Goal: Task Accomplishment & Management: Use online tool/utility

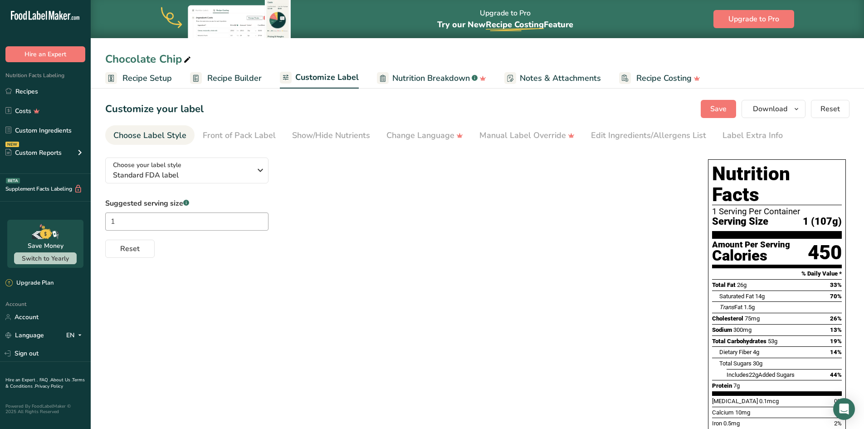
click at [154, 80] on span "Recipe Setup" at bounding box center [146, 78] width 49 height 12
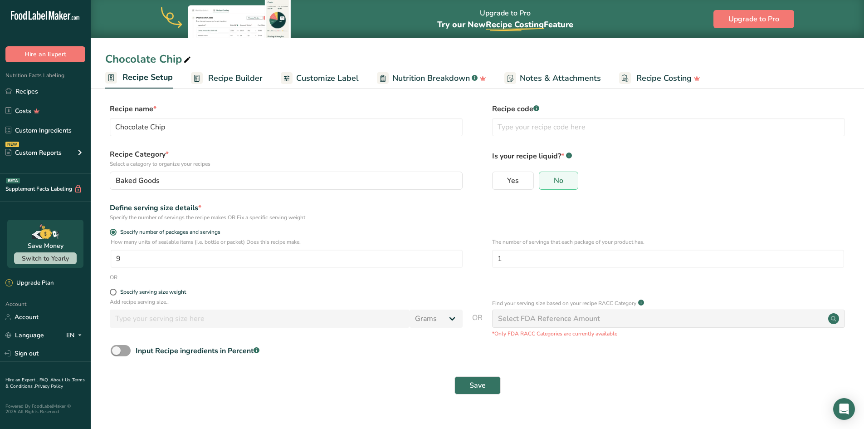
click at [246, 78] on span "Recipe Builder" at bounding box center [235, 78] width 54 height 12
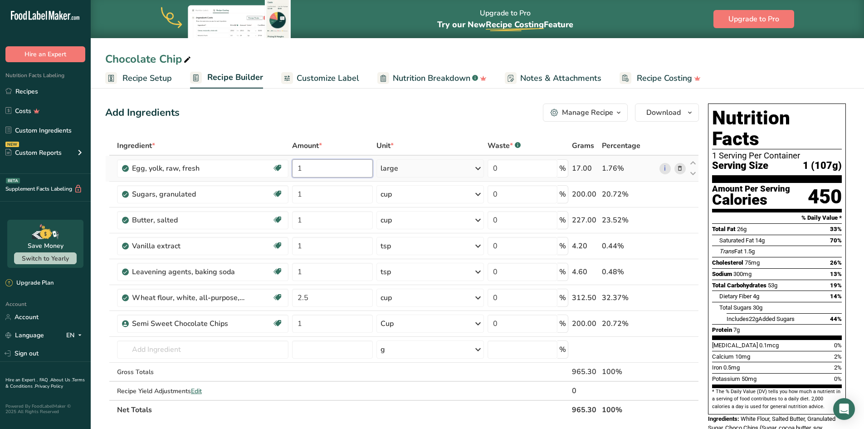
click at [310, 172] on input "1" at bounding box center [332, 168] width 81 height 18
type input "2"
type input "1"
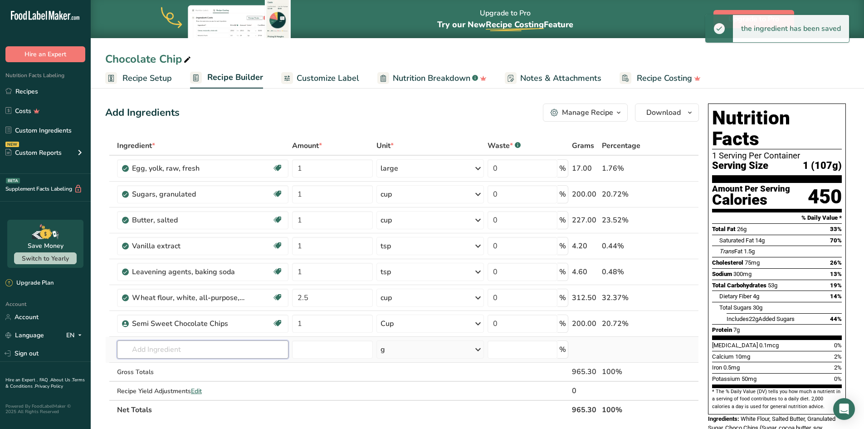
click at [233, 355] on input "text" at bounding box center [202, 349] width 171 height 18
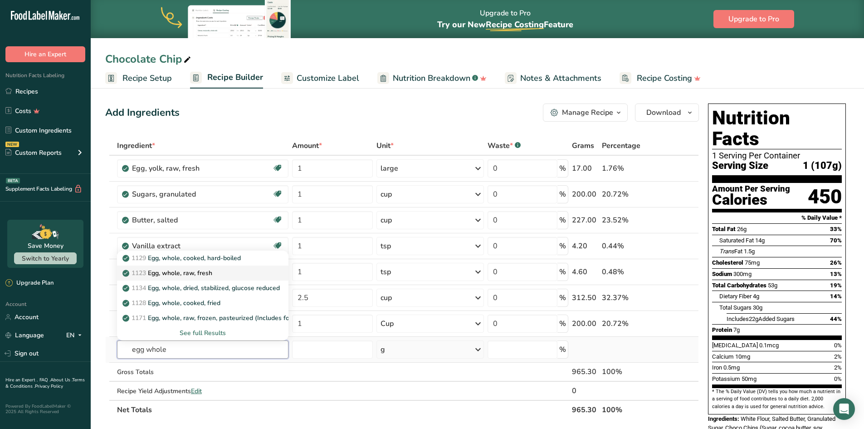
type input "egg whole"
click at [211, 275] on p "1123 Egg, whole, raw, fresh" at bounding box center [168, 273] width 88 height 10
type input "Egg, whole, raw, fresh"
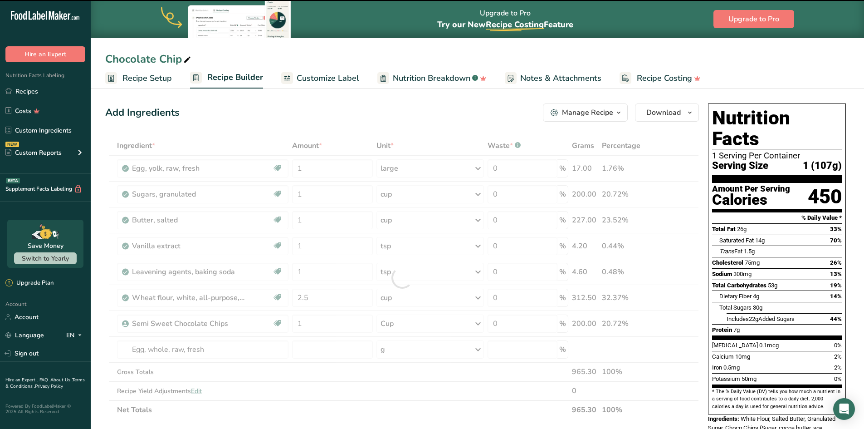
type input "0"
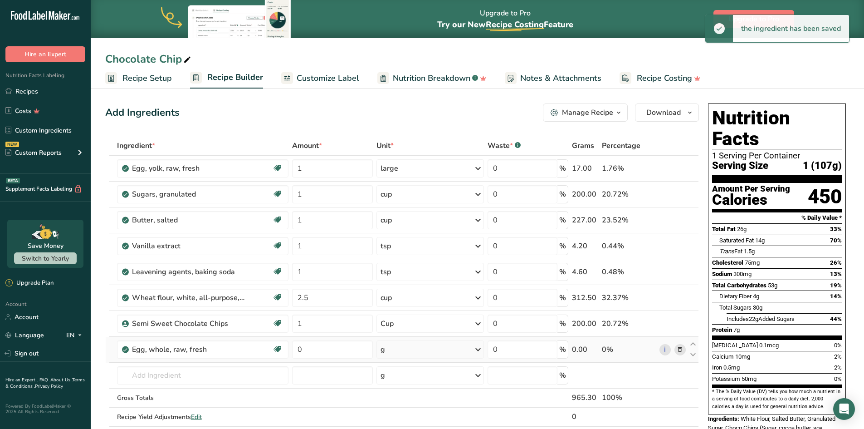
click at [472, 354] on div "g" at bounding box center [430, 349] width 108 height 18
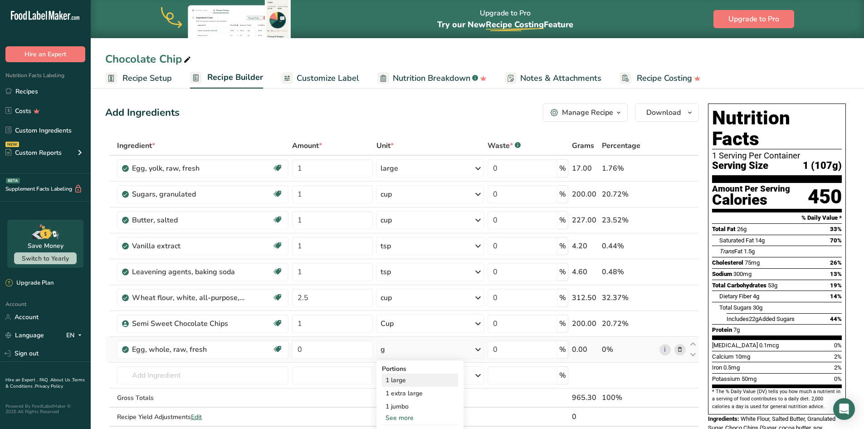
click at [448, 380] on div "1 large" at bounding box center [420, 379] width 76 height 13
click at [240, 380] on input "text" at bounding box center [202, 375] width 171 height 18
click at [353, 358] on td "0" at bounding box center [332, 349] width 84 height 26
click at [352, 354] on input "0" at bounding box center [332, 349] width 81 height 18
type input "1"
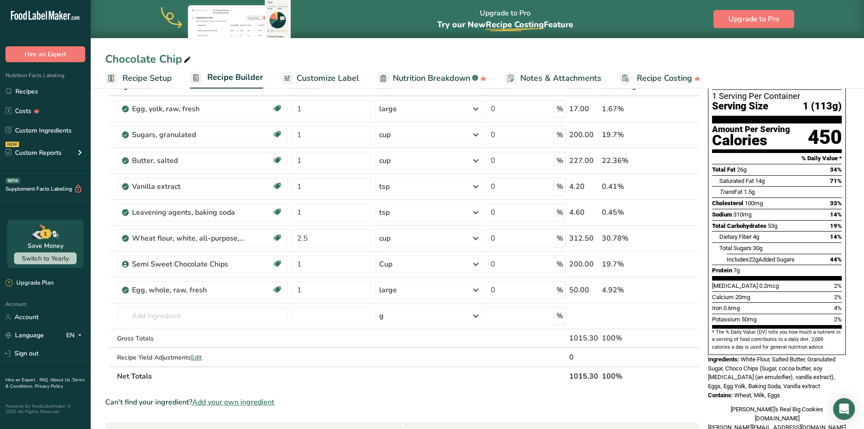
scroll to position [60, 0]
click at [684, 382] on th at bounding box center [672, 374] width 30 height 19
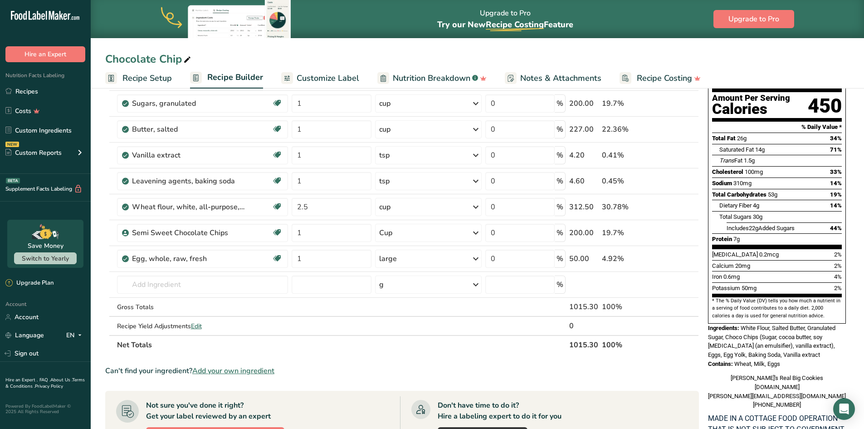
scroll to position [0, 0]
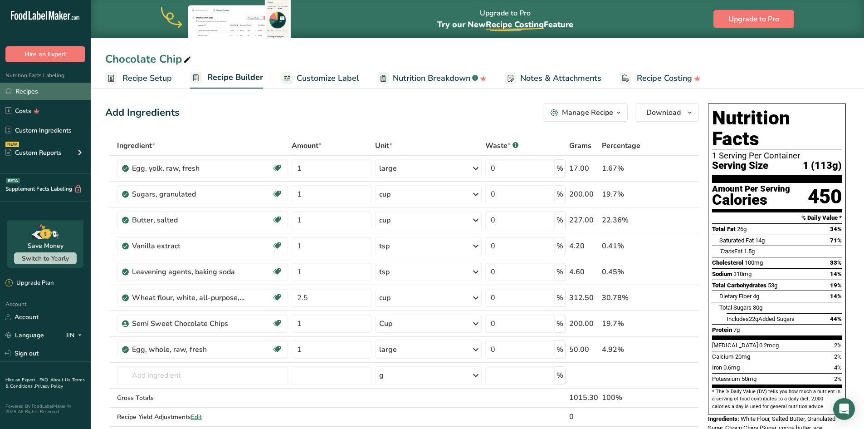
click at [24, 86] on link "Recipes" at bounding box center [45, 91] width 91 height 17
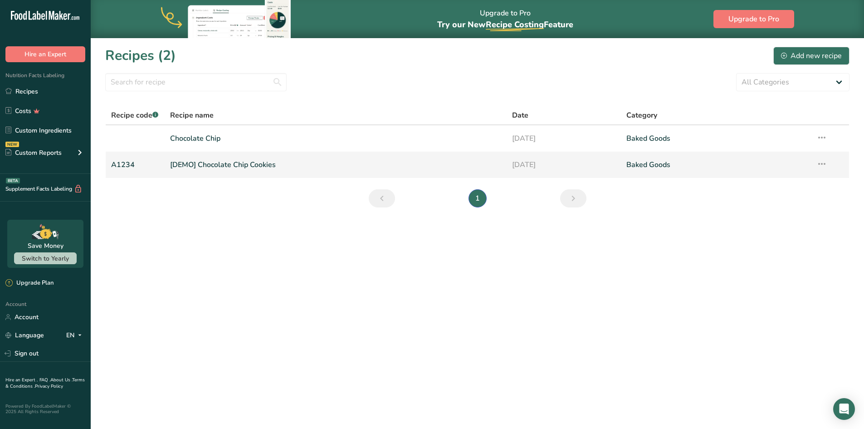
click at [824, 163] on icon at bounding box center [821, 164] width 11 height 16
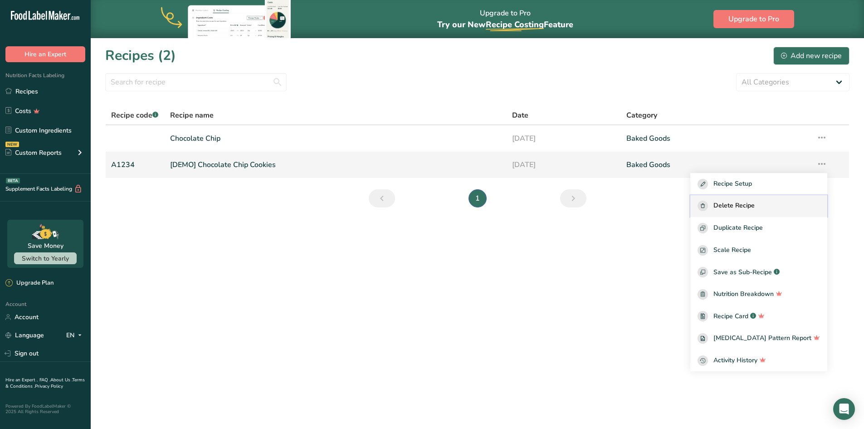
click at [755, 206] on span "Delete Recipe" at bounding box center [733, 205] width 41 height 10
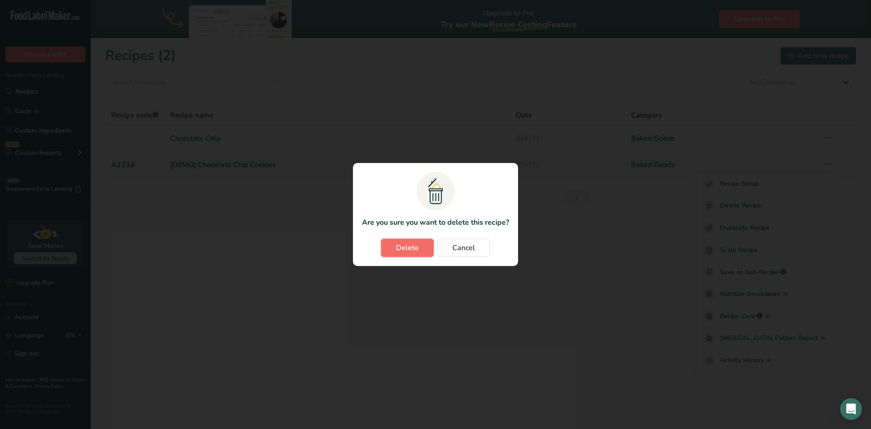
click at [411, 247] on span "Delete" at bounding box center [407, 247] width 23 height 11
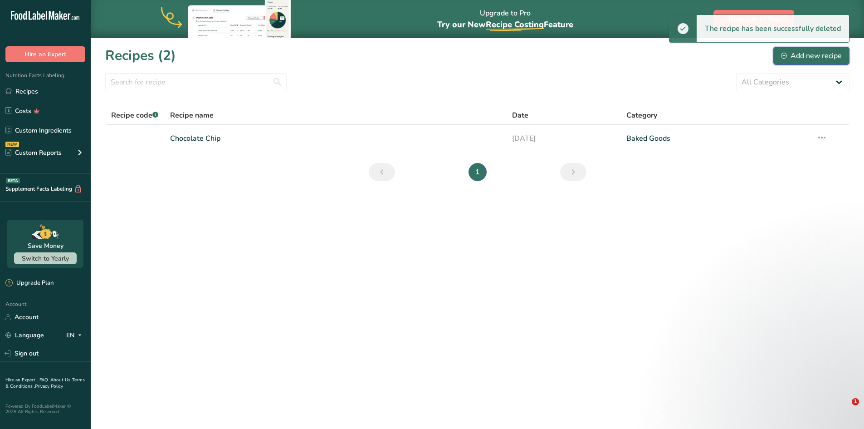
click at [814, 54] on div "Add new recipe" at bounding box center [811, 55] width 61 height 11
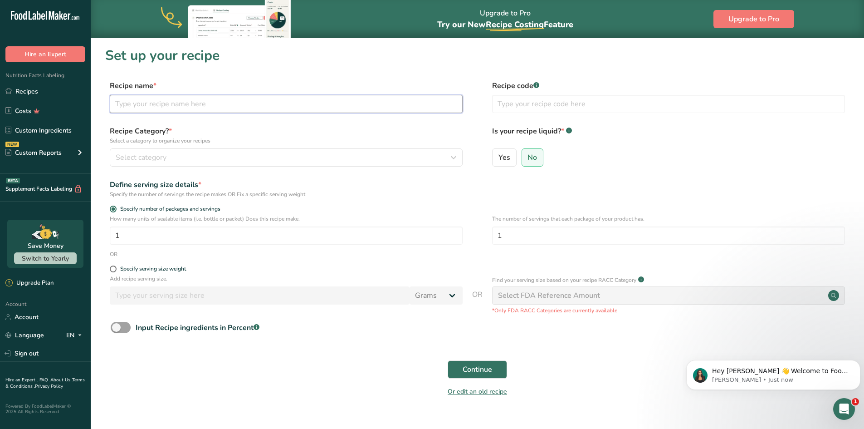
click at [243, 102] on input "text" at bounding box center [286, 104] width 353 height 18
type input "Snickerdoodle"
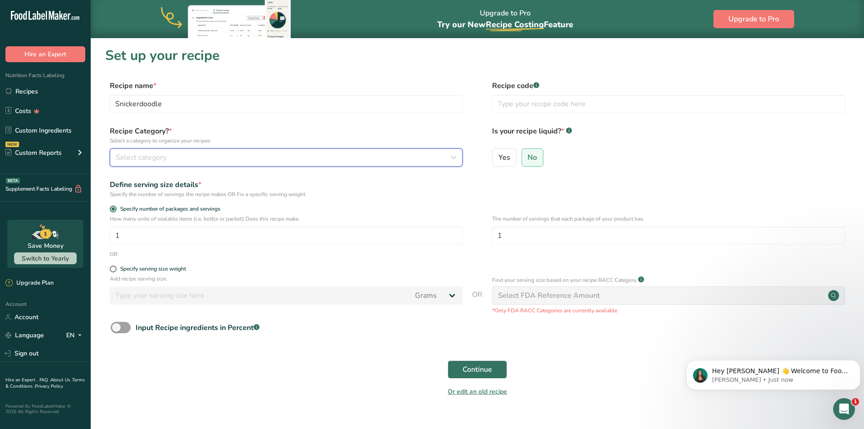
click at [455, 159] on icon "button" at bounding box center [453, 157] width 11 height 16
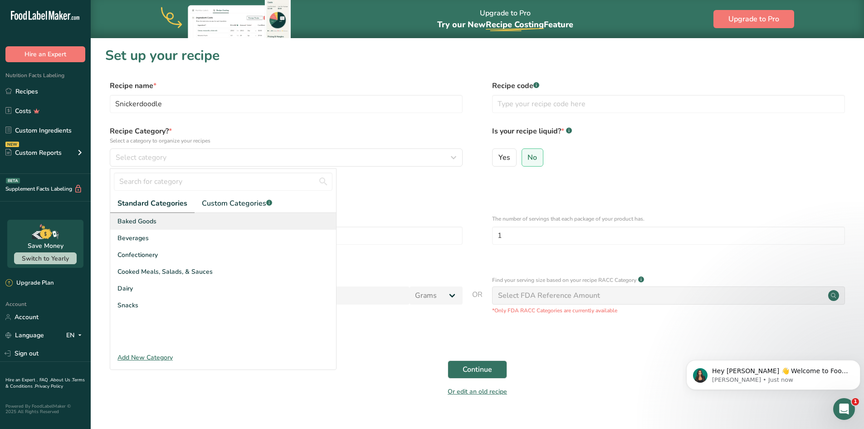
click at [125, 224] on span "Baked Goods" at bounding box center [136, 221] width 39 height 10
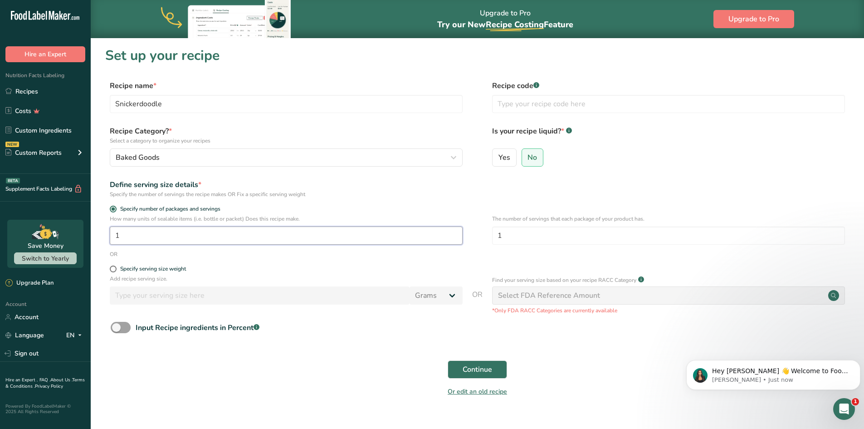
click at [185, 238] on input "1" at bounding box center [286, 235] width 353 height 18
type input "9"
click at [490, 372] on span "Continue" at bounding box center [477, 369] width 29 height 11
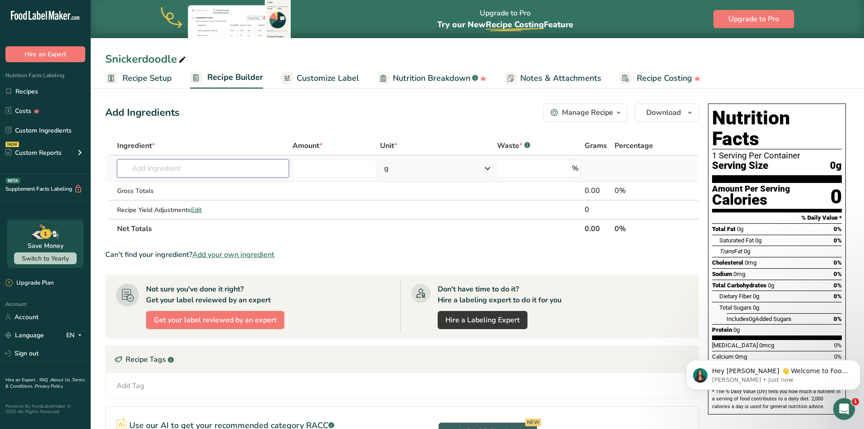
click at [178, 169] on input "text" at bounding box center [203, 168] width 172 height 18
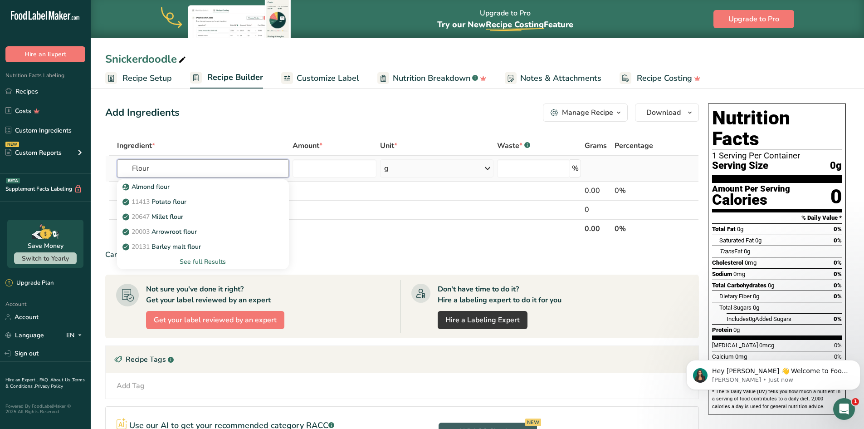
type input "Flour"
click at [214, 264] on div "See full Results" at bounding box center [202, 262] width 157 height 10
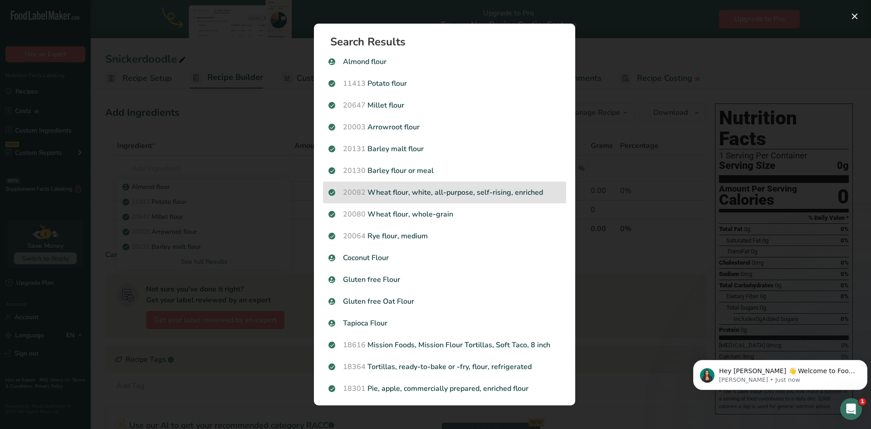
click at [472, 195] on p "20082 Wheat flour, white, all-purpose, self-rising, enriched" at bounding box center [444, 192] width 232 height 11
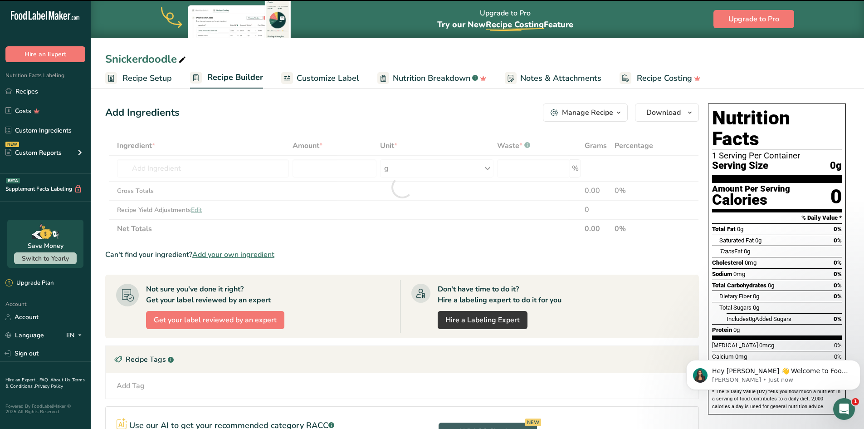
type input "0"
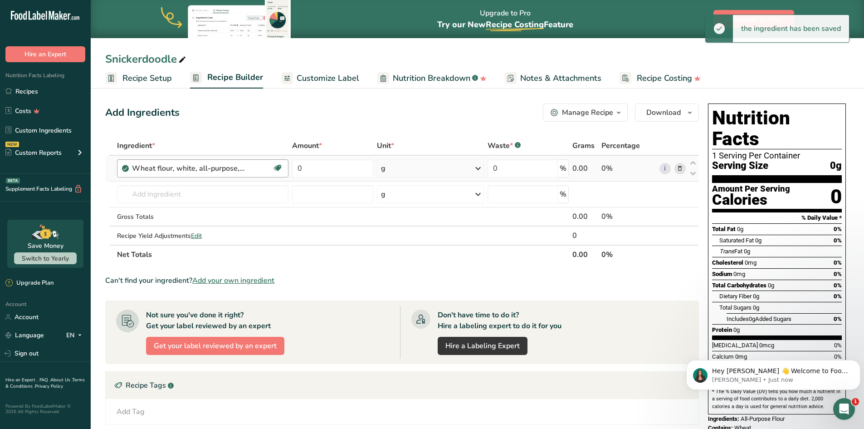
click at [251, 166] on div "Wheat flour, white, all-purpose, self-rising, enriched" at bounding box center [202, 168] width 141 height 11
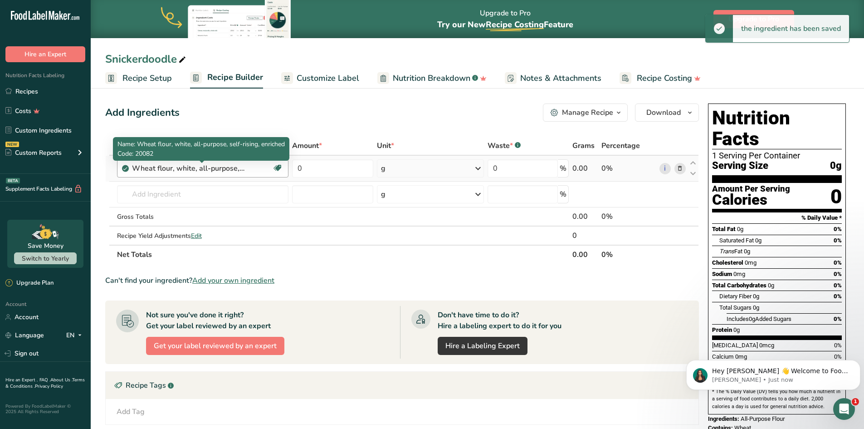
click at [239, 168] on div "Wheat flour, white, all-purpose, self-rising, enriched" at bounding box center [188, 168] width 113 height 11
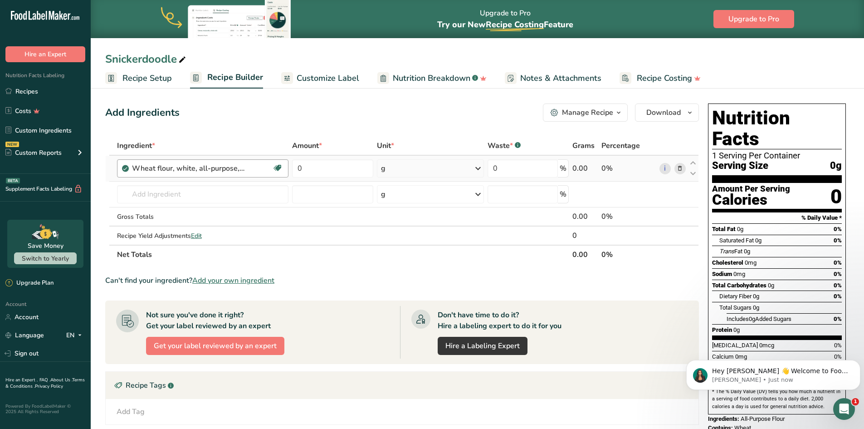
click at [239, 168] on div "Wheat flour, white, all-purpose, self-rising, enriched" at bounding box center [188, 168] width 113 height 11
click at [682, 168] on icon at bounding box center [680, 169] width 6 height 10
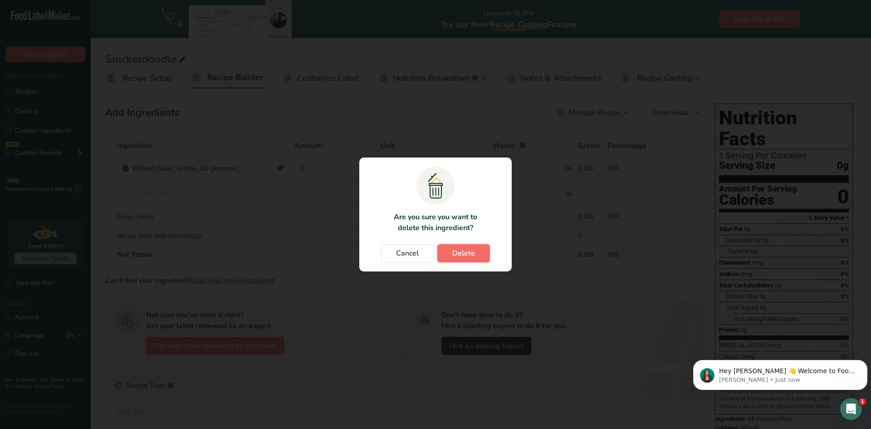
click at [458, 254] on span "Delete" at bounding box center [463, 253] width 23 height 11
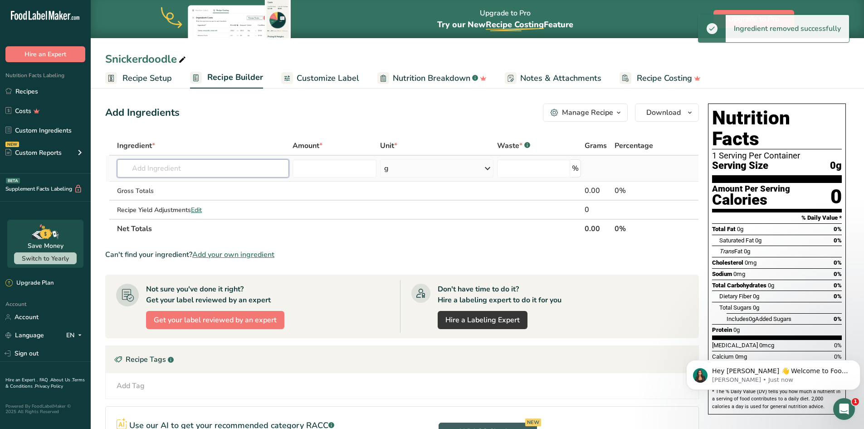
click at [148, 170] on input "text" at bounding box center [203, 168] width 172 height 18
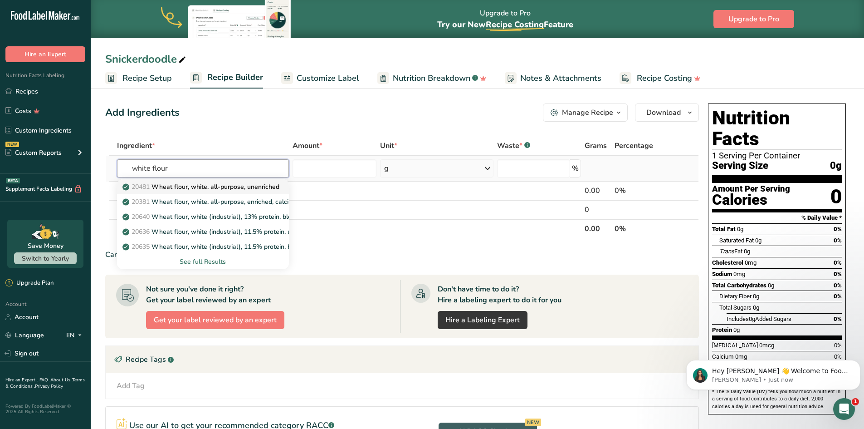
type input "white flour"
click at [156, 188] on p "20481 Wheat flour, white, all-purpose, unenriched" at bounding box center [201, 187] width 155 height 10
type input "Wheat flour, white, all-purpose, unenriched"
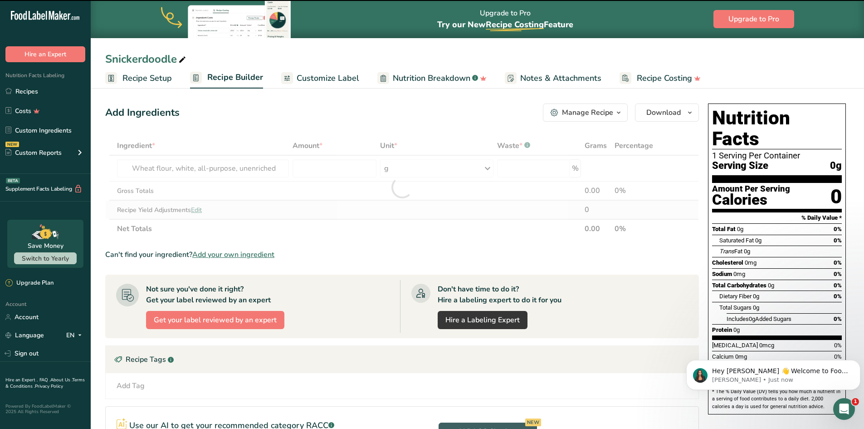
type input "0"
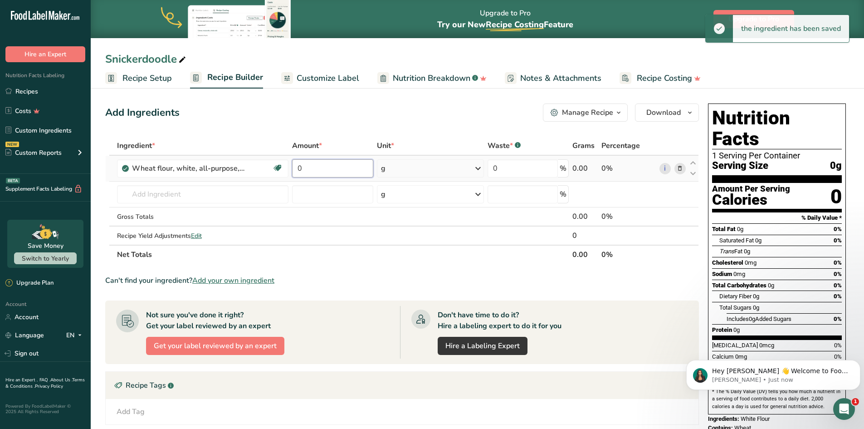
click at [340, 170] on input "0" at bounding box center [332, 168] width 81 height 18
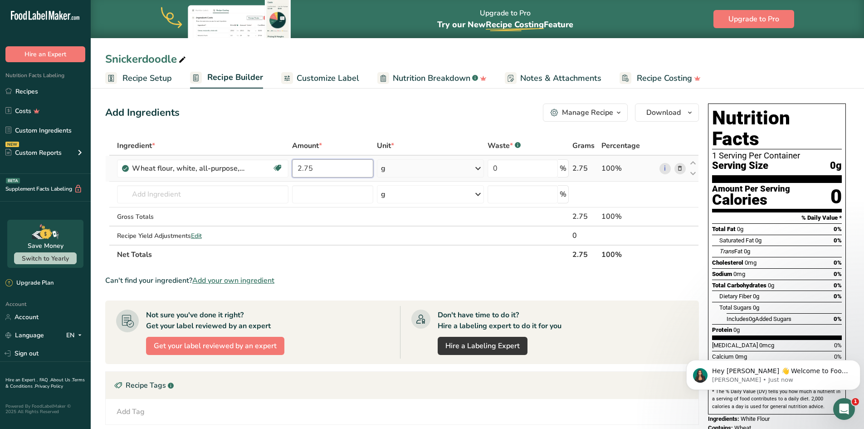
type input "2.75"
click at [413, 166] on div "Ingredient * Amount * Unit * Waste * .a-a{fill:#347362;}.b-a{fill:#fff;} Grams …" at bounding box center [402, 200] width 594 height 128
click at [478, 168] on icon at bounding box center [477, 168] width 11 height 16
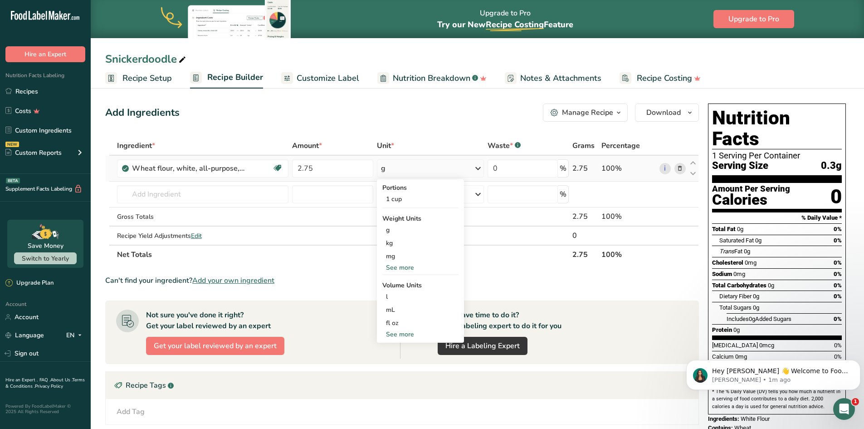
click at [409, 266] on div "See more" at bounding box center [420, 268] width 76 height 10
click at [424, 201] on div "1 cup" at bounding box center [420, 198] width 76 height 13
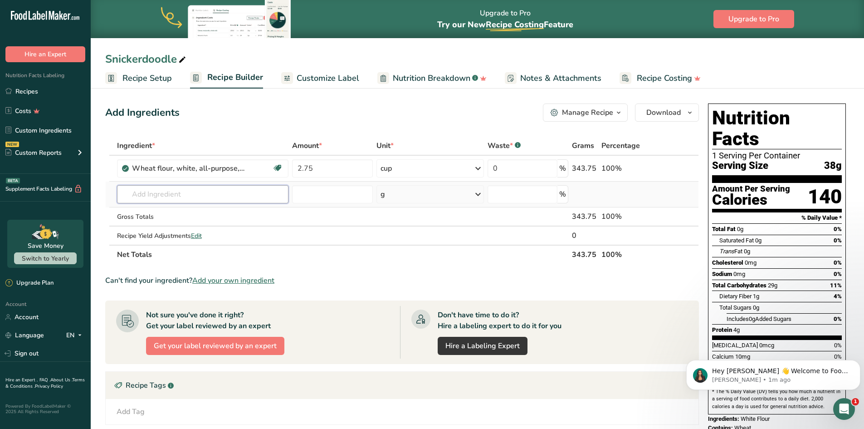
click at [190, 195] on input "text" at bounding box center [203, 194] width 172 height 18
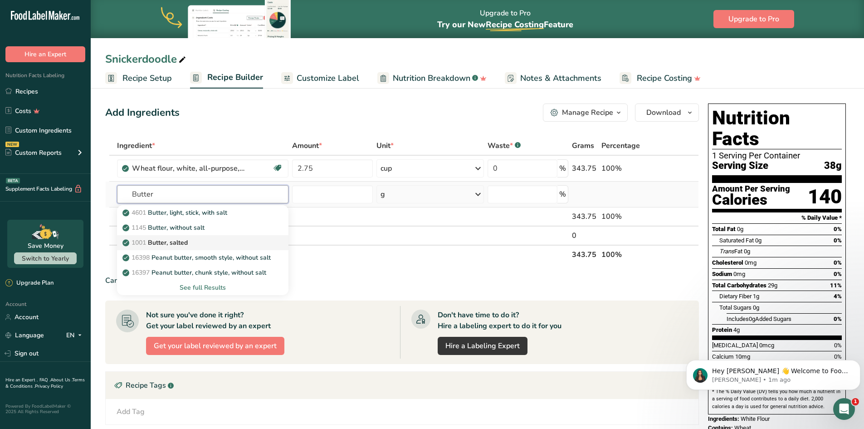
type input "Butter"
click at [185, 238] on p "1001 Butter, salted" at bounding box center [155, 243] width 63 height 10
type input "Butter, salted"
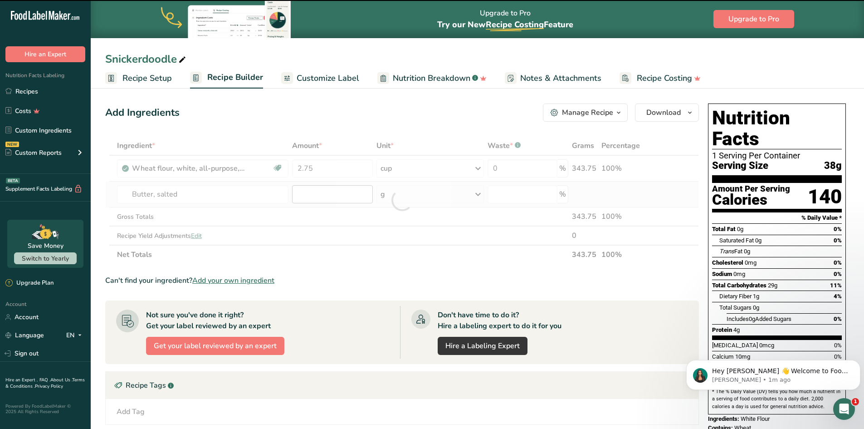
type input "0"
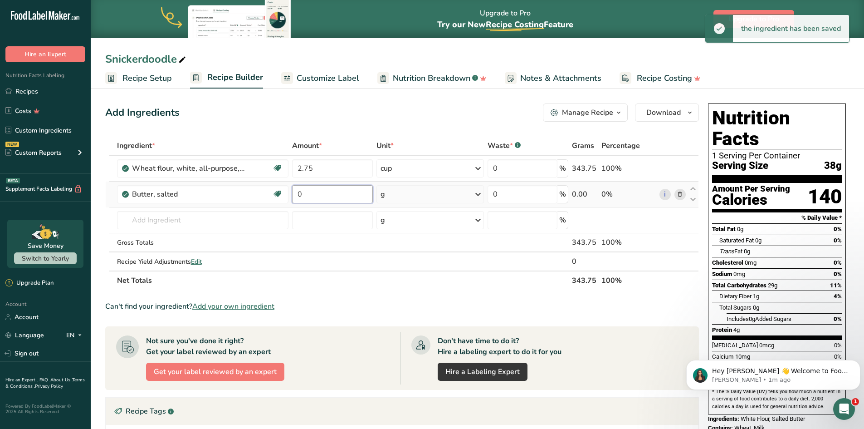
click at [318, 196] on input "0" at bounding box center [332, 194] width 81 height 18
type input "1"
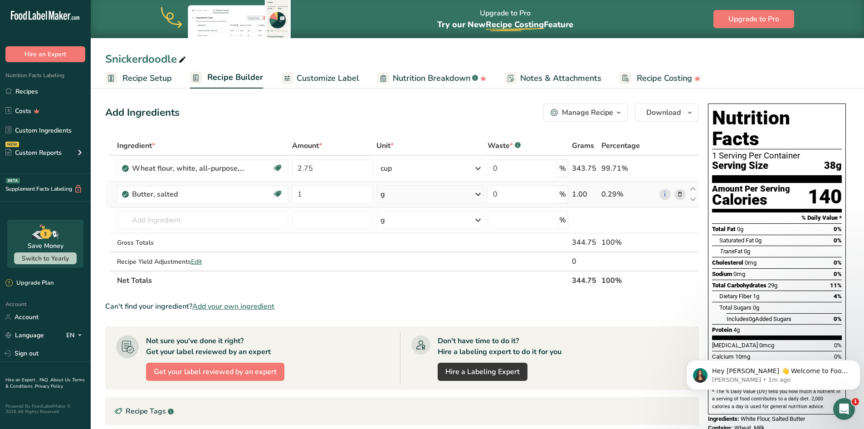
click at [478, 197] on div "Ingredient * Amount * Unit * Waste * .a-a{fill:#347362;}.b-a{fill:#fff;} Grams …" at bounding box center [402, 213] width 594 height 154
click at [475, 196] on icon at bounding box center [477, 194] width 11 height 16
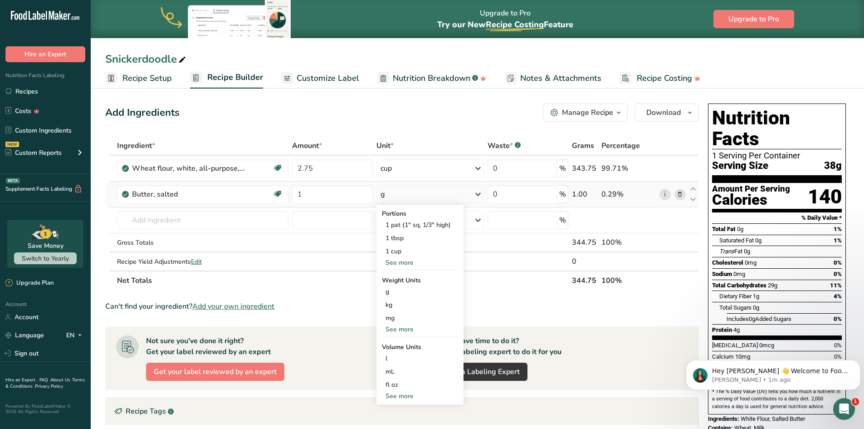
click at [408, 328] on div "See more" at bounding box center [420, 329] width 76 height 10
click at [408, 356] on div "oz" at bounding box center [420, 357] width 76 height 13
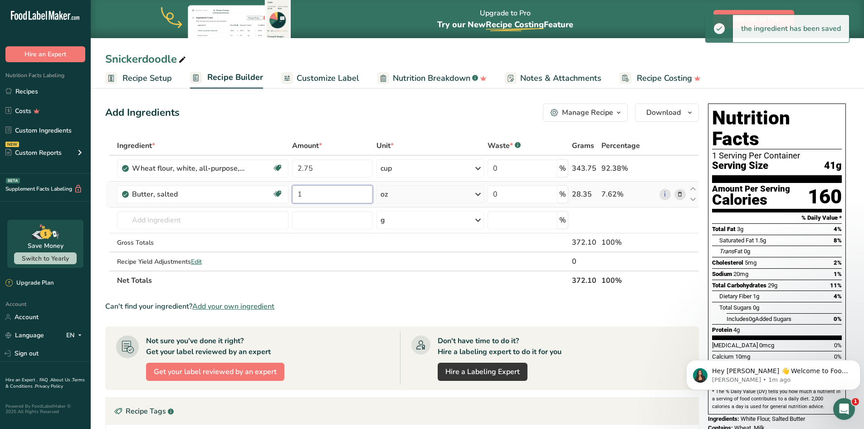
click at [317, 196] on input "1" at bounding box center [332, 194] width 81 height 18
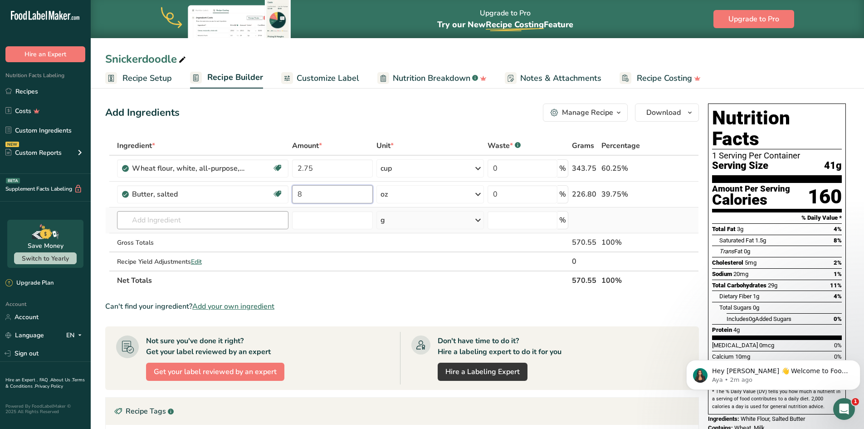
type input "8"
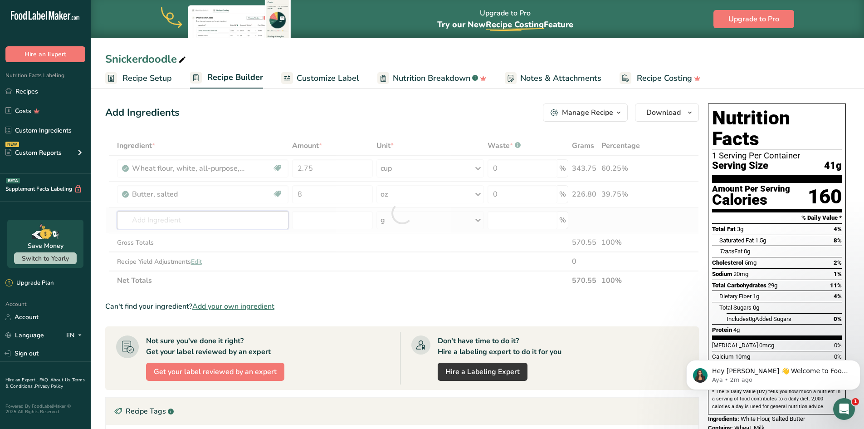
click at [220, 221] on div "Ingredient * Amount * Unit * Waste * .a-a{fill:#347362;}.b-a{fill:#fff;} Grams …" at bounding box center [402, 213] width 594 height 154
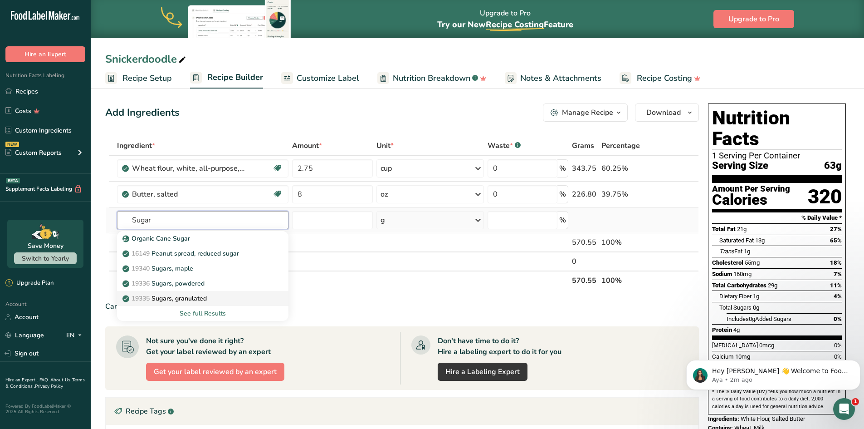
type input "Sugar"
click at [207, 296] on p "19335 [GEOGRAPHIC_DATA], granulated" at bounding box center [165, 298] width 83 height 10
type input "Sugars, granulated"
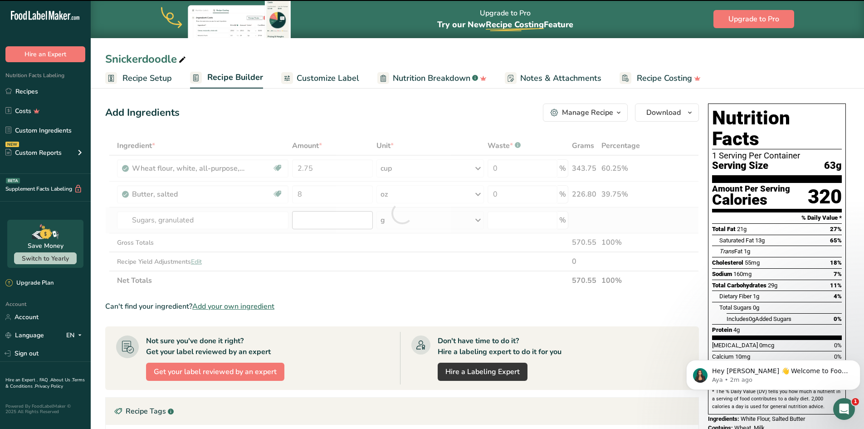
type input "0"
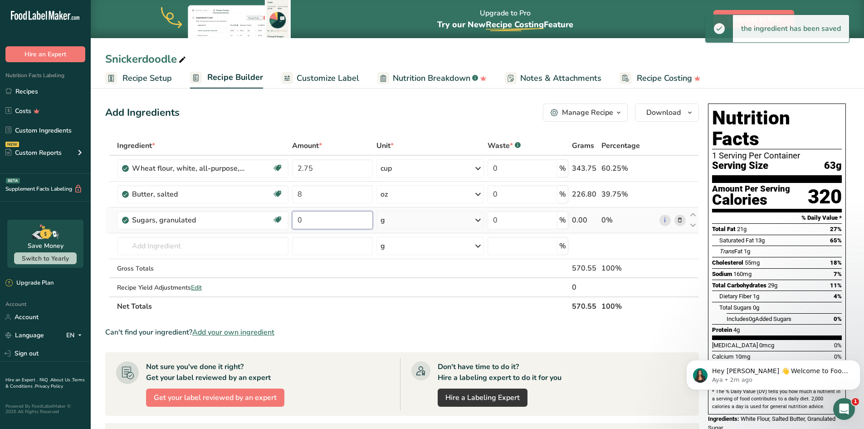
click at [302, 221] on input "0" at bounding box center [332, 220] width 81 height 18
type input "1.5"
click at [480, 222] on div "Ingredient * Amount * Unit * Waste * .a-a{fill:#347362;}.b-a{fill:#fff;} Grams …" at bounding box center [402, 226] width 594 height 180
click at [477, 221] on icon at bounding box center [477, 220] width 11 height 16
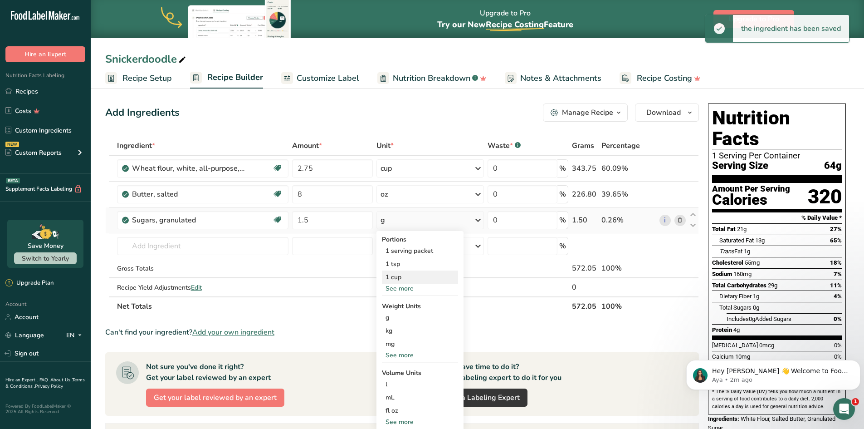
click at [441, 279] on div "1 cup" at bounding box center [420, 276] width 76 height 13
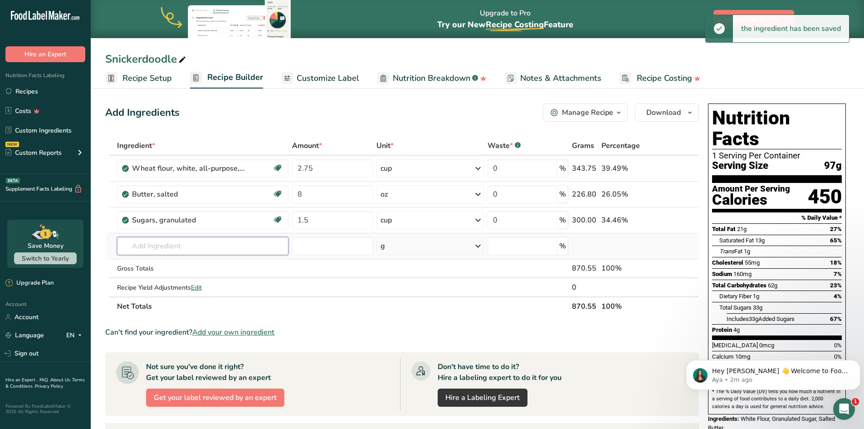
click at [203, 253] on input "text" at bounding box center [203, 246] width 172 height 18
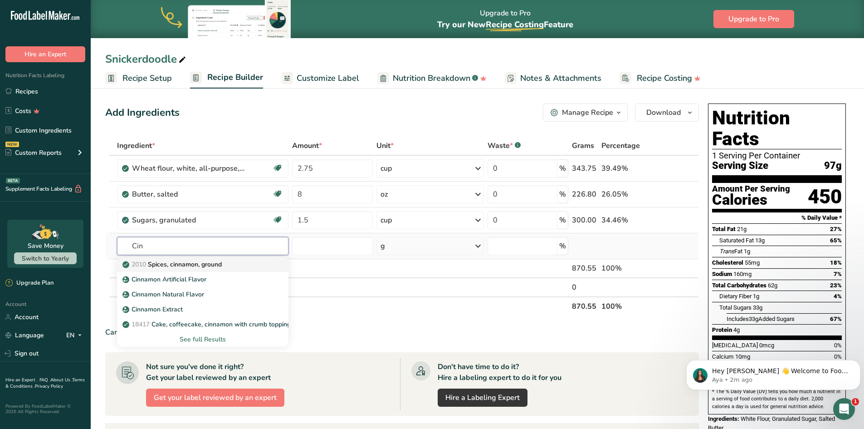
type input "Cin"
click at [207, 265] on p "2010 Spices, cinnamon, ground" at bounding box center [172, 264] width 97 height 10
type input "Spices, cinnamon, ground"
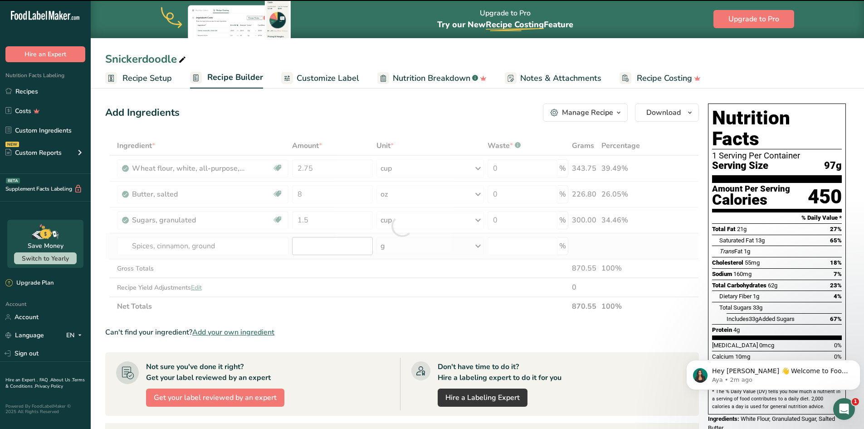
type input "0"
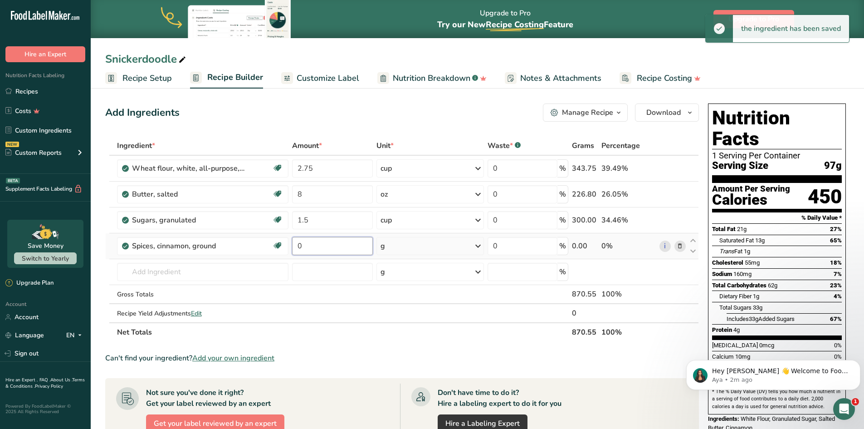
click at [306, 249] on input "0" at bounding box center [332, 246] width 81 height 18
type input "1"
click at [444, 247] on div "Ingredient * Amount * Unit * Waste * .a-a{fill:#347362;}.b-a{fill:#fff;} Grams …" at bounding box center [402, 238] width 594 height 205
click at [482, 250] on icon at bounding box center [477, 246] width 11 height 16
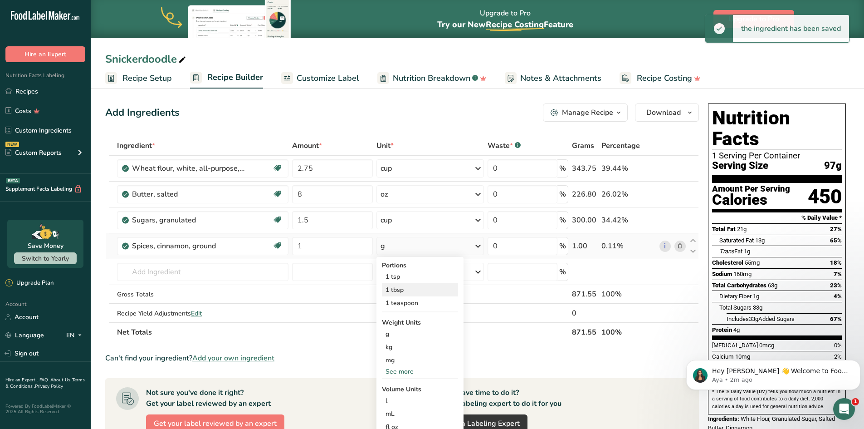
click at [437, 293] on div "1 tbsp" at bounding box center [420, 289] width 76 height 13
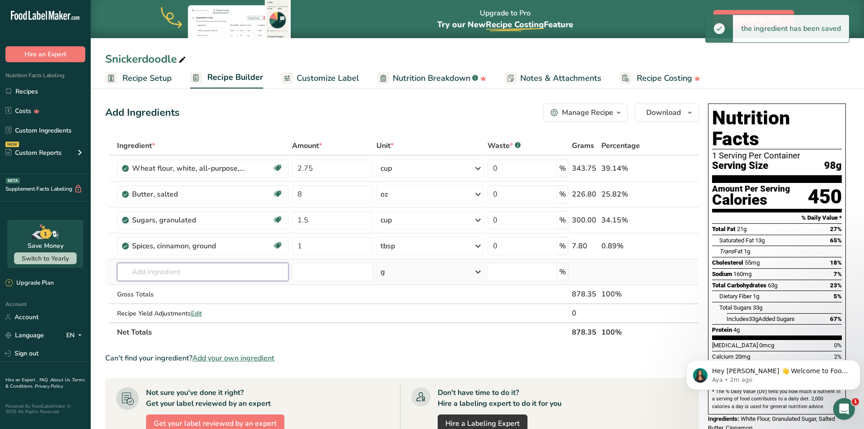
click at [194, 273] on input "text" at bounding box center [203, 272] width 172 height 18
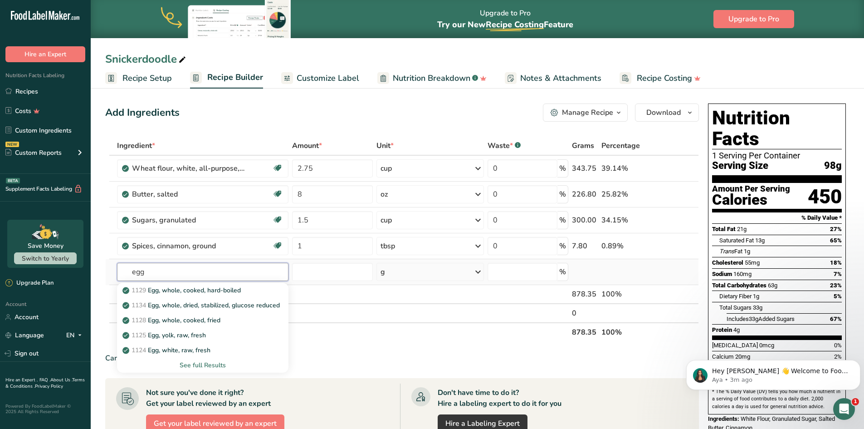
type input "egg"
click at [217, 365] on div "See full Results" at bounding box center [202, 365] width 157 height 10
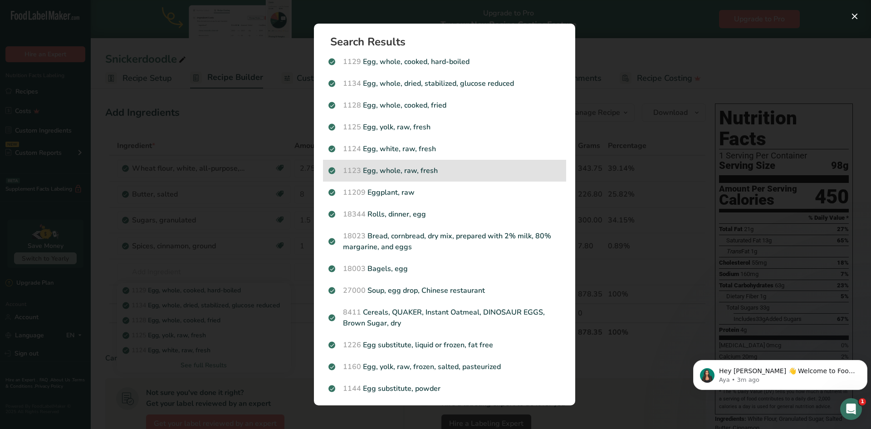
click at [466, 163] on div "1123 Egg, whole, raw, fresh" at bounding box center [444, 171] width 243 height 22
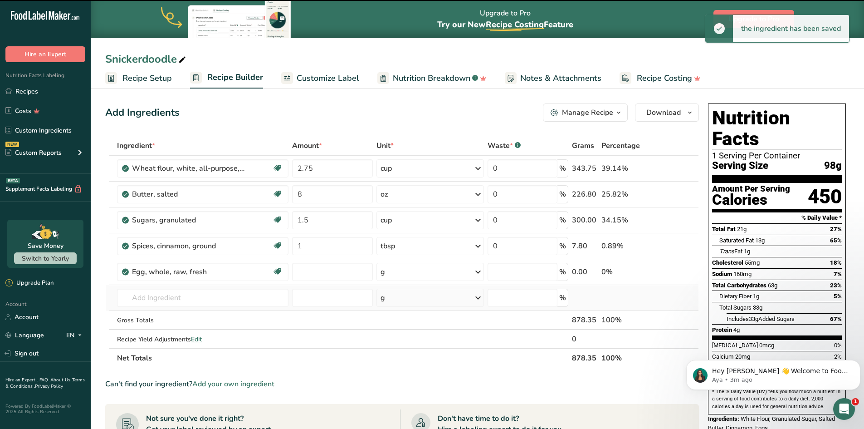
type input "0"
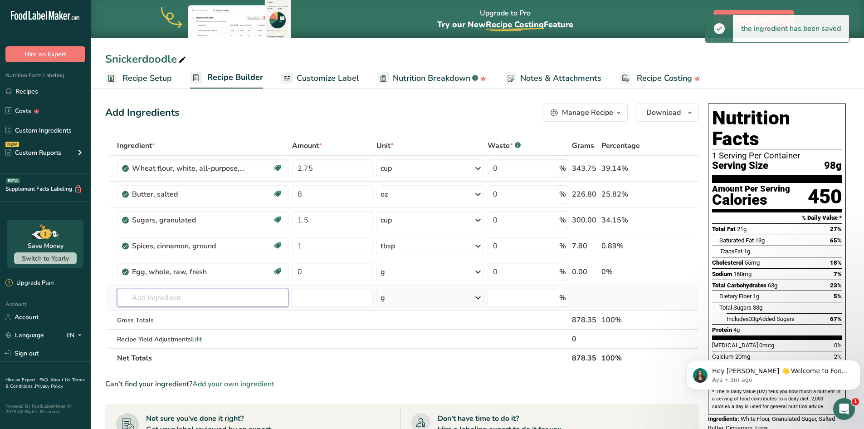
click at [251, 302] on input "text" at bounding box center [203, 297] width 172 height 18
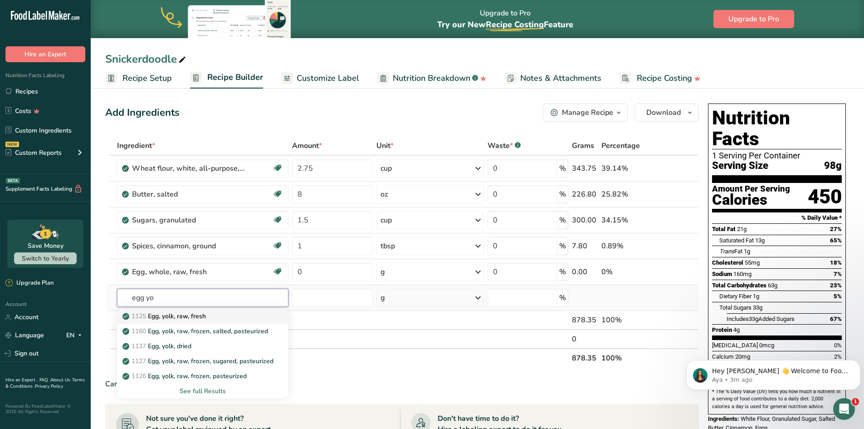
type input "egg yo"
click at [237, 318] on div "1125 Egg, yolk, raw, fresh" at bounding box center [195, 316] width 143 height 10
type input "Egg, yolk, raw, fresh"
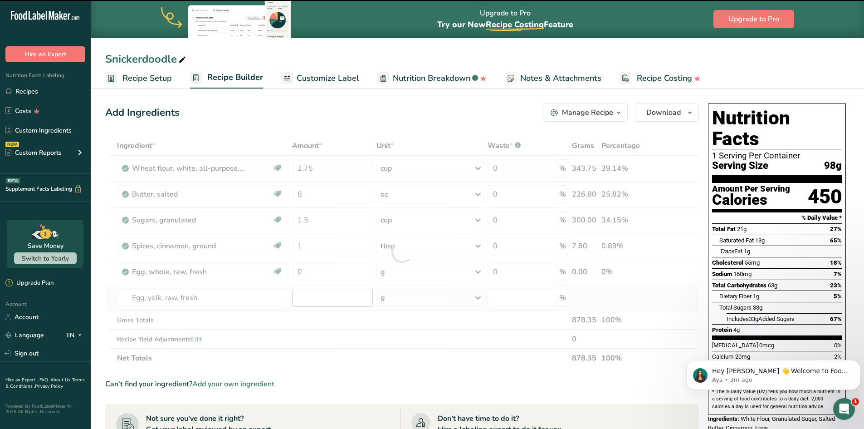
type input "0"
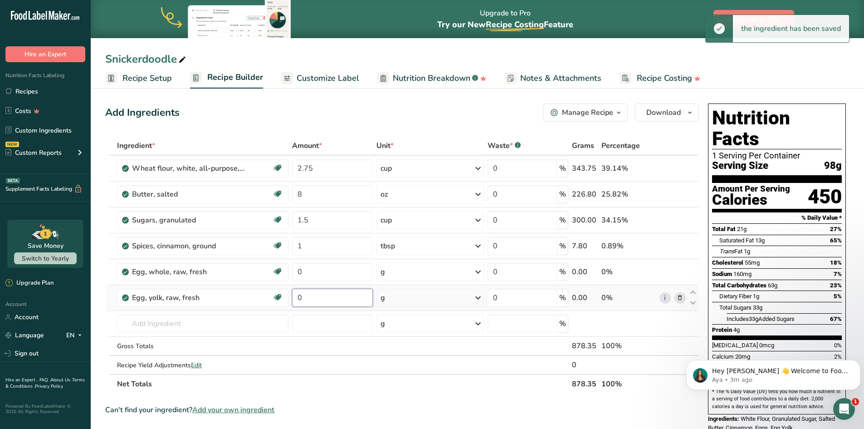
click at [315, 302] on input "0" at bounding box center [332, 297] width 81 height 18
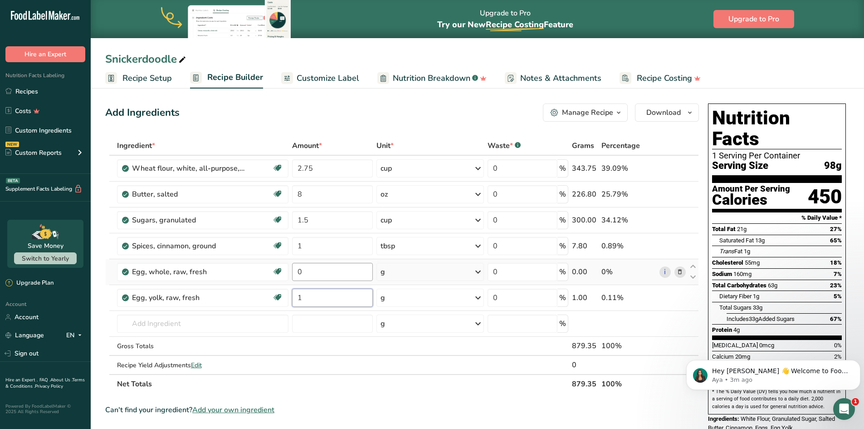
type input "1"
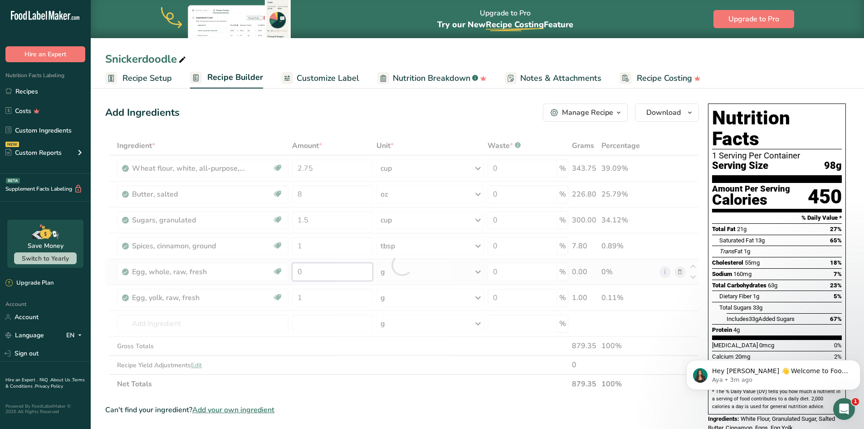
click at [317, 266] on div "Ingredient * Amount * Unit * Waste * .a-a{fill:#347362;}.b-a{fill:#fff;} Grams …" at bounding box center [402, 264] width 594 height 257
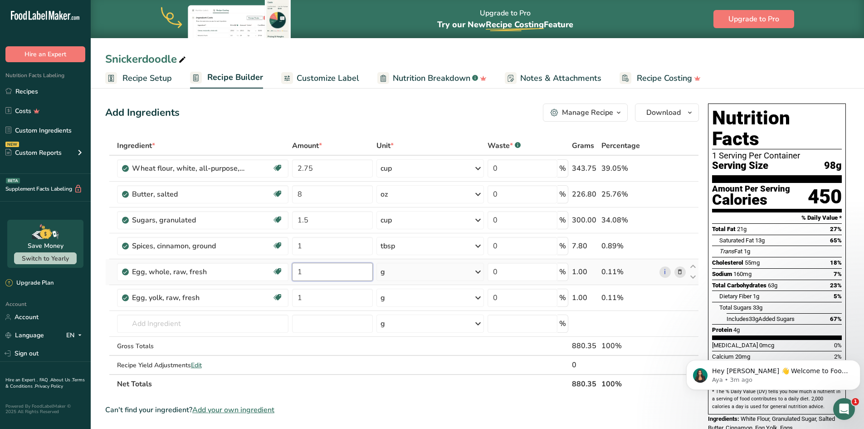
type input "1"
click at [477, 273] on div "Ingredient * Amount * Unit * Waste * .a-a{fill:#347362;}.b-a{fill:#fff;} Grams …" at bounding box center [402, 264] width 594 height 257
click at [478, 273] on icon at bounding box center [477, 271] width 11 height 16
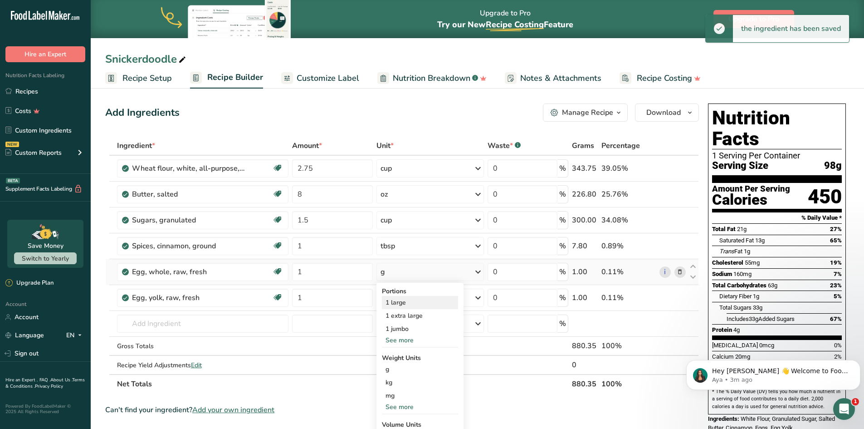
click at [447, 301] on div "1 large" at bounding box center [420, 302] width 76 height 13
click at [474, 300] on icon at bounding box center [477, 297] width 11 height 16
click at [431, 331] on div "1 large" at bounding box center [420, 327] width 76 height 13
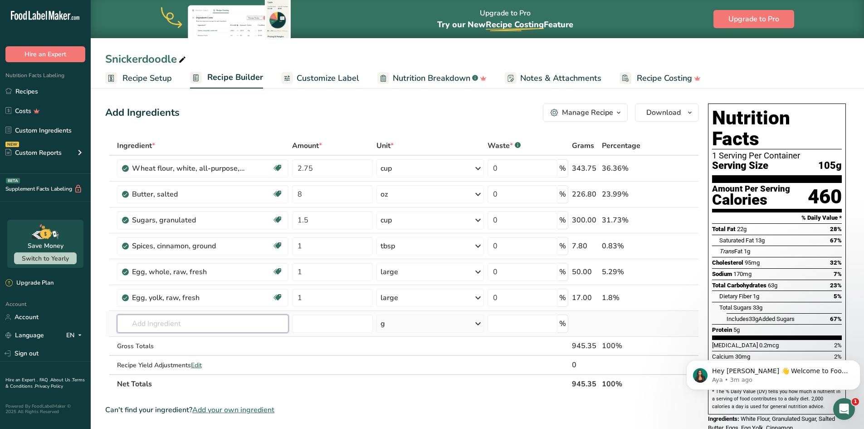
click at [192, 328] on input "text" at bounding box center [202, 323] width 171 height 18
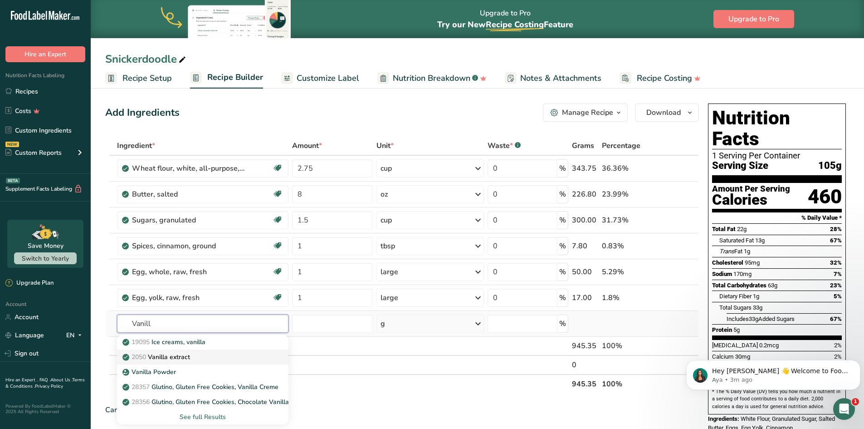
type input "Vanill"
click at [200, 359] on div "2050 Vanilla extract" at bounding box center [195, 357] width 142 height 10
type input "Vanilla extract"
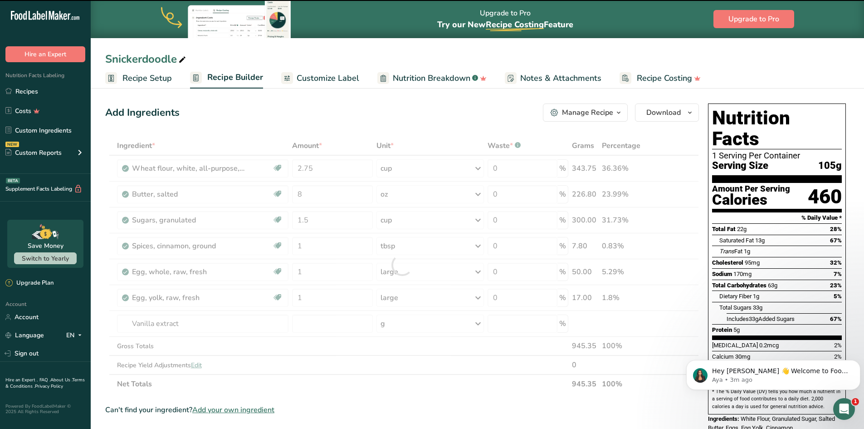
type input "0"
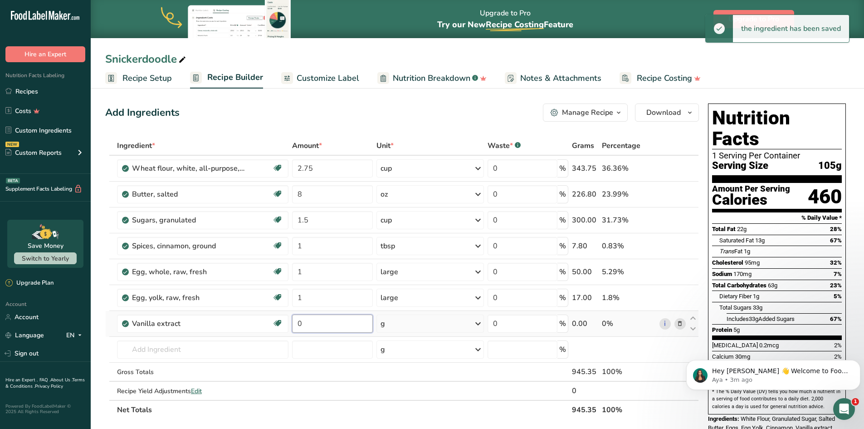
click at [335, 327] on input "0" at bounding box center [332, 323] width 81 height 18
type input "1"
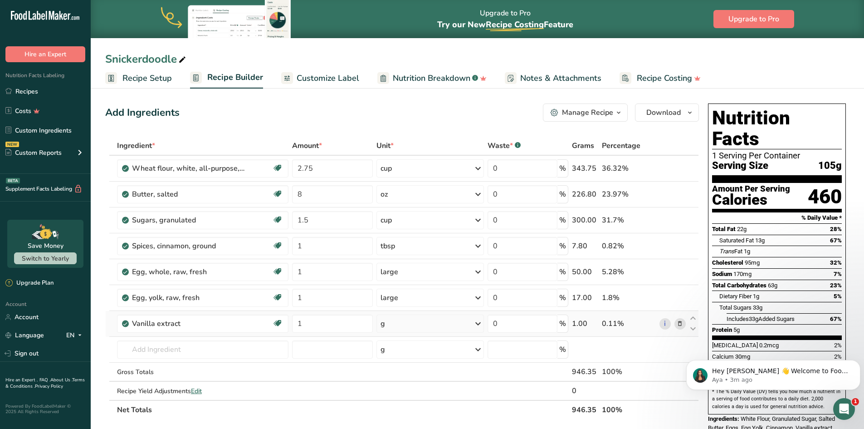
click at [478, 323] on div "Ingredient * Amount * Unit * Waste * .a-a{fill:#347362;}.b-a{fill:#fff;} Grams …" at bounding box center [402, 277] width 594 height 283
click at [481, 324] on icon at bounding box center [477, 323] width 11 height 16
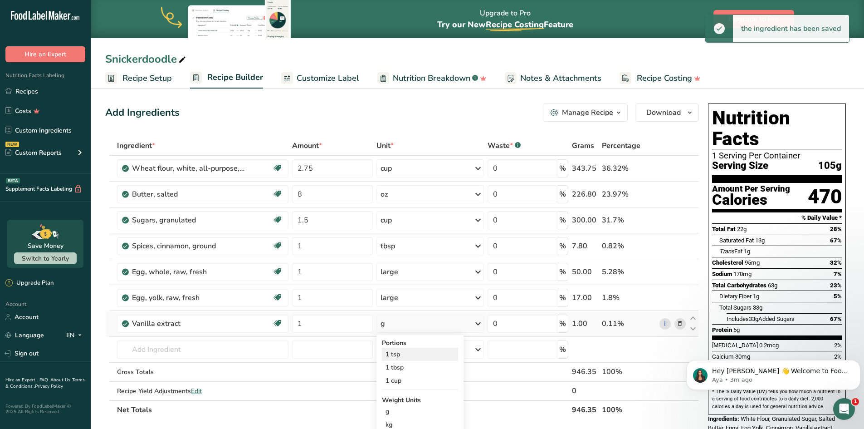
click at [445, 356] on div "1 tsp" at bounding box center [420, 353] width 76 height 13
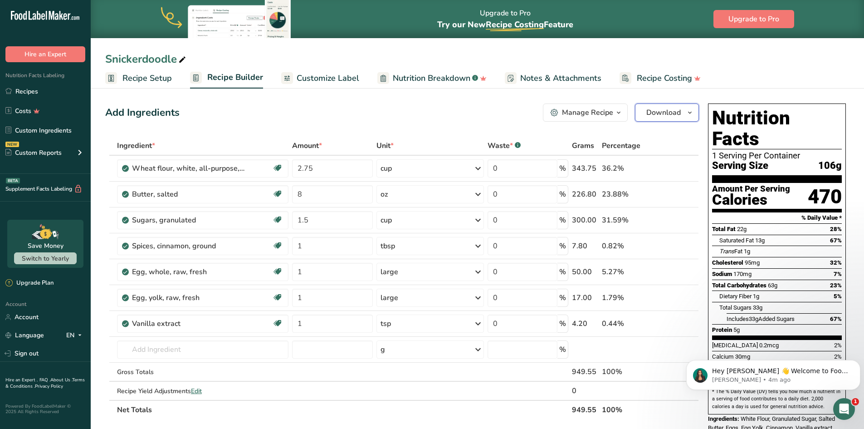
click at [681, 114] on button "Download" at bounding box center [667, 112] width 64 height 18
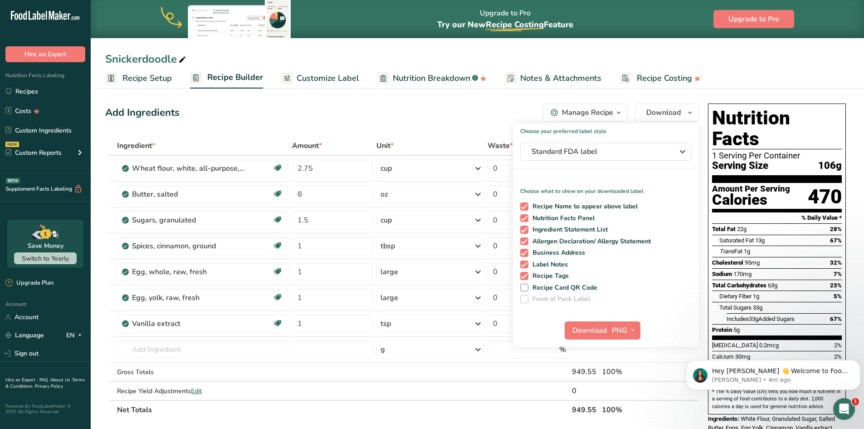
click at [337, 77] on span "Customize Label" at bounding box center [328, 78] width 63 height 12
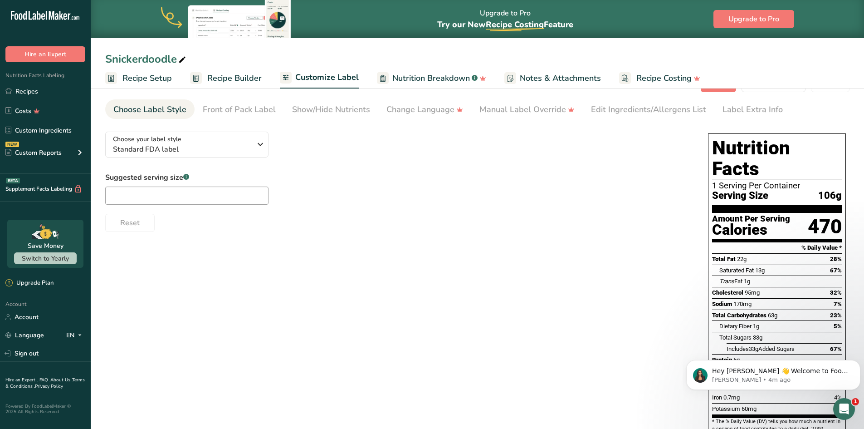
scroll to position [10, 0]
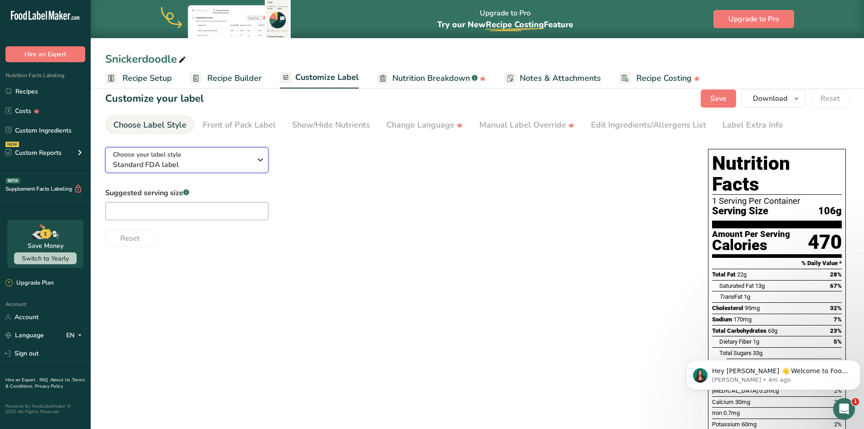
click at [260, 160] on icon "button" at bounding box center [260, 159] width 11 height 16
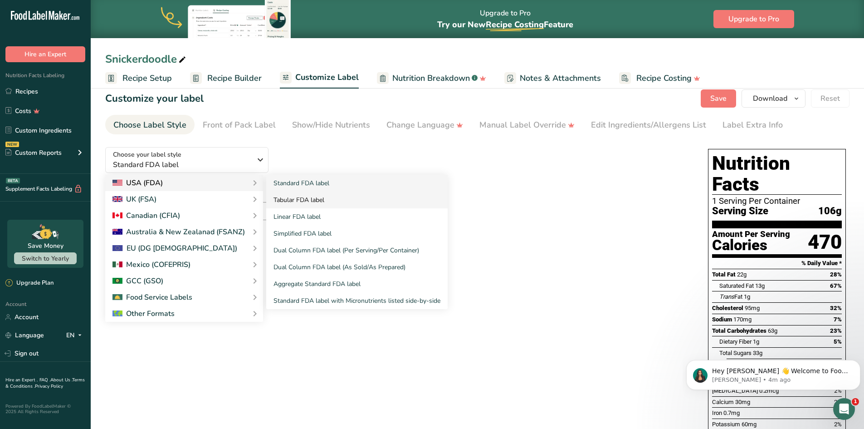
click at [284, 198] on link "Tabular FDA label" at bounding box center [356, 199] width 181 height 17
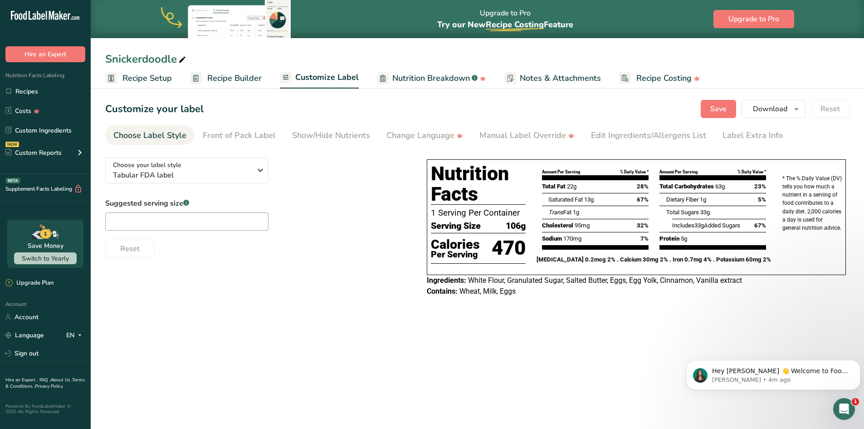
scroll to position [0, 0]
click at [260, 170] on icon "button" at bounding box center [260, 170] width 11 height 16
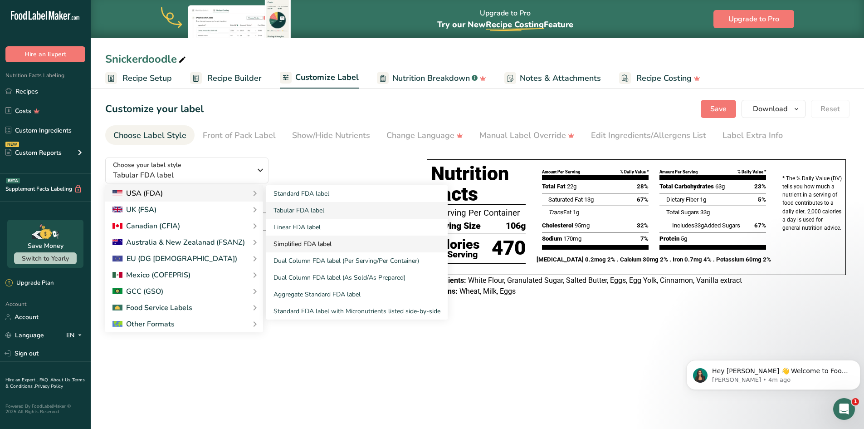
click at [304, 246] on link "Simplified FDA label" at bounding box center [356, 243] width 181 height 17
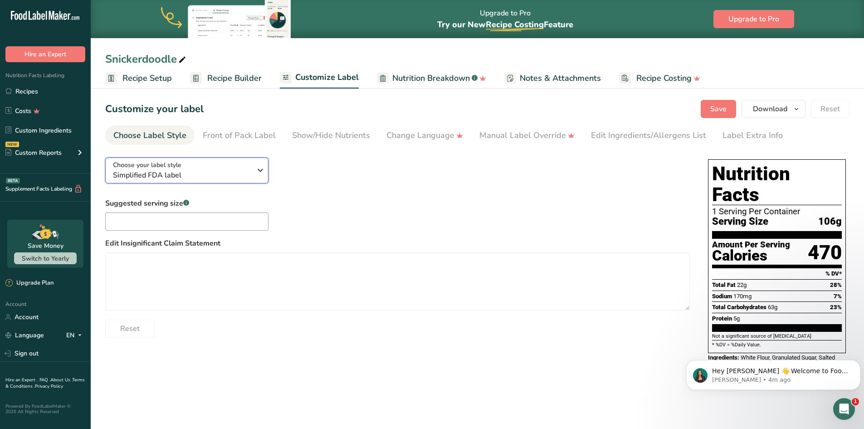
click at [255, 173] on icon "button" at bounding box center [260, 170] width 11 height 16
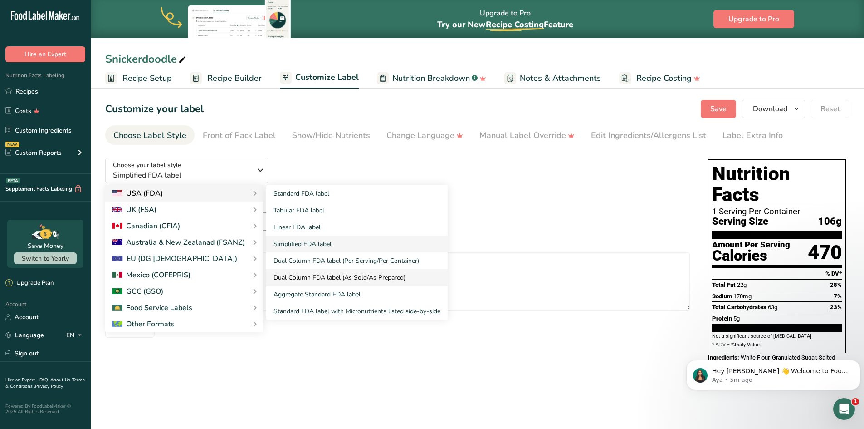
click at [311, 277] on link "Dual Column FDA label (As Sold/As Prepared)" at bounding box center [356, 277] width 181 height 17
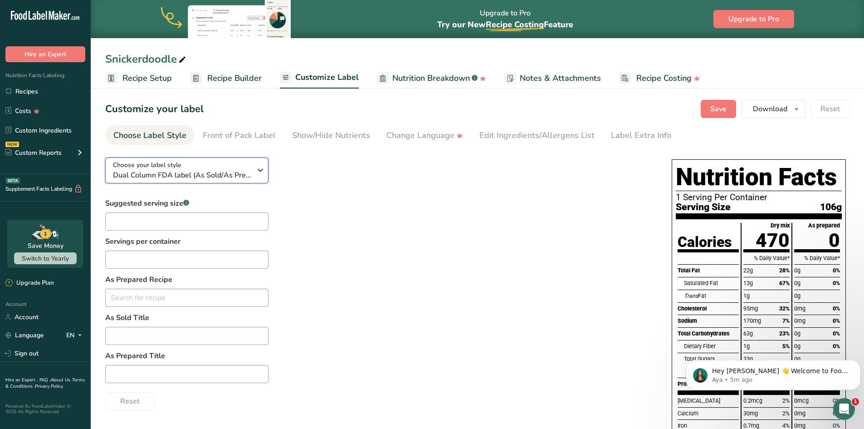
click at [261, 170] on icon "button" at bounding box center [260, 170] width 11 height 16
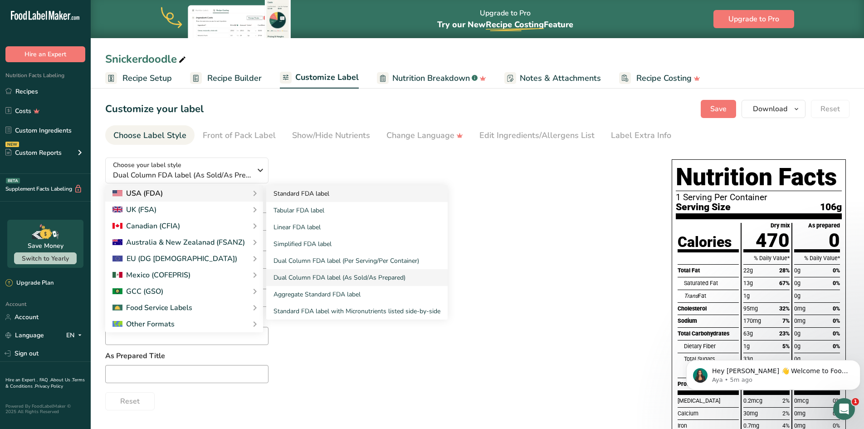
click at [300, 196] on link "Standard FDA label" at bounding box center [356, 193] width 181 height 17
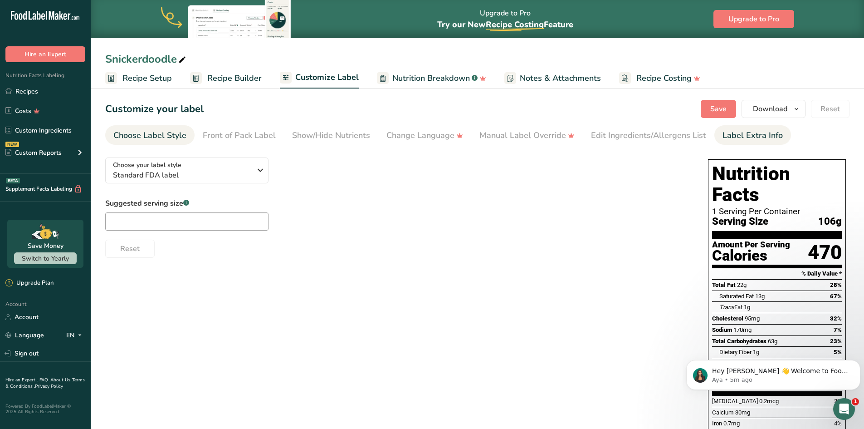
click at [729, 141] on div "Label Extra Info" at bounding box center [752, 135] width 60 height 12
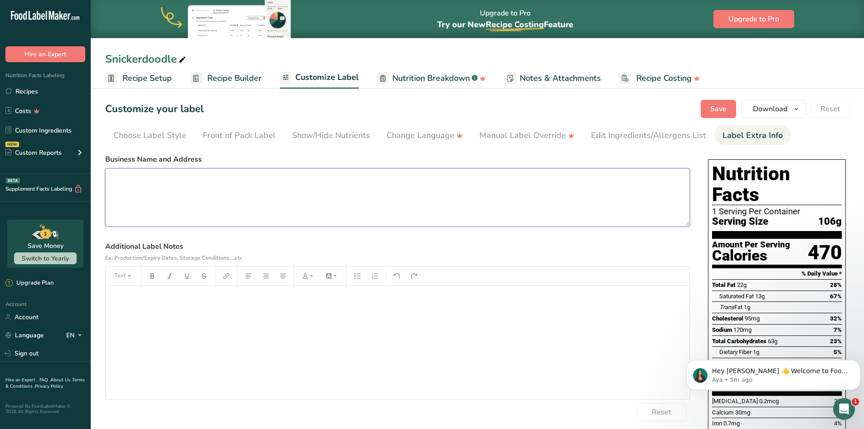
click at [268, 178] on textarea at bounding box center [397, 197] width 584 height 58
click at [712, 118] on section "Customize your label Save Download Choose what to show on your downloaded label…" at bounding box center [477, 302] width 773 height 435
click at [716, 111] on span "Save" at bounding box center [718, 108] width 16 height 11
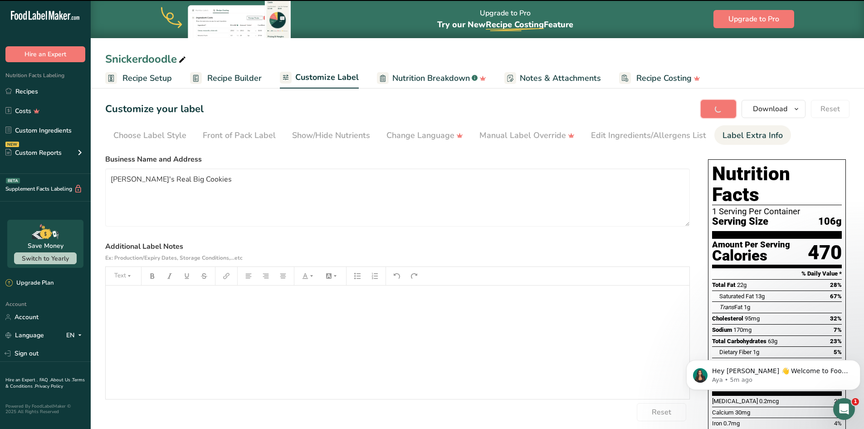
type textarea "[PERSON_NAME]'s Real Big Cookies"
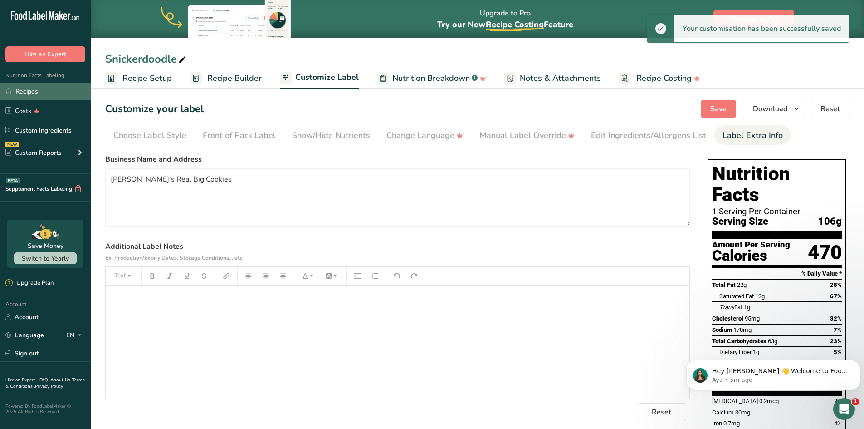
click at [30, 97] on link "Recipes" at bounding box center [45, 91] width 91 height 17
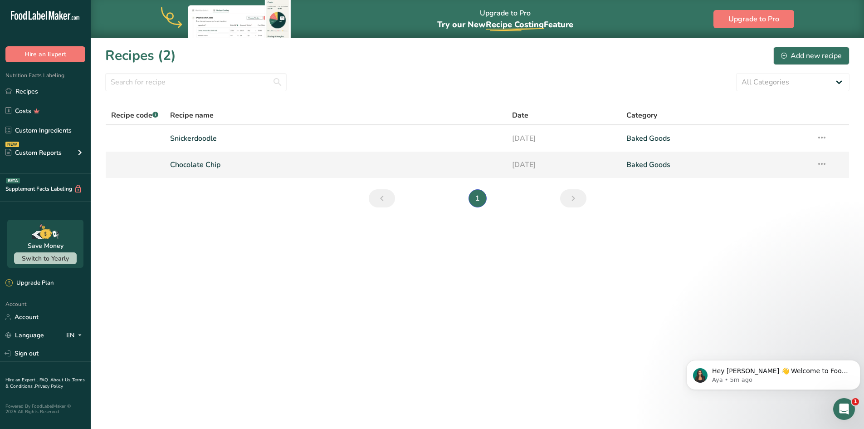
click at [210, 166] on link "Chocolate Chip" at bounding box center [335, 164] width 331 height 19
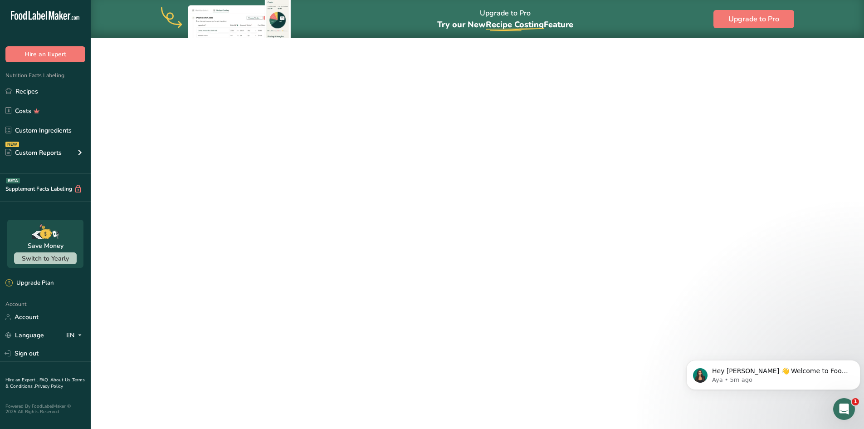
click at [210, 166] on link "Chocolate Chip" at bounding box center [335, 164] width 331 height 19
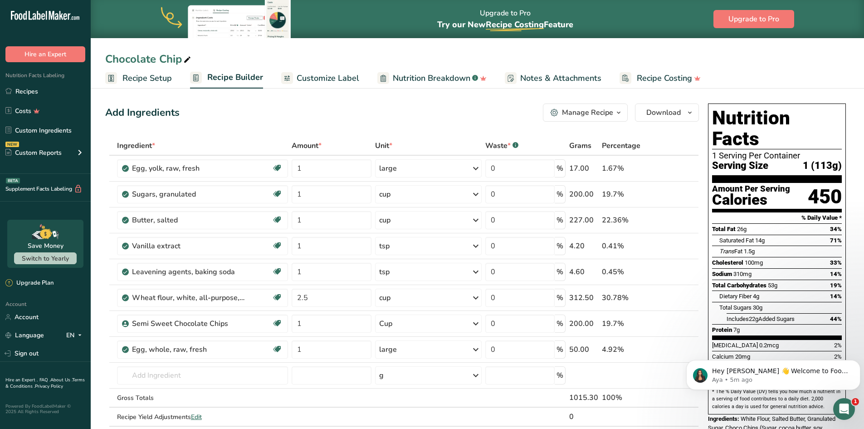
click at [546, 78] on span "Notes & Attachments" at bounding box center [560, 78] width 81 height 12
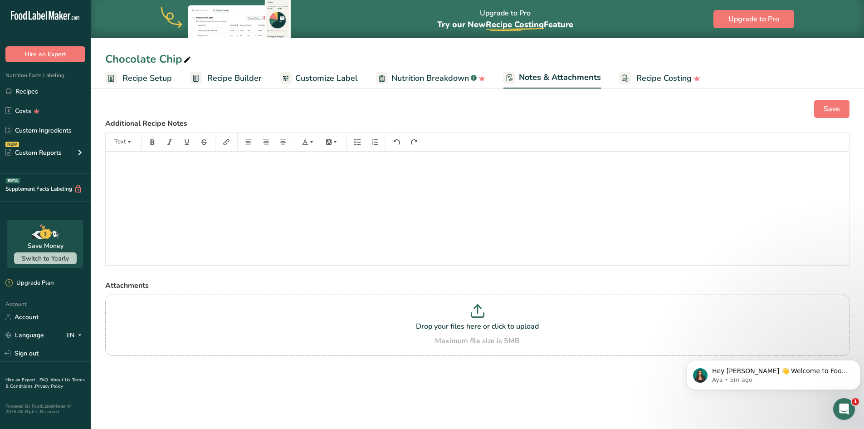
click at [334, 79] on span "Customize Label" at bounding box center [326, 78] width 63 height 12
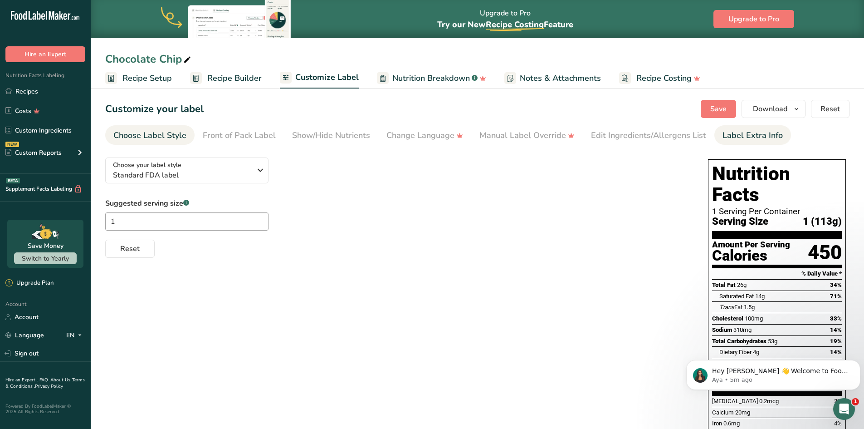
click at [732, 140] on div "Label Extra Info" at bounding box center [752, 135] width 60 height 12
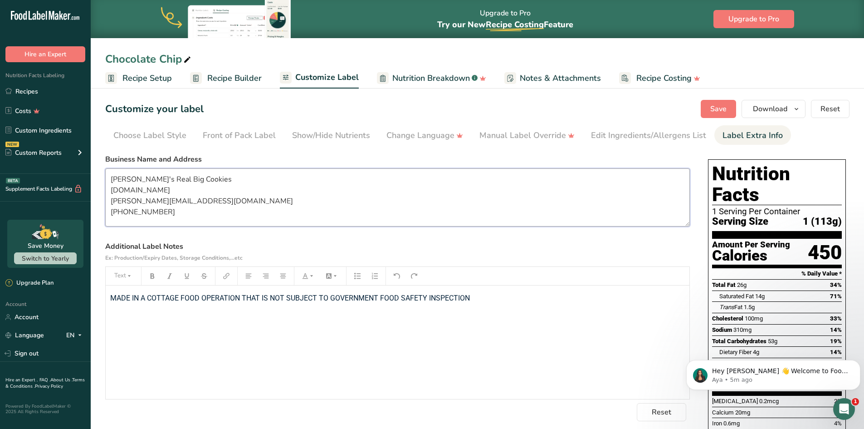
drag, startPoint x: 110, startPoint y: 180, endPoint x: 172, endPoint y: 211, distance: 69.6
click at [172, 211] on textarea "[PERSON_NAME]'s Real Big Cookies [DOMAIN_NAME] [PERSON_NAME][EMAIL_ADDRESS][DOM…" at bounding box center [397, 197] width 584 height 58
click at [27, 91] on link "Recipes" at bounding box center [45, 91] width 91 height 17
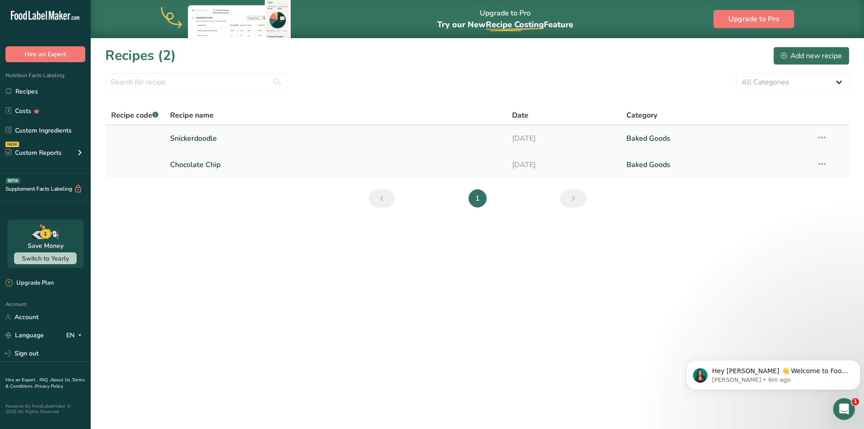
click at [391, 141] on link "Snickerdoodle" at bounding box center [335, 138] width 331 height 19
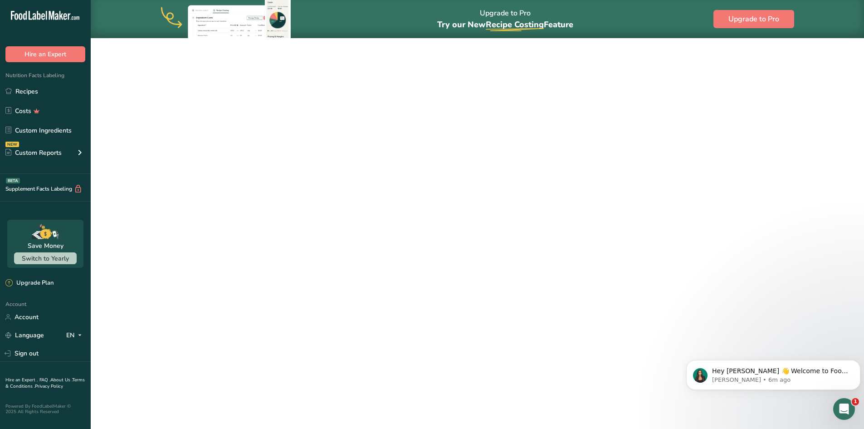
click at [391, 141] on link "Snickerdoodle" at bounding box center [335, 138] width 331 height 19
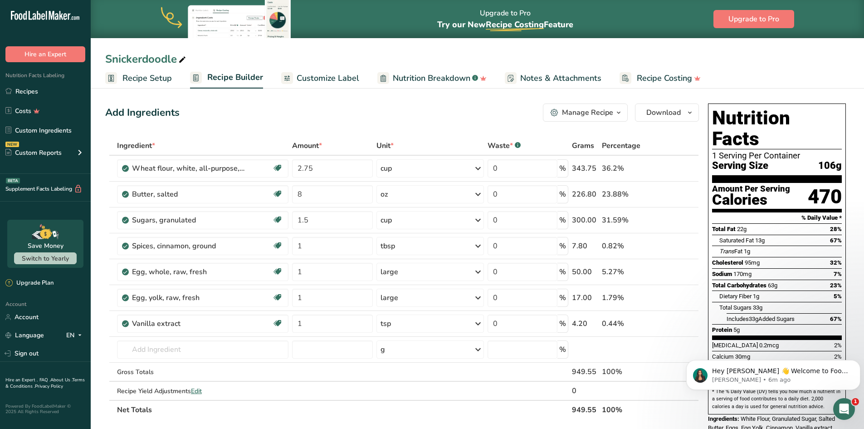
click at [304, 79] on span "Customize Label" at bounding box center [328, 78] width 63 height 12
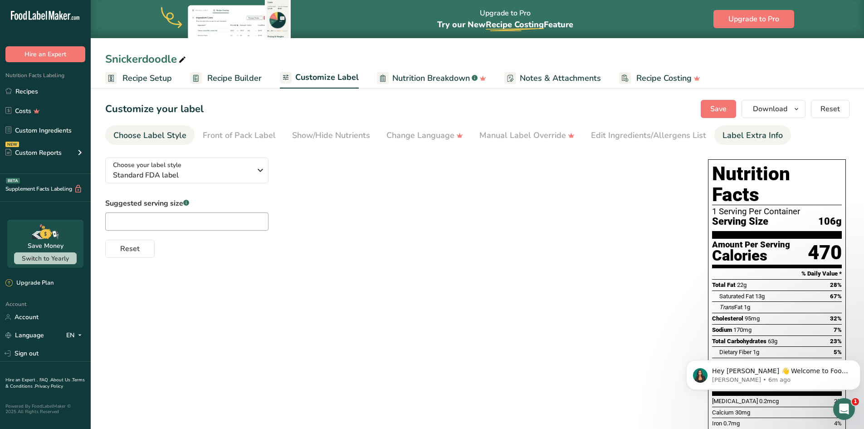
click at [751, 137] on div "Label Extra Info" at bounding box center [752, 135] width 60 height 12
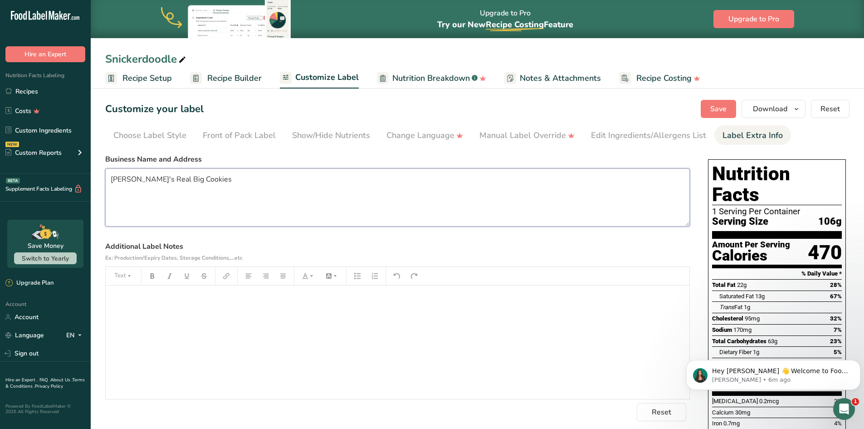
click at [208, 177] on textarea "[PERSON_NAME]'s Real Big Cookies" at bounding box center [397, 197] width 584 height 58
type textarea "C"
paste textarea "[PERSON_NAME]'s Real Big Cookies [DOMAIN_NAME] [PERSON_NAME][EMAIL_ADDRESS][DOM…"
type textarea "[PERSON_NAME]'s Real Big Cookies [DOMAIN_NAME] [PERSON_NAME][EMAIL_ADDRESS][DOM…"
click at [220, 299] on p "﻿" at bounding box center [397, 297] width 575 height 11
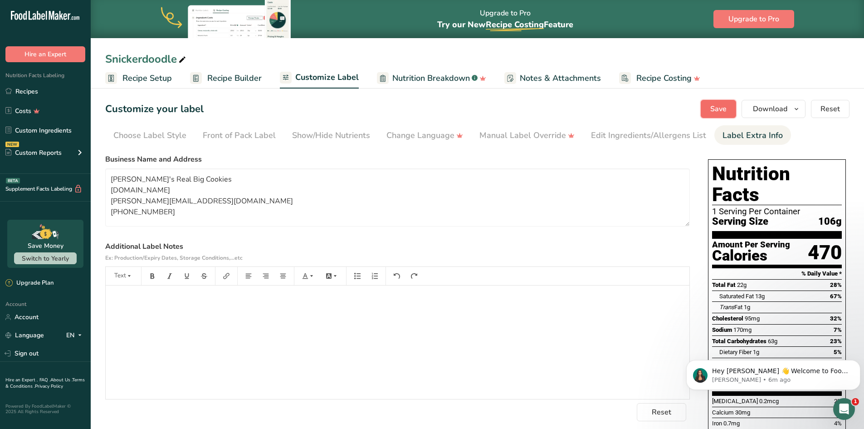
click at [715, 105] on span "Save" at bounding box center [718, 108] width 16 height 11
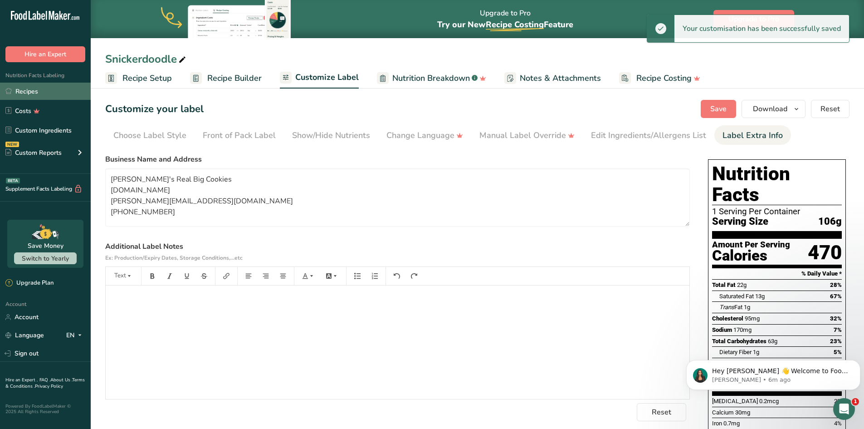
click at [29, 93] on link "Recipes" at bounding box center [45, 91] width 91 height 17
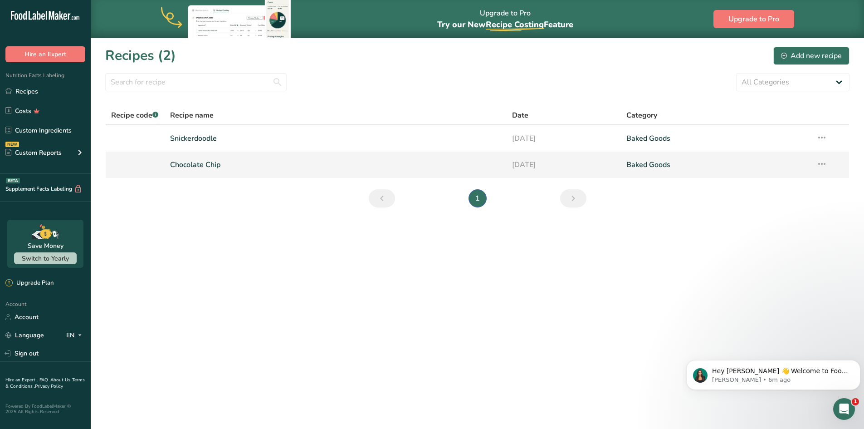
click at [258, 162] on link "Chocolate Chip" at bounding box center [335, 164] width 331 height 19
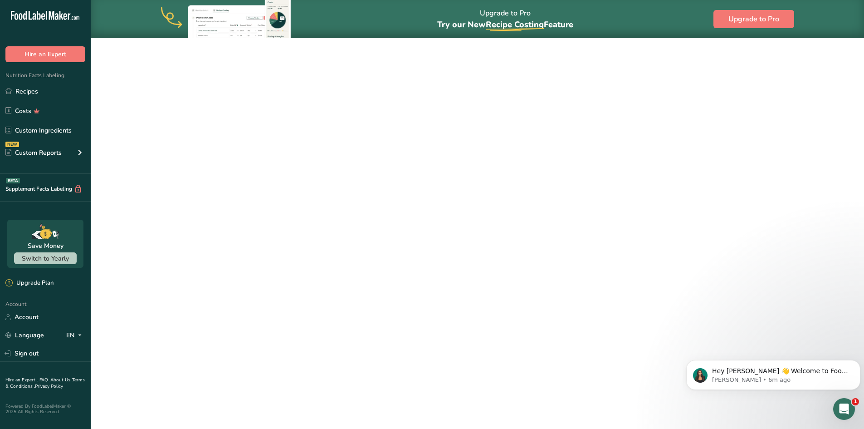
click at [258, 162] on link "Chocolate Chip" at bounding box center [335, 164] width 331 height 19
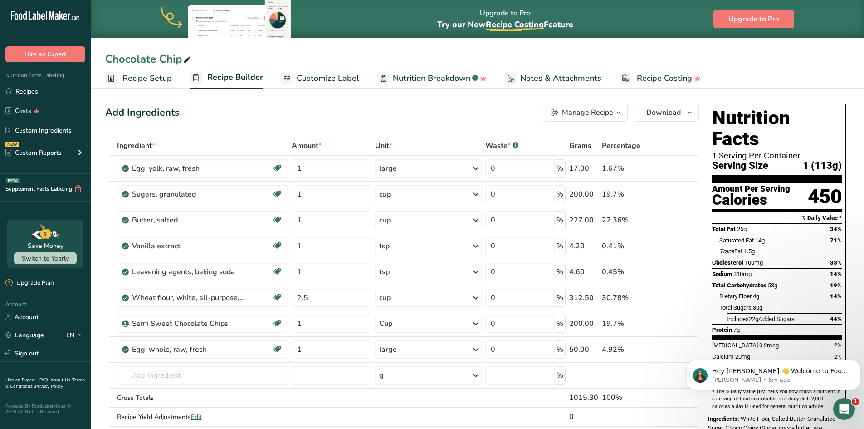
click at [304, 79] on span "Customize Label" at bounding box center [328, 78] width 63 height 12
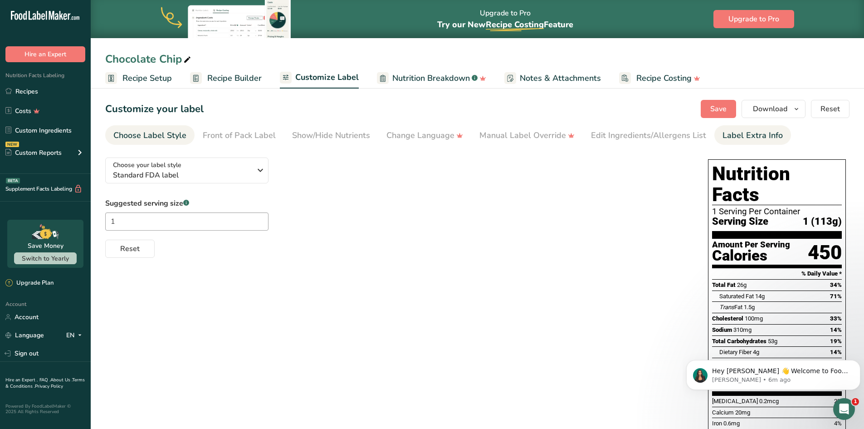
click at [739, 131] on div "Label Extra Info" at bounding box center [752, 135] width 60 height 12
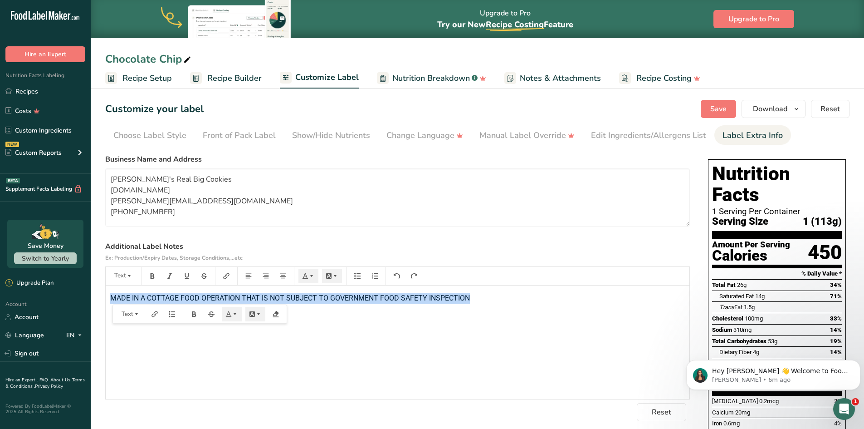
drag, startPoint x: 115, startPoint y: 297, endPoint x: 475, endPoint y: 296, distance: 360.5
click at [475, 296] on p "MADE IN A COTTAGE FOOD OPERATION THAT IS NOT SUBJECT TO GOVERNMENT FOOD SAFETY …" at bounding box center [397, 297] width 575 height 11
copy span "MADE IN A COTTAGE FOOD OPERATION THAT IS NOT SUBJECT TO GOVERNMENT FOOD SAFETY …"
click at [31, 92] on link "Recipes" at bounding box center [45, 91] width 91 height 17
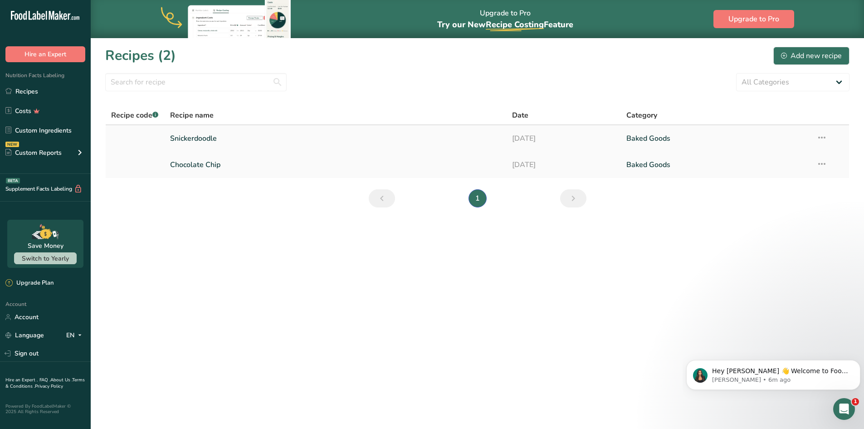
click at [212, 141] on link "Snickerdoodle" at bounding box center [335, 138] width 331 height 19
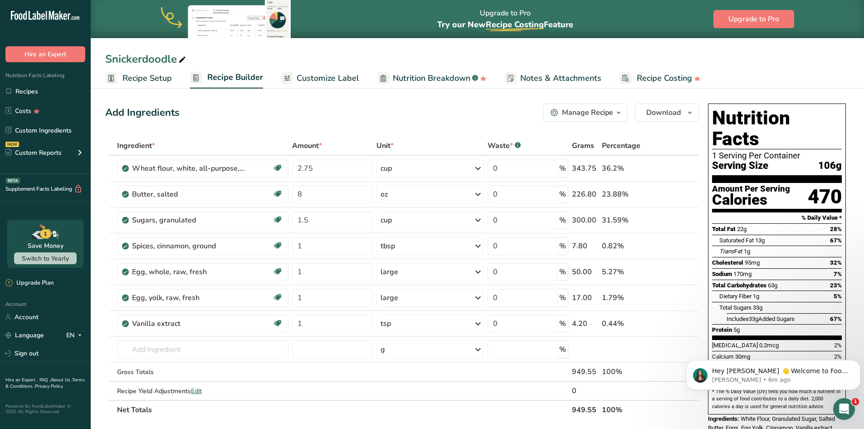
click at [321, 80] on span "Customize Label" at bounding box center [328, 78] width 63 height 12
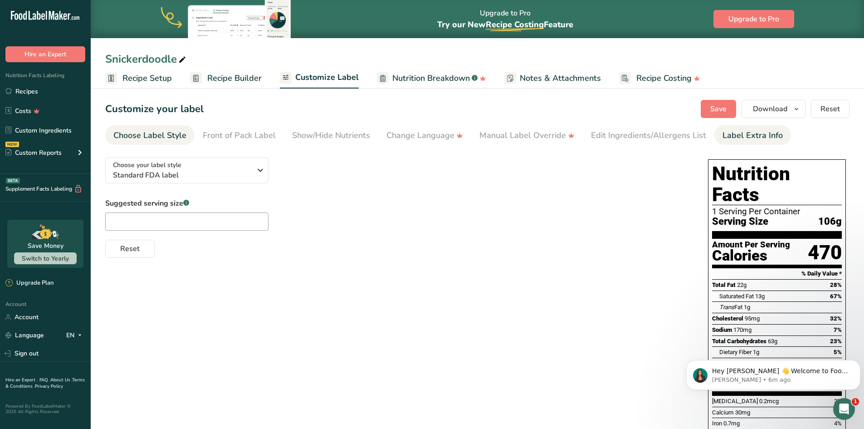
click at [756, 136] on div "Label Extra Info" at bounding box center [752, 135] width 60 height 12
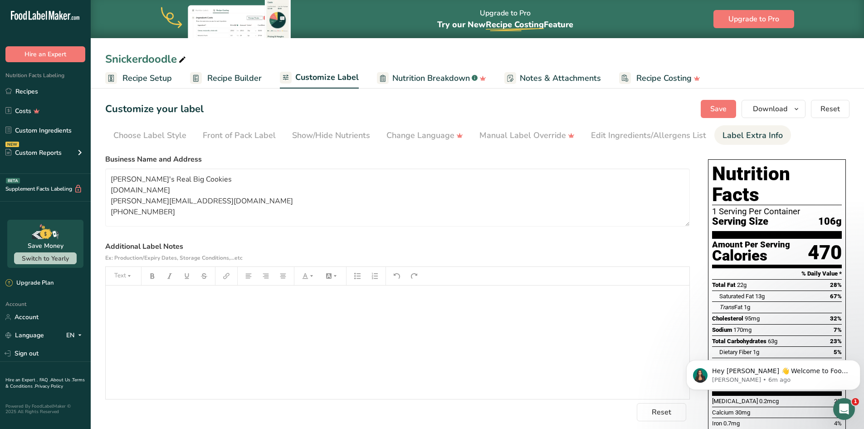
click at [272, 297] on p "﻿" at bounding box center [397, 297] width 575 height 11
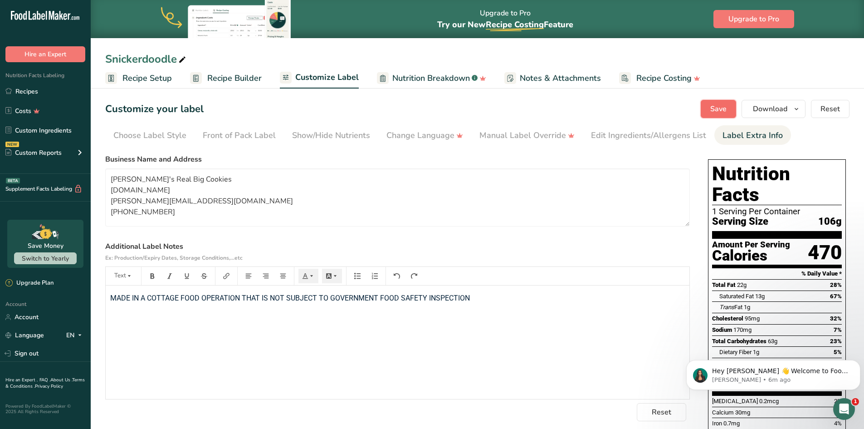
click at [722, 108] on span "Save" at bounding box center [718, 108] width 16 height 11
click at [799, 108] on icon "button" at bounding box center [796, 108] width 7 height 11
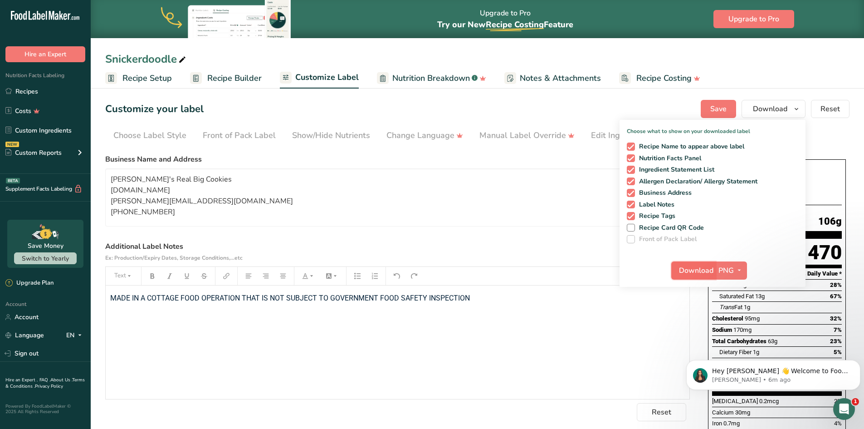
click at [709, 270] on span "Download" at bounding box center [696, 270] width 34 height 11
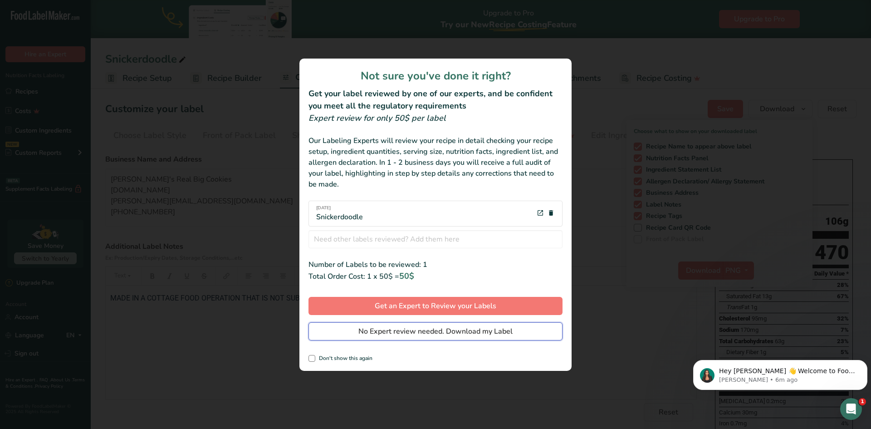
click at [461, 334] on span "No Expert review needed. Download my Label" at bounding box center [435, 331] width 154 height 11
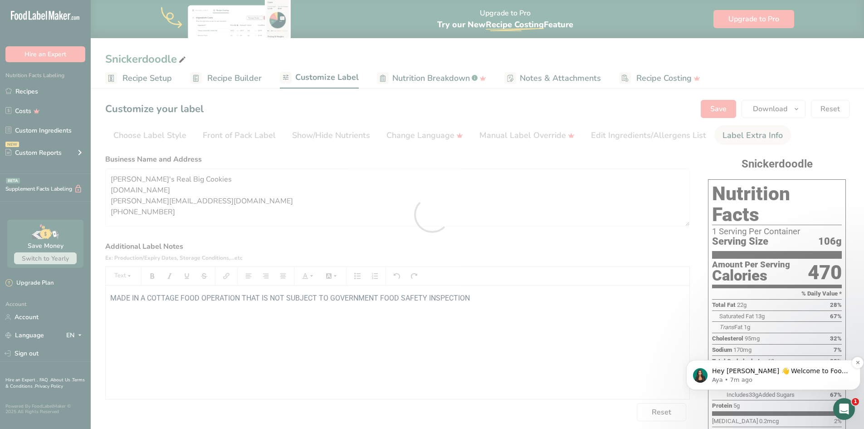
click at [844, 373] on p "Hey [PERSON_NAME] 👋 Welcome to Food Label Maker🙌 Take a look around! If you hav…" at bounding box center [780, 370] width 137 height 9
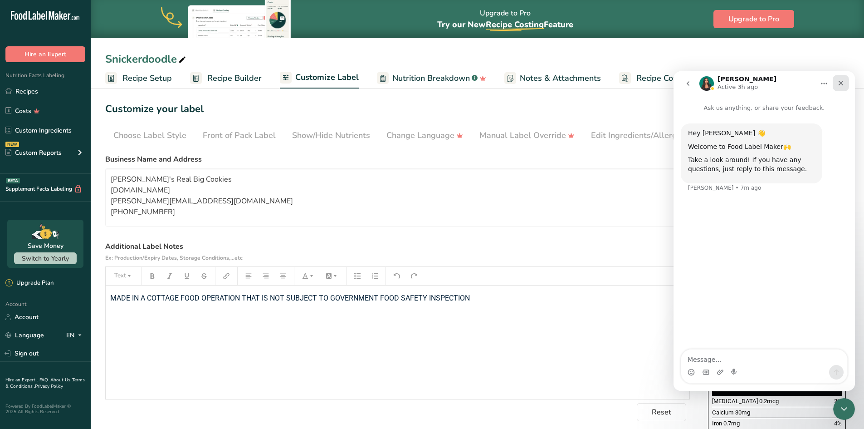
click at [838, 81] on icon "Close" at bounding box center [840, 82] width 7 height 7
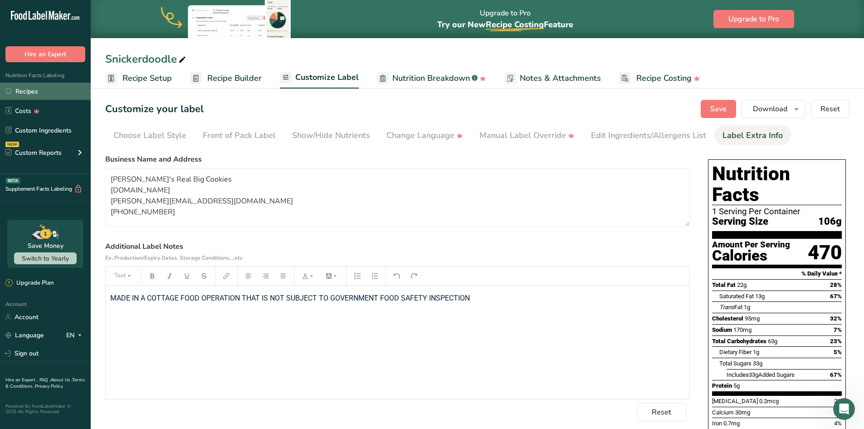
click at [32, 92] on link "Recipes" at bounding box center [45, 91] width 91 height 17
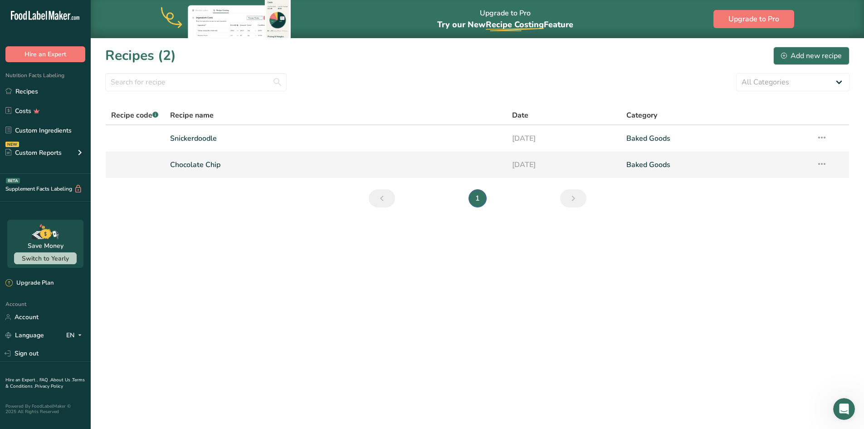
click at [250, 160] on link "Chocolate Chip" at bounding box center [335, 164] width 331 height 19
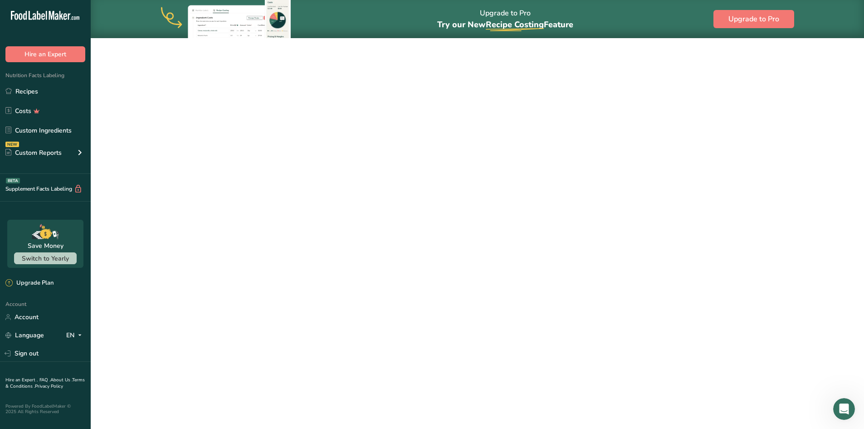
click at [250, 160] on link "Chocolate Chip" at bounding box center [335, 164] width 331 height 19
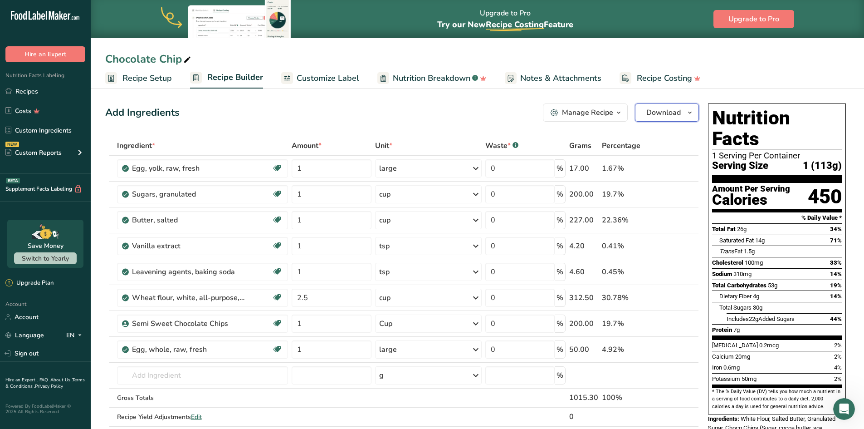
click at [686, 116] on span "button" at bounding box center [689, 112] width 11 height 11
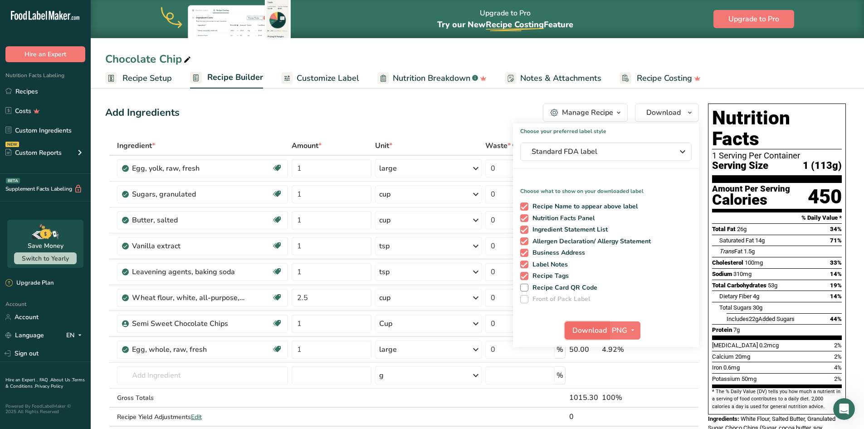
click at [604, 331] on span "Download" at bounding box center [589, 330] width 34 height 11
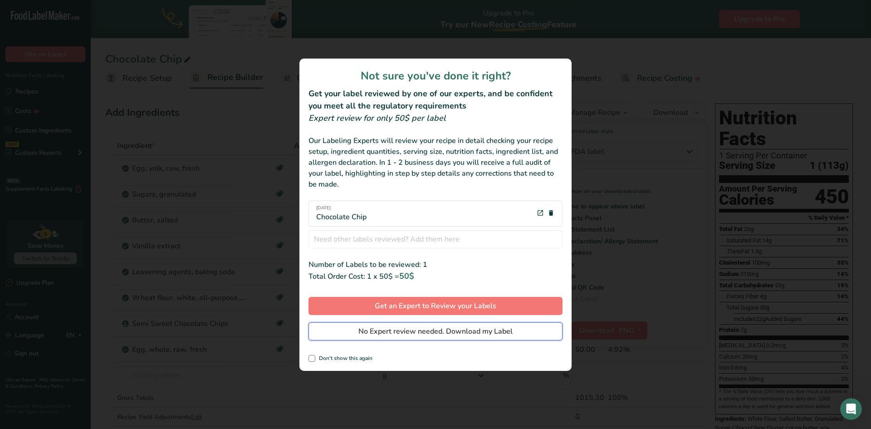
click at [470, 332] on span "No Expert review needed. Download my Label" at bounding box center [435, 331] width 154 height 11
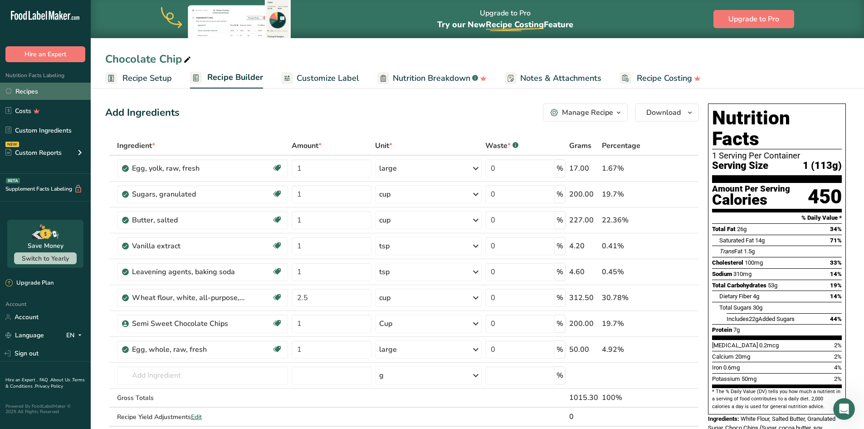
click at [19, 91] on link "Recipes" at bounding box center [45, 91] width 91 height 17
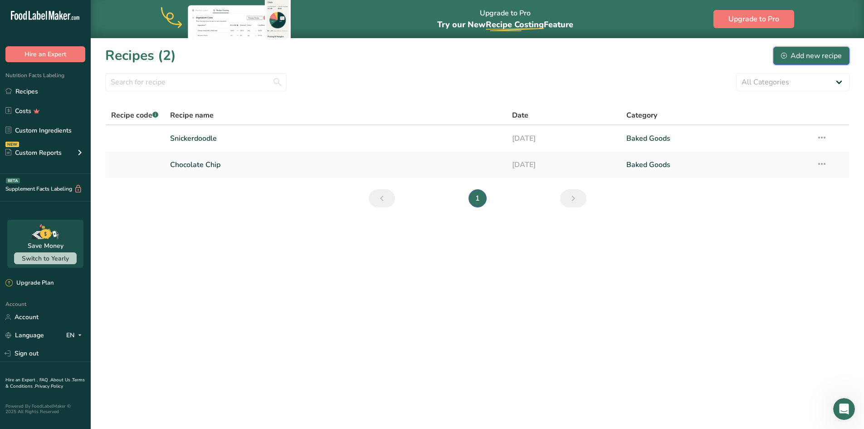
click at [806, 55] on div "Add new recipe" at bounding box center [811, 55] width 61 height 11
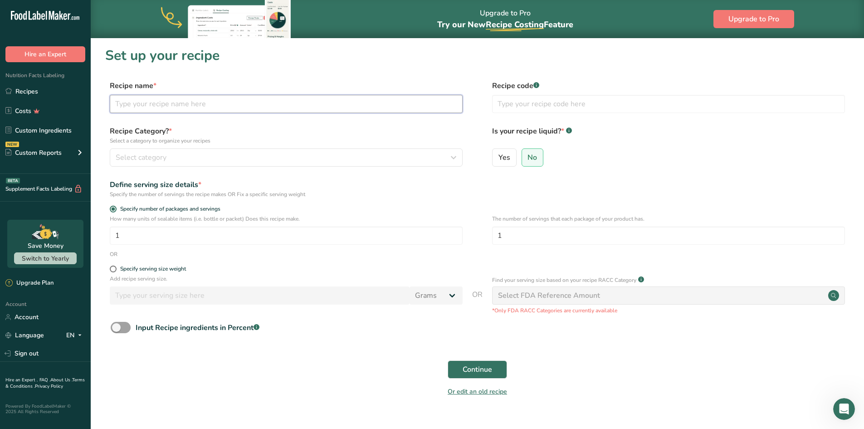
click at [353, 108] on input "text" at bounding box center [286, 104] width 353 height 18
type input "Oatmeal Raisin"
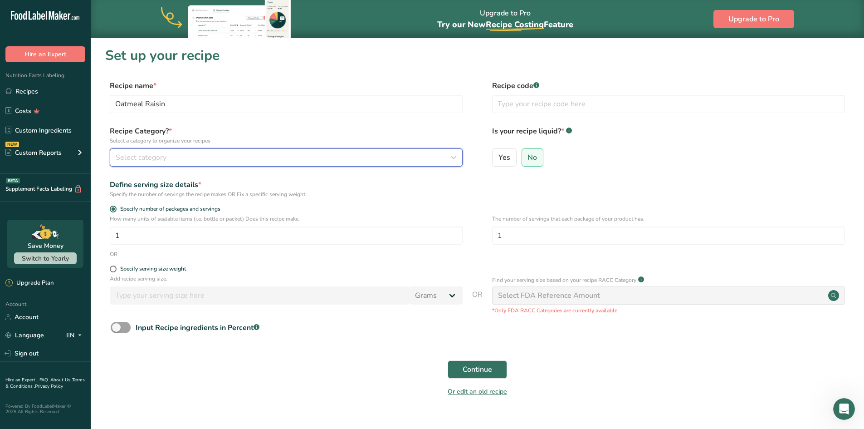
click at [320, 158] on div "Select category" at bounding box center [284, 157] width 336 height 11
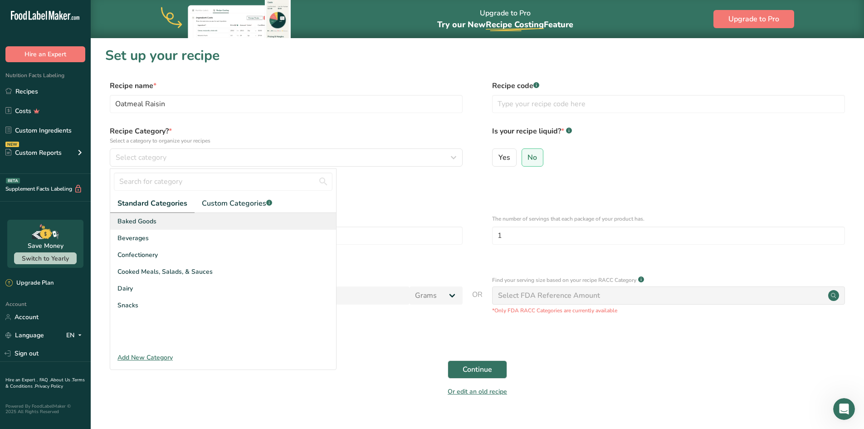
click at [266, 218] on div "Baked Goods" at bounding box center [223, 221] width 226 height 17
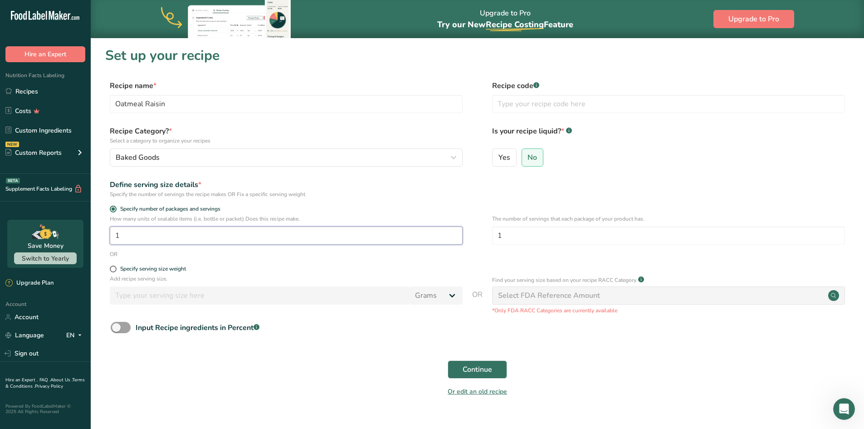
click at [239, 239] on input "1" at bounding box center [286, 235] width 353 height 18
type input "9"
click at [486, 372] on span "Continue" at bounding box center [477, 369] width 29 height 11
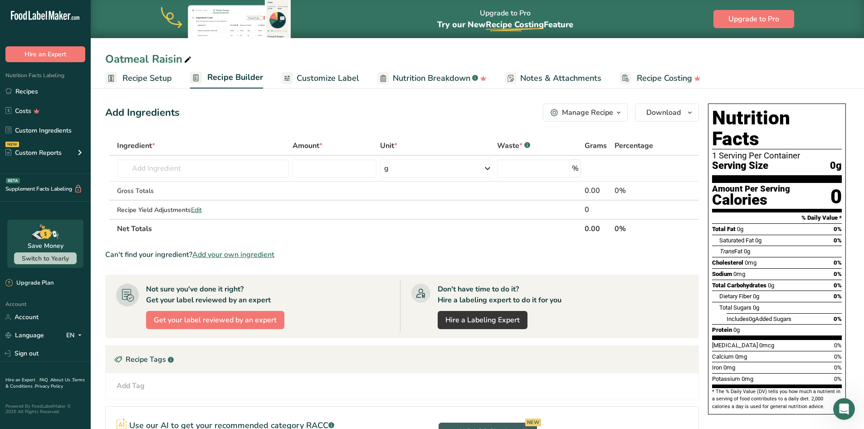
click at [146, 78] on span "Recipe Setup" at bounding box center [146, 78] width 49 height 12
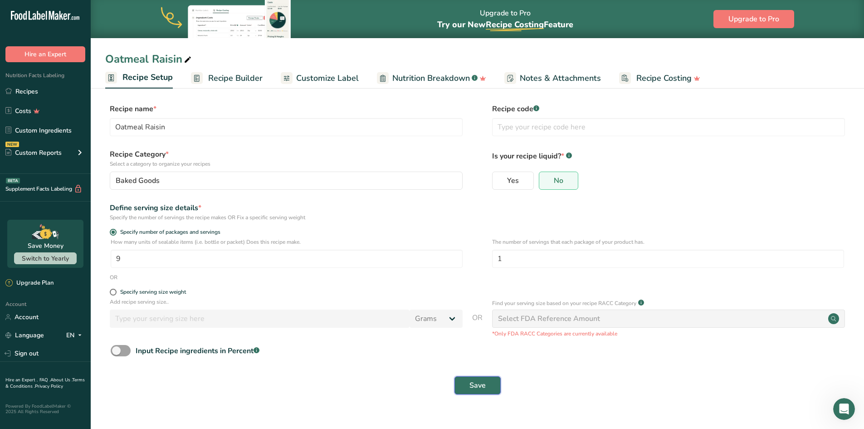
click at [471, 389] on span "Save" at bounding box center [477, 385] width 16 height 11
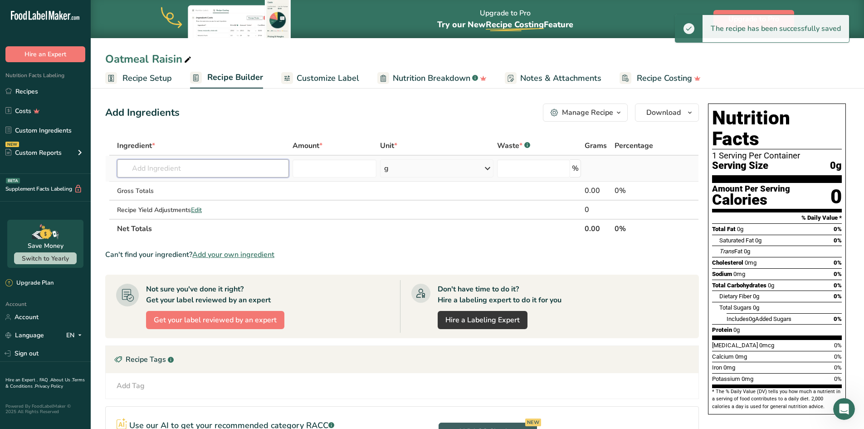
click at [214, 168] on input "text" at bounding box center [203, 168] width 172 height 18
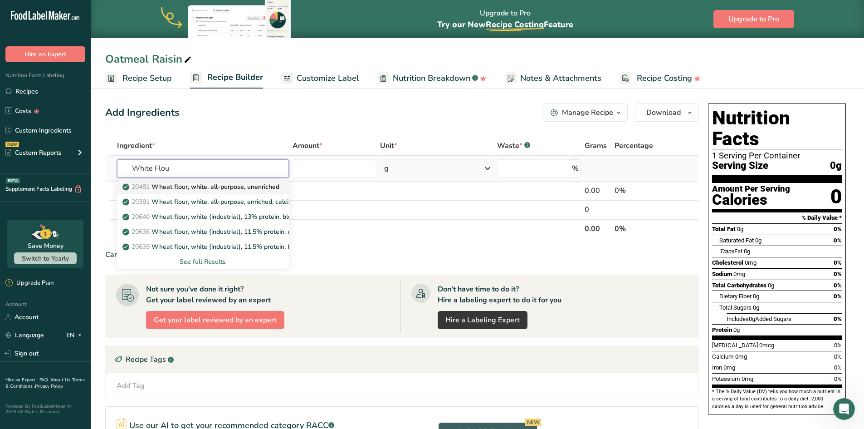
type input "White Flou"
click at [226, 187] on p "20481 Wheat flour, white, all-purpose, unenriched" at bounding box center [201, 187] width 155 height 10
type input "Wheat flour, white, all-purpose, unenriched"
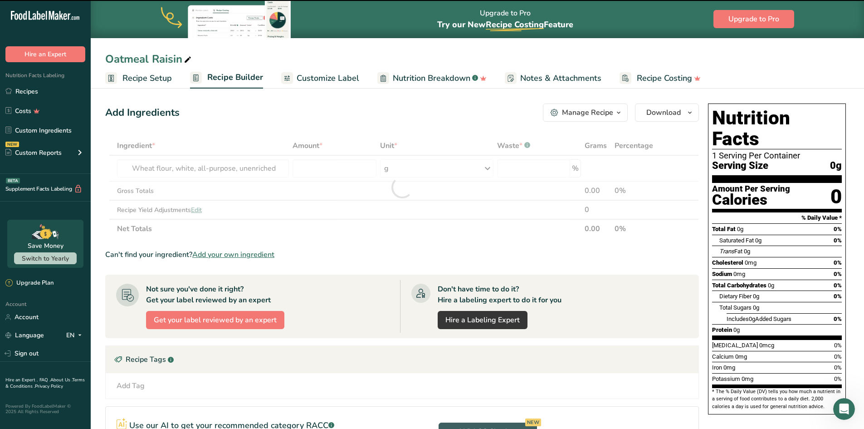
type input "0"
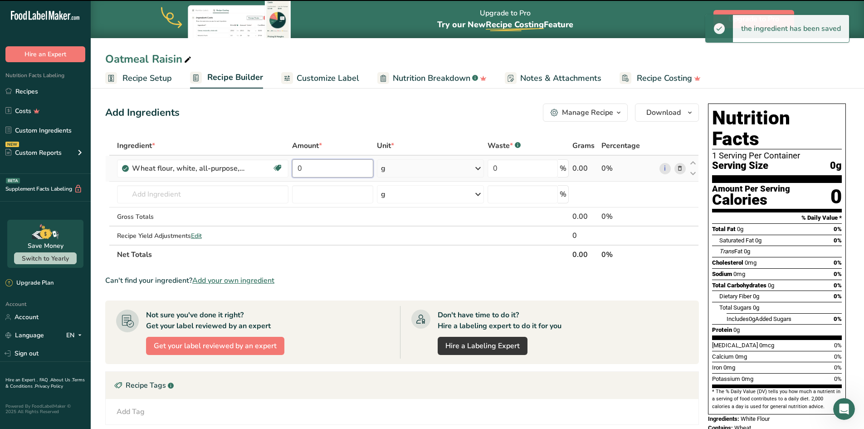
click at [307, 167] on input "0" at bounding box center [332, 168] width 81 height 18
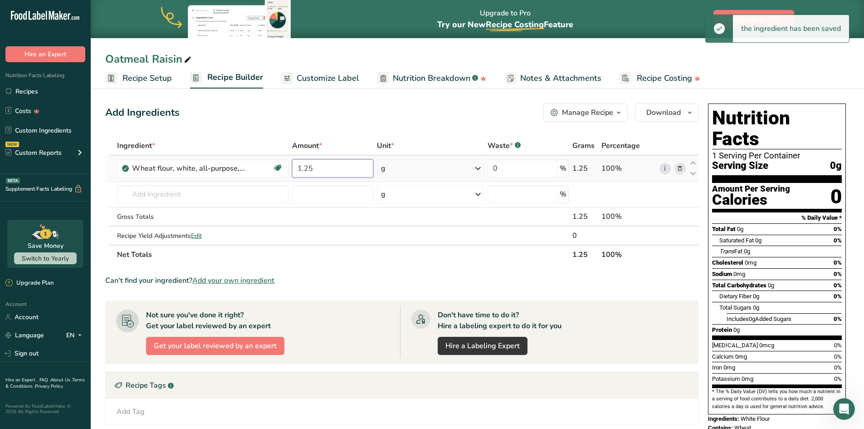
type input "1.25"
click at [477, 168] on icon at bounding box center [477, 168] width 11 height 16
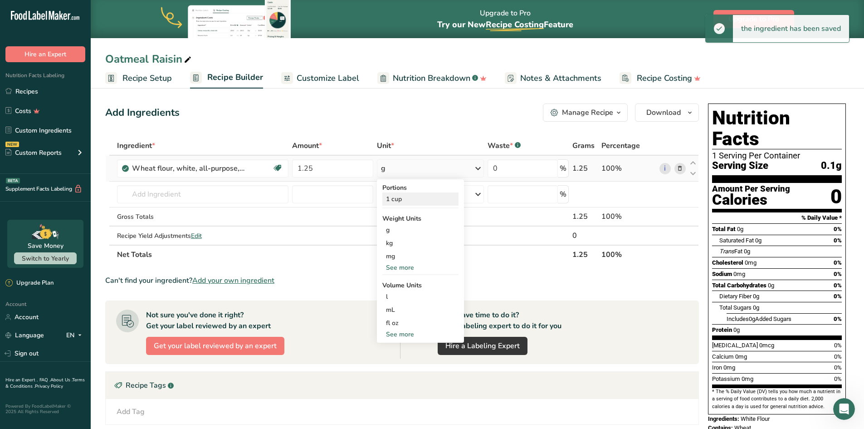
click at [427, 203] on div "1 cup" at bounding box center [420, 198] width 76 height 13
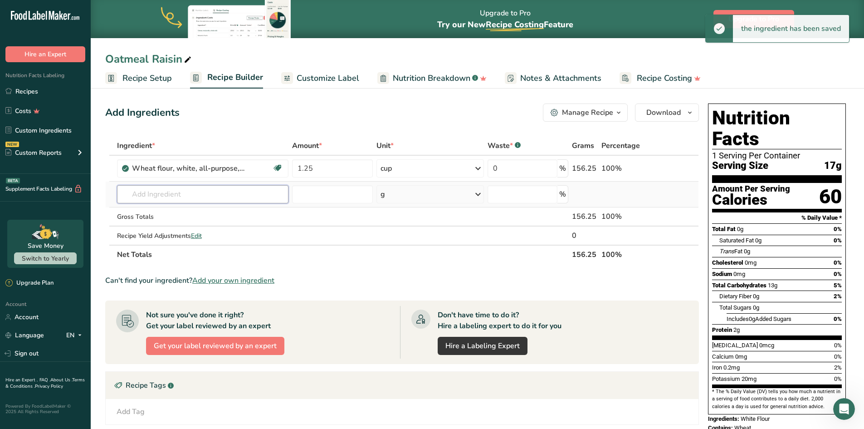
click at [152, 192] on input "text" at bounding box center [203, 194] width 172 height 18
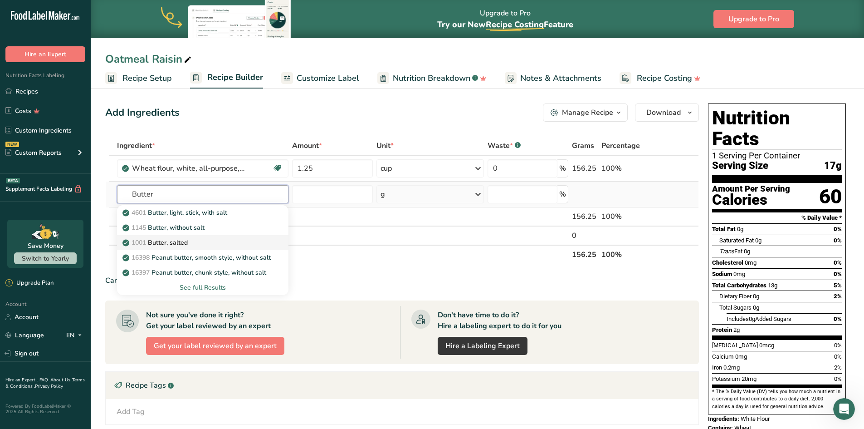
type input "Butter"
click at [157, 243] on p "1001 Butter, salted" at bounding box center [155, 243] width 63 height 10
type input "Butter, salted"
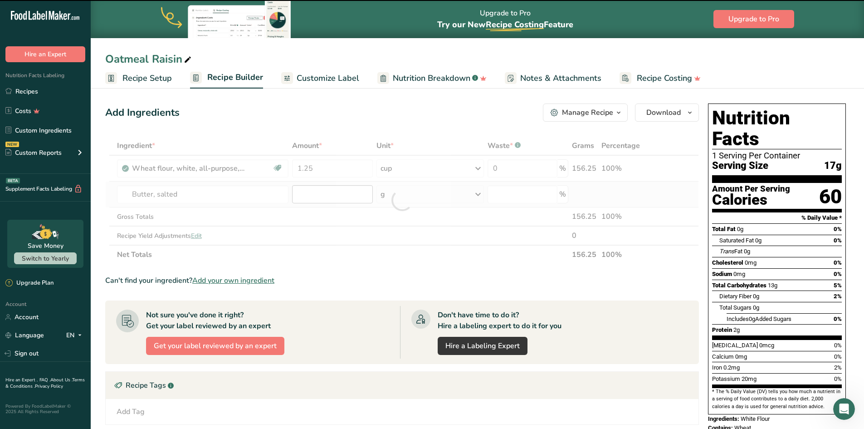
type input "0"
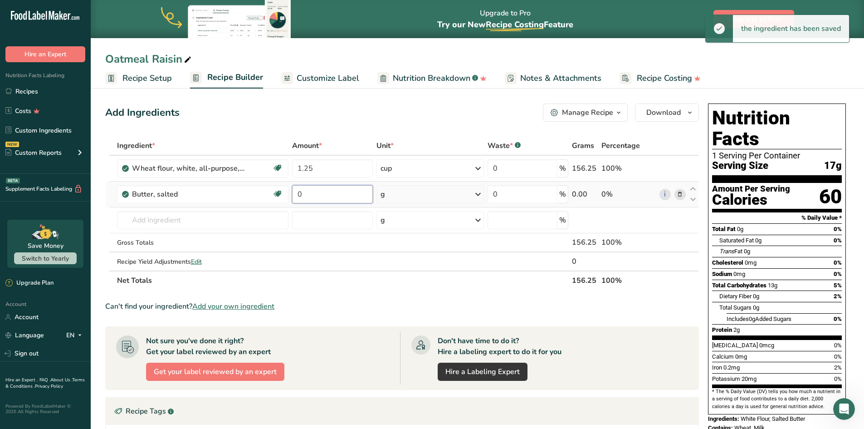
click at [335, 201] on input "0" at bounding box center [332, 194] width 81 height 18
type input "8"
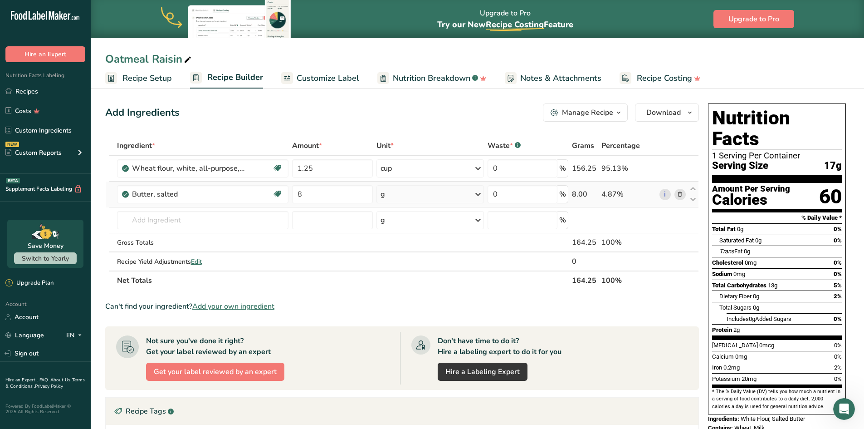
click at [474, 196] on div "Ingredient * Amount * Unit * Waste * .a-a{fill:#347362;}.b-a{fill:#fff;} Grams …" at bounding box center [402, 213] width 594 height 154
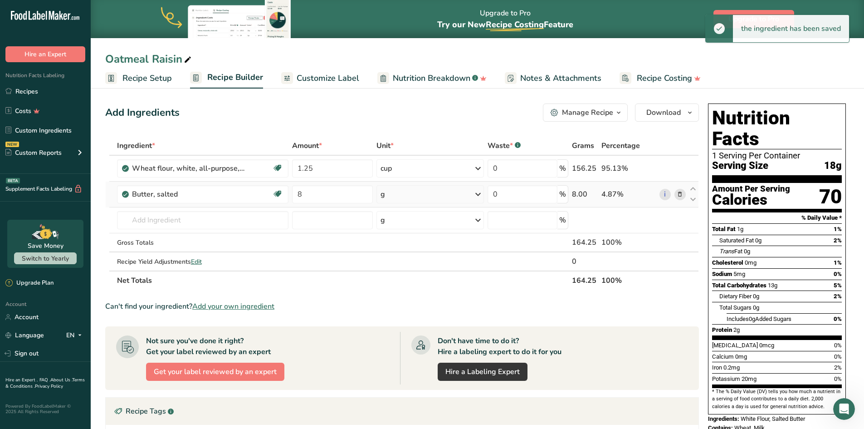
click at [482, 195] on icon at bounding box center [477, 194] width 11 height 16
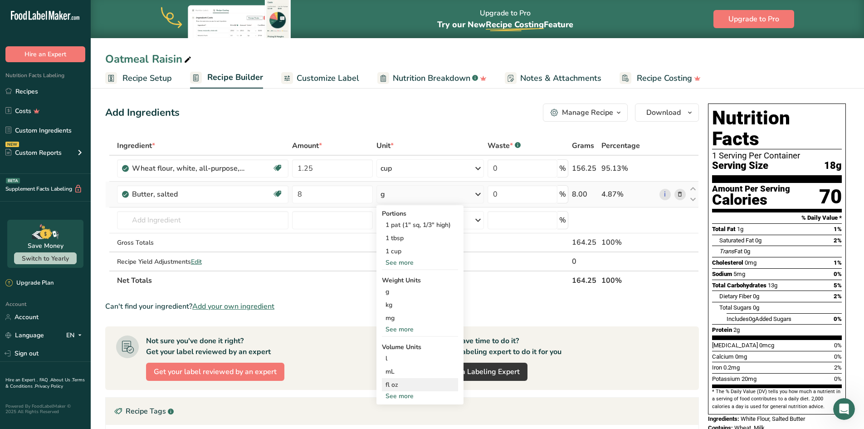
click at [414, 383] on div "fl oz" at bounding box center [419, 385] width 69 height 10
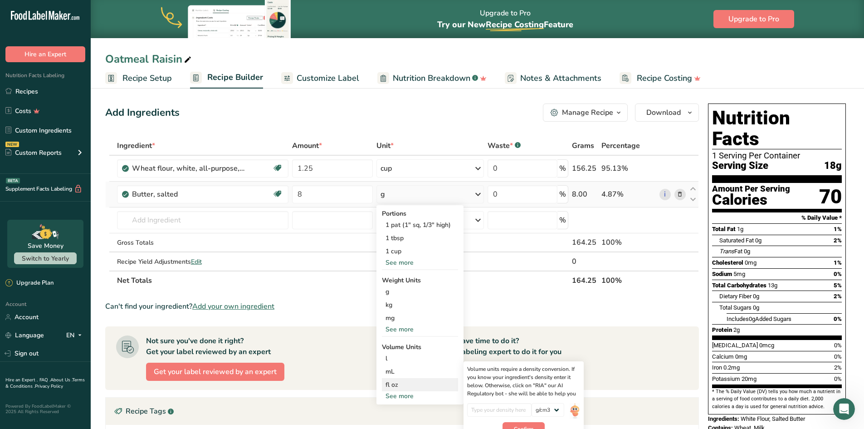
click at [406, 385] on div "fl oz" at bounding box center [419, 385] width 69 height 10
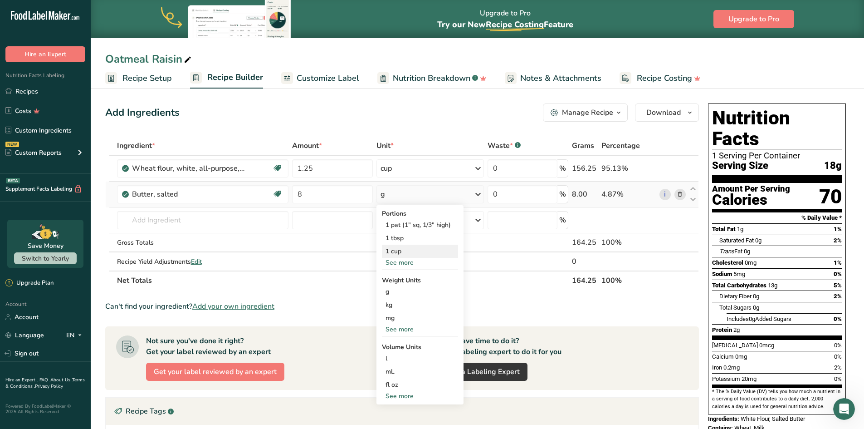
click at [401, 255] on div "1 cup" at bounding box center [420, 250] width 76 height 13
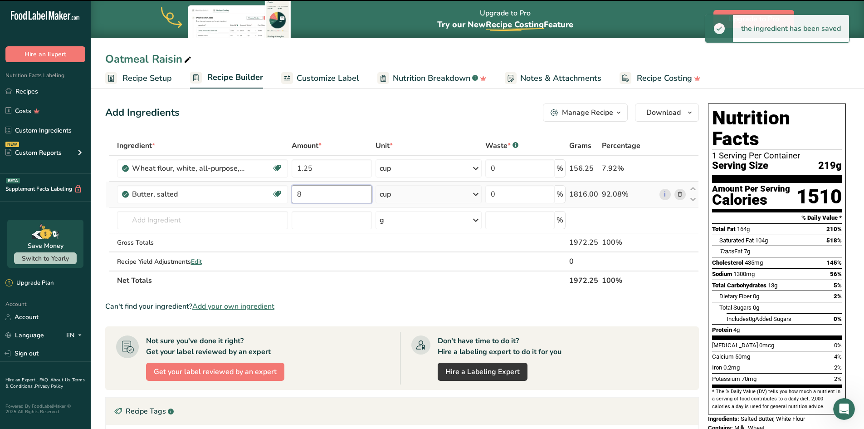
click at [311, 198] on input "8" at bounding box center [332, 194] width 80 height 18
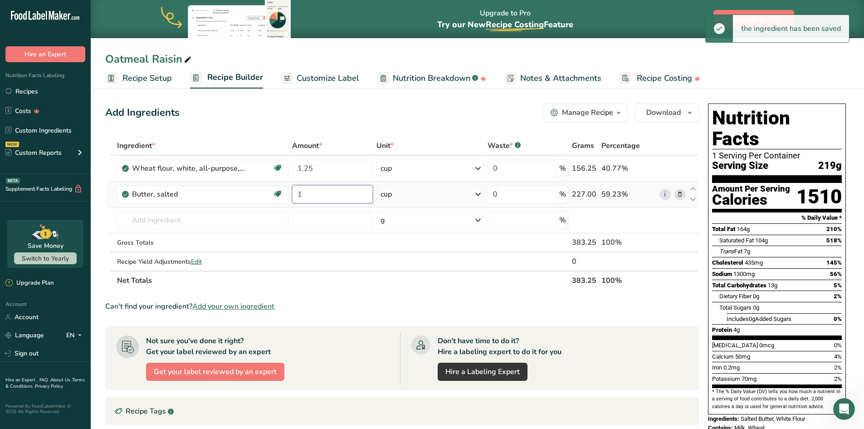
type input "1"
click at [204, 223] on input "text" at bounding box center [203, 220] width 172 height 18
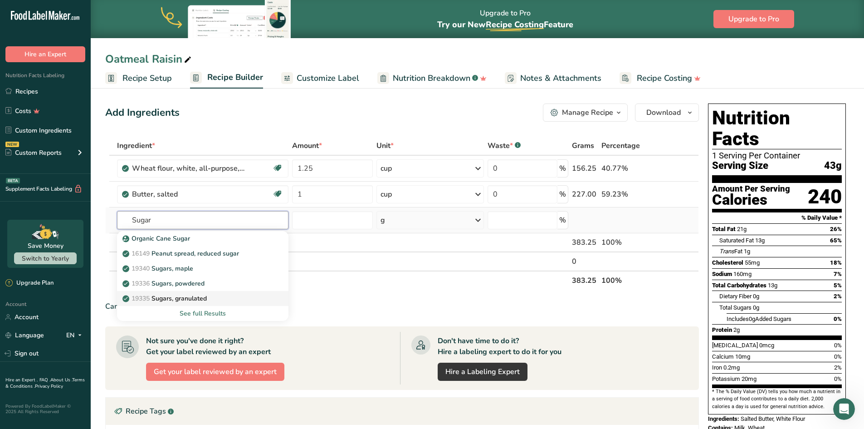
type input "Sugar"
click at [205, 294] on p "19335 [GEOGRAPHIC_DATA], granulated" at bounding box center [165, 298] width 83 height 10
type input "Sugars, granulated"
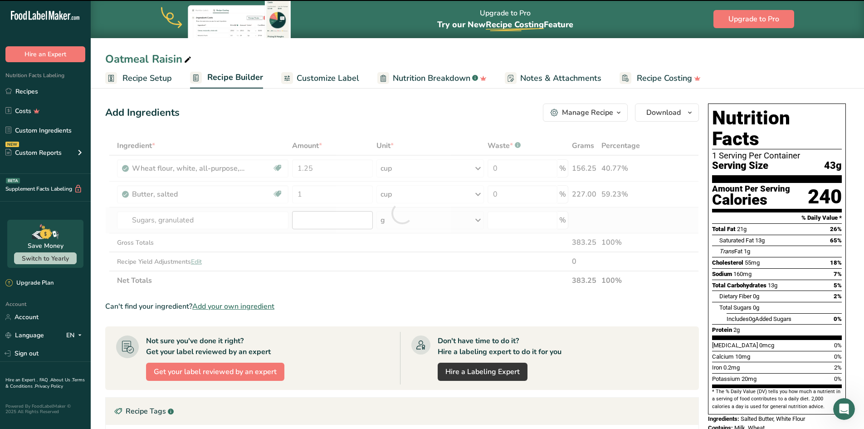
type input "0"
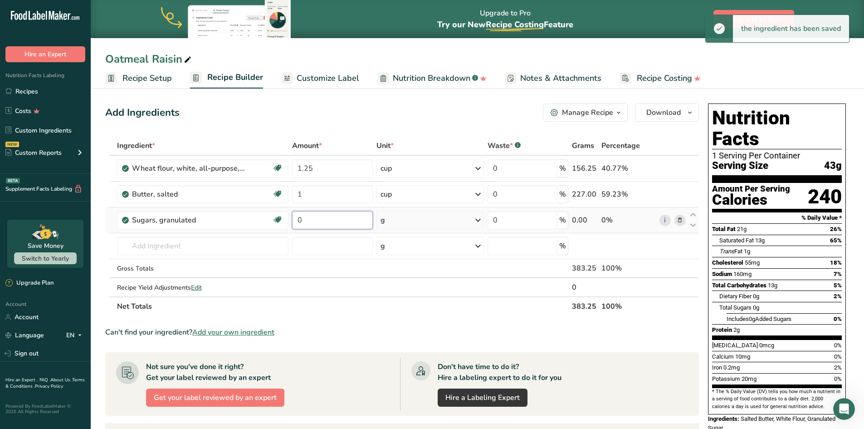
click at [312, 223] on input "0" at bounding box center [332, 220] width 81 height 18
type input "0.25"
click at [474, 220] on div "Ingredient * Amount * Unit * Waste * .a-a{fill:#347362;}.b-a{fill:#fff;} Grams …" at bounding box center [402, 226] width 594 height 180
click at [482, 220] on icon at bounding box center [477, 220] width 11 height 16
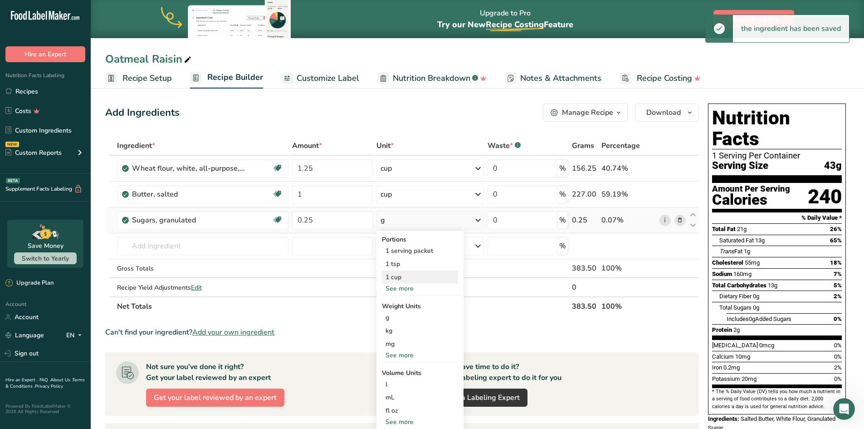
click at [427, 277] on div "1 cup" at bounding box center [420, 276] width 76 height 13
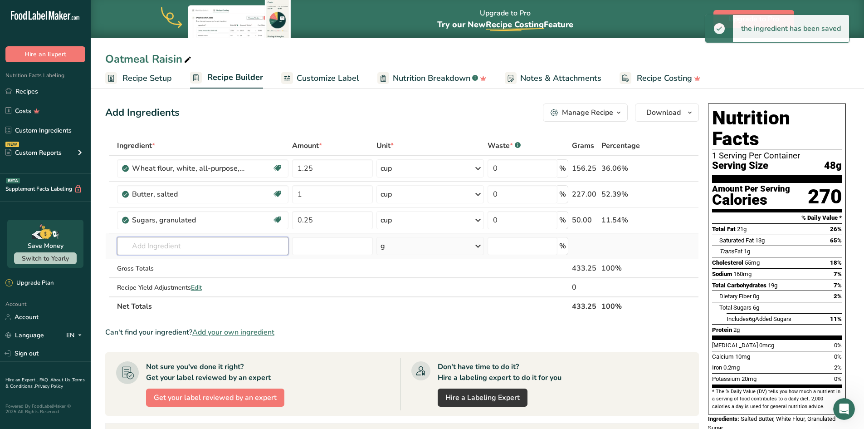
click at [178, 245] on input "text" at bounding box center [203, 246] width 172 height 18
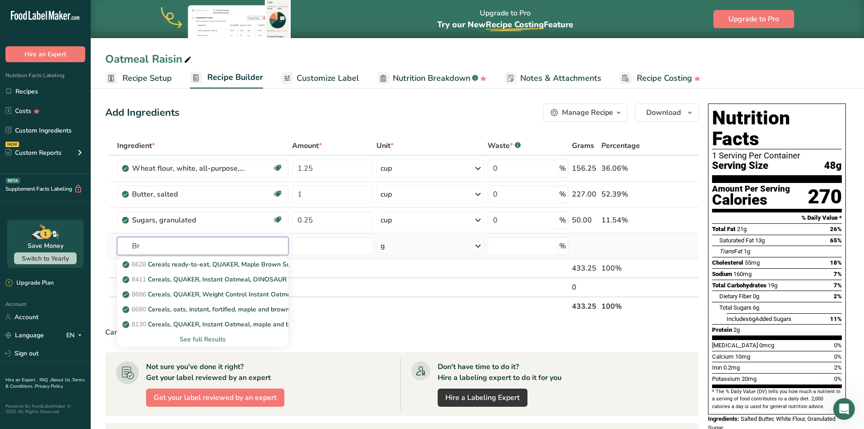
type input "B"
type input "sugar brown"
click at [204, 340] on div "See full Results" at bounding box center [202, 339] width 157 height 10
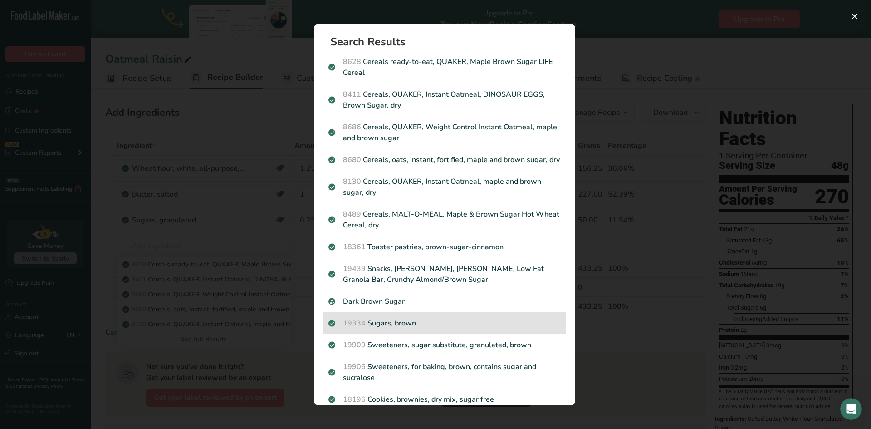
click at [439, 328] on p "19334 Sugars, brown" at bounding box center [444, 322] width 232 height 11
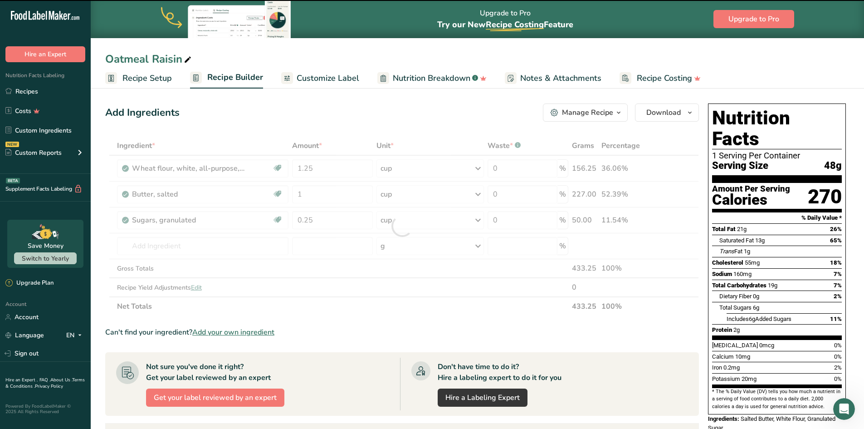
type input "0"
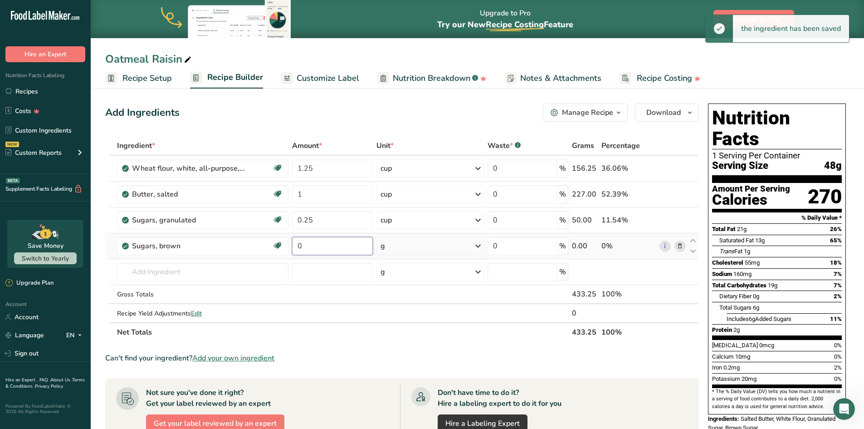
click at [335, 243] on input "0" at bounding box center [332, 246] width 81 height 18
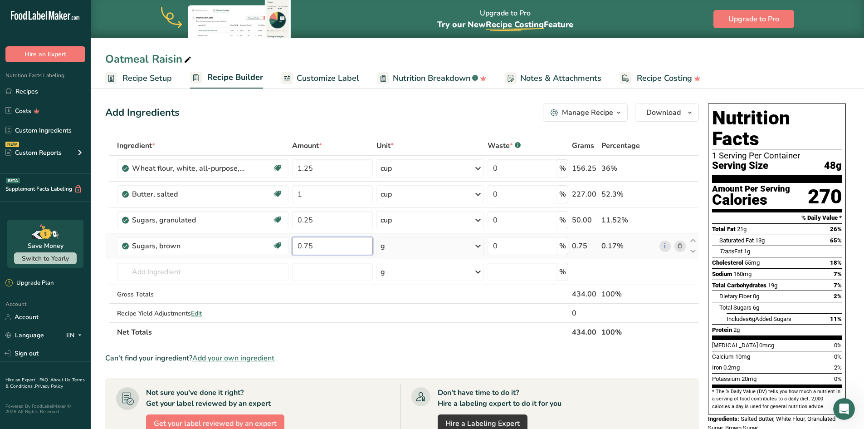
type input "0.75"
click at [393, 245] on div "Ingredient * Amount * Unit * Waste * .a-a{fill:#347362;}.b-a{fill:#fff;} Grams …" at bounding box center [402, 238] width 594 height 205
click at [481, 245] on icon at bounding box center [477, 246] width 11 height 16
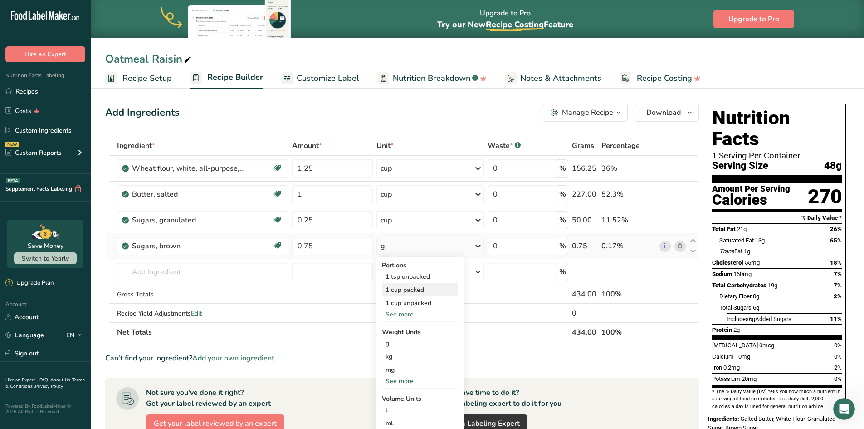
click at [429, 290] on div "1 cup packed" at bounding box center [420, 289] width 76 height 13
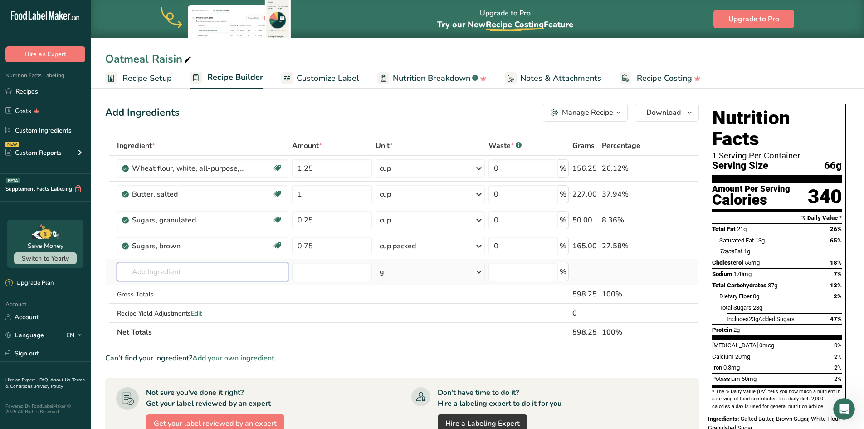
click at [142, 271] on input "text" at bounding box center [202, 272] width 171 height 18
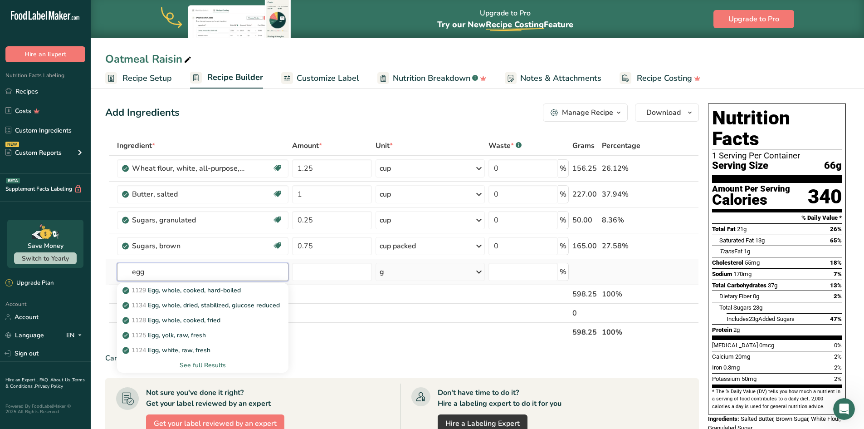
type input "egg"
click at [202, 365] on div "See full Results" at bounding box center [202, 365] width 157 height 10
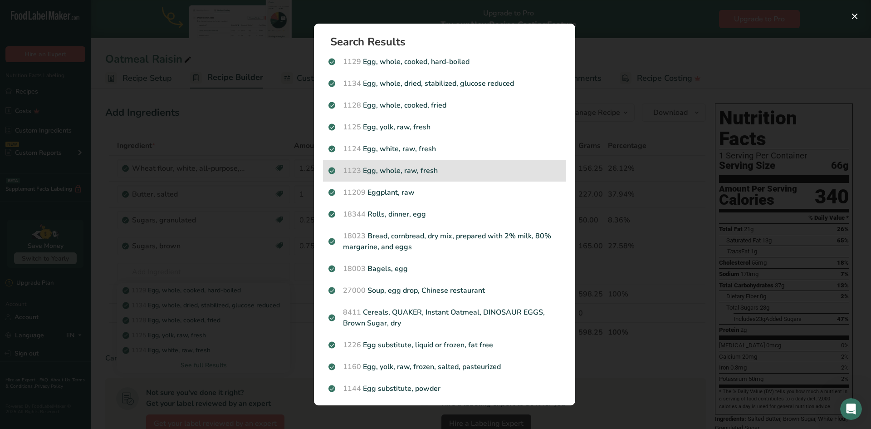
click at [422, 174] on p "1123 Egg, whole, raw, fresh" at bounding box center [444, 170] width 232 height 11
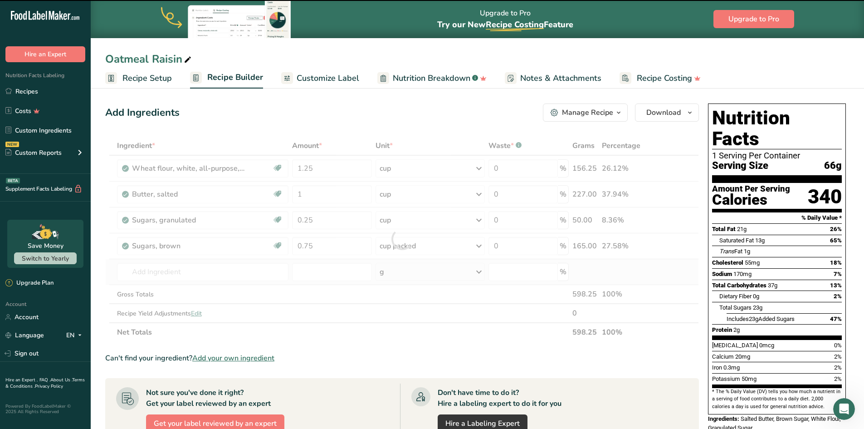
type input "0"
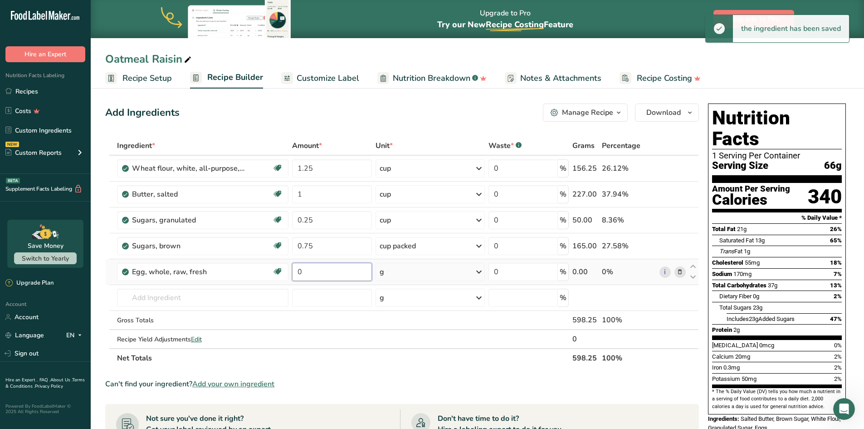
click at [327, 279] on input "0" at bounding box center [332, 272] width 80 height 18
type input "1"
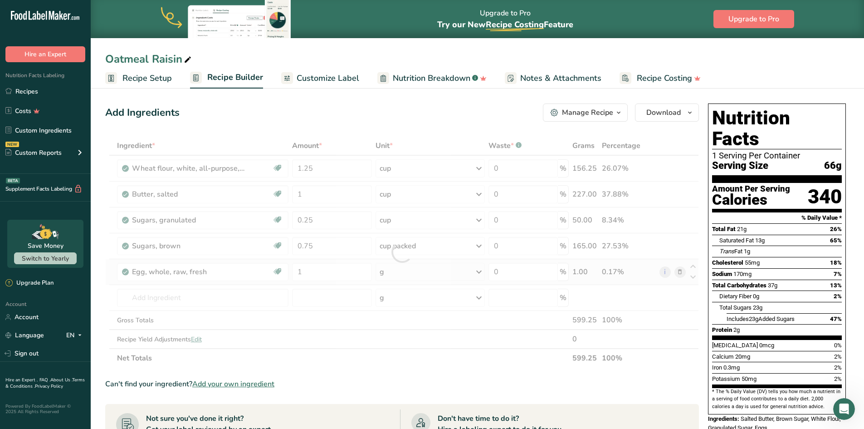
click at [480, 273] on div "Ingredient * Amount * Unit * Waste * .a-a{fill:#347362;}.b-a{fill:#fff;} Grams …" at bounding box center [402, 251] width 594 height 231
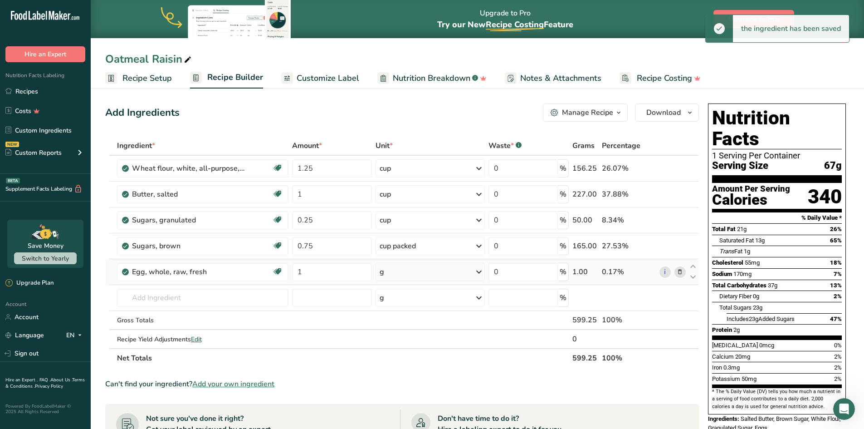
click at [480, 273] on icon at bounding box center [478, 271] width 11 height 16
click at [443, 302] on div "1 large" at bounding box center [419, 302] width 76 height 13
click at [209, 297] on input "text" at bounding box center [202, 297] width 171 height 18
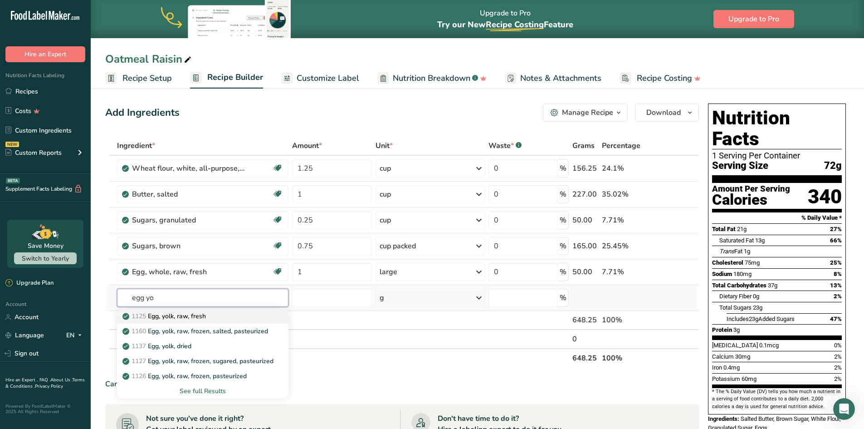
type input "egg yo"
click at [210, 314] on div "1125 Egg, yolk, raw, fresh" at bounding box center [195, 316] width 142 height 10
type input "Egg, yolk, raw, fresh"
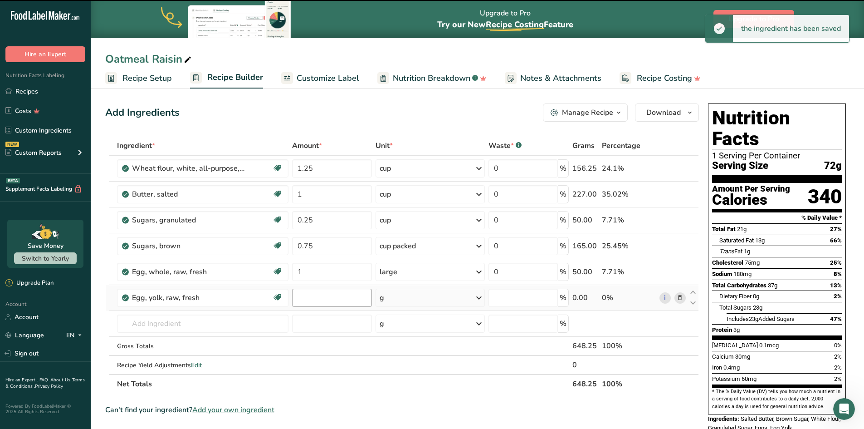
type input "0"
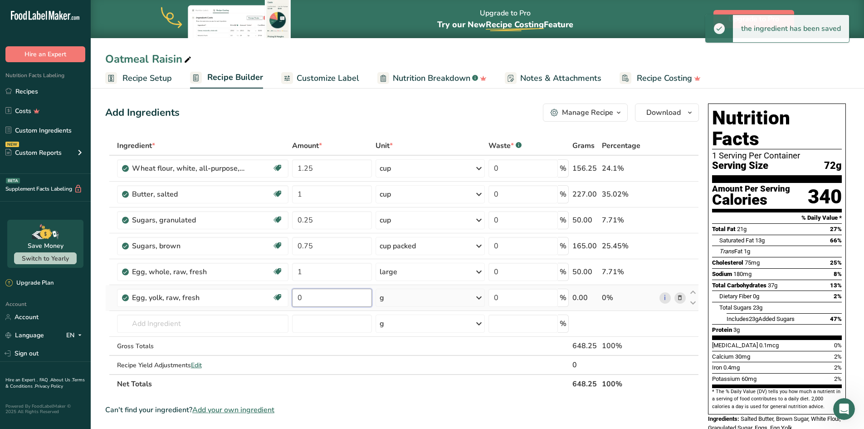
click at [336, 299] on input "0" at bounding box center [332, 297] width 80 height 18
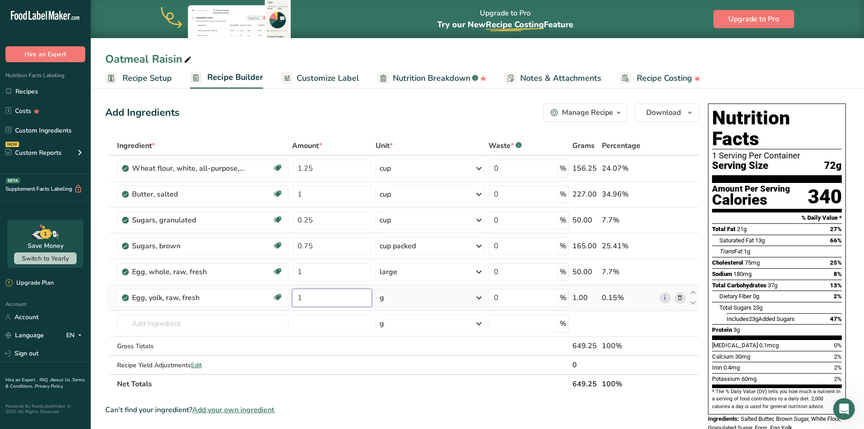
type input "1"
click at [467, 301] on div "Ingredient * Amount * Unit * Waste * .a-a{fill:#347362;}.b-a{fill:#fff;} Grams …" at bounding box center [402, 264] width 594 height 257
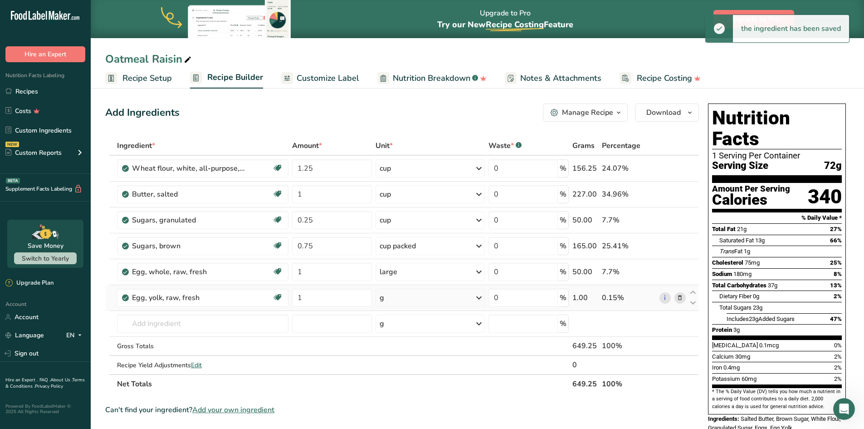
click at [477, 300] on icon at bounding box center [478, 297] width 11 height 16
click at [444, 334] on div "1 large" at bounding box center [419, 327] width 76 height 13
click at [160, 326] on input "text" at bounding box center [202, 323] width 171 height 18
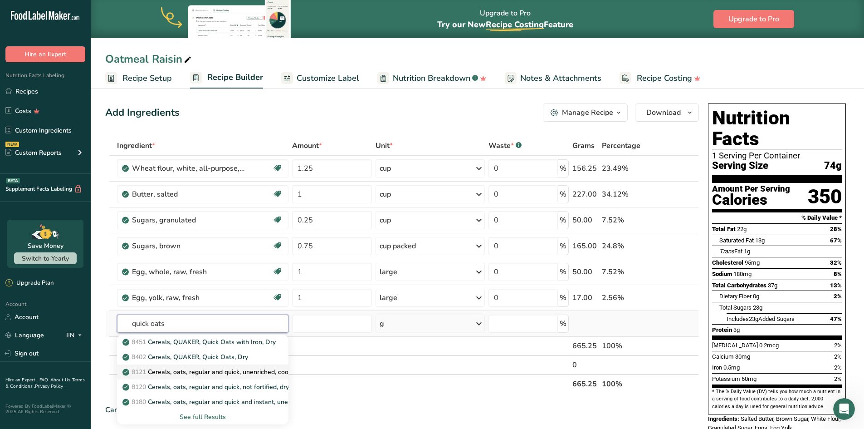
type input "quick oats"
click at [209, 371] on p "8121 Cereals, oats, regular and quick, unenriched, cooked with water (includes …" at bounding box center [298, 372] width 349 height 10
type input "Cereals, oats, regular and quick, unenriched, cooked with water (includes boili…"
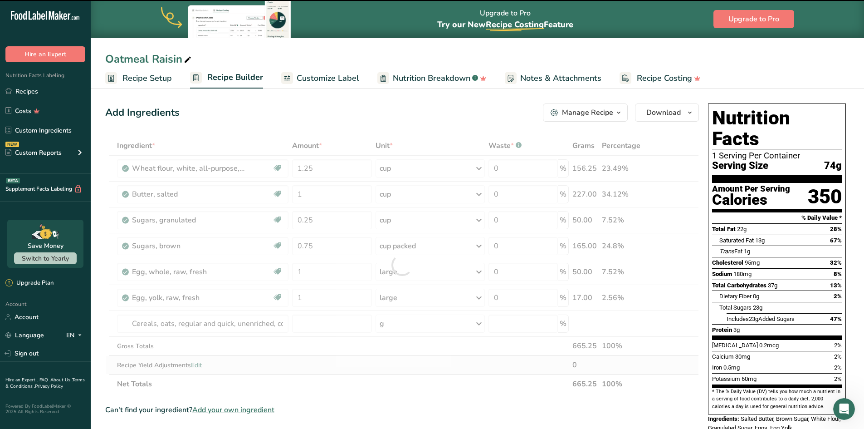
type input "0"
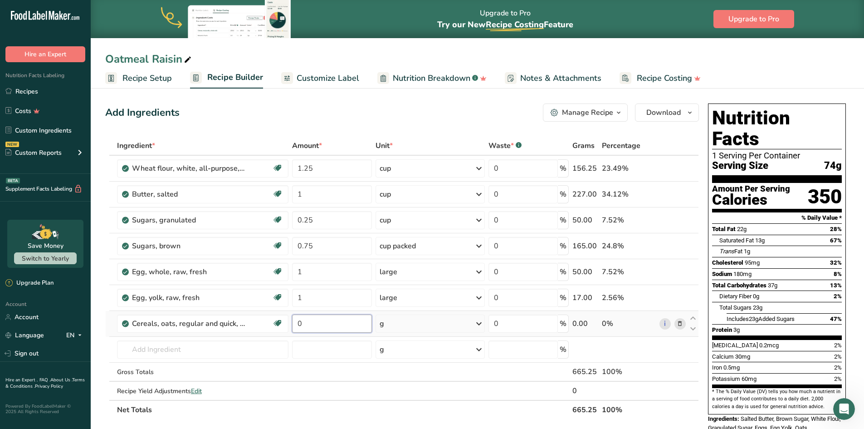
click at [307, 326] on input "0" at bounding box center [332, 323] width 80 height 18
type input "3.5"
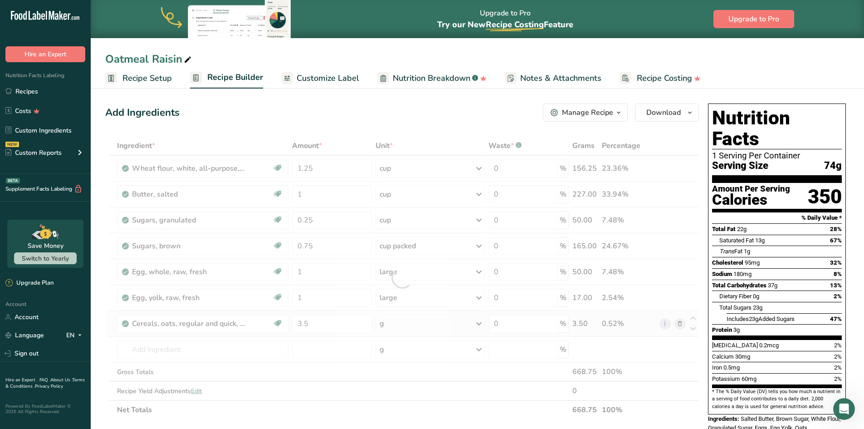
click at [481, 323] on div "Ingredient * Amount * Unit * Waste * .a-a{fill:#347362;}.b-a{fill:#fff;} Grams …" at bounding box center [402, 277] width 594 height 283
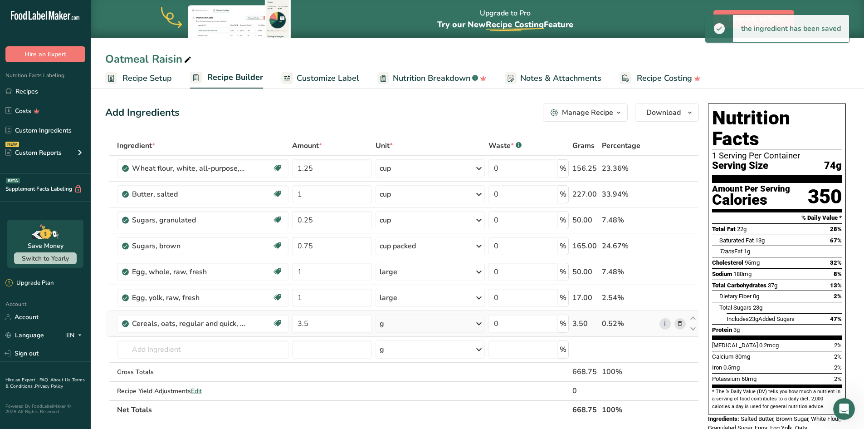
click at [476, 327] on icon at bounding box center [478, 323] width 11 height 16
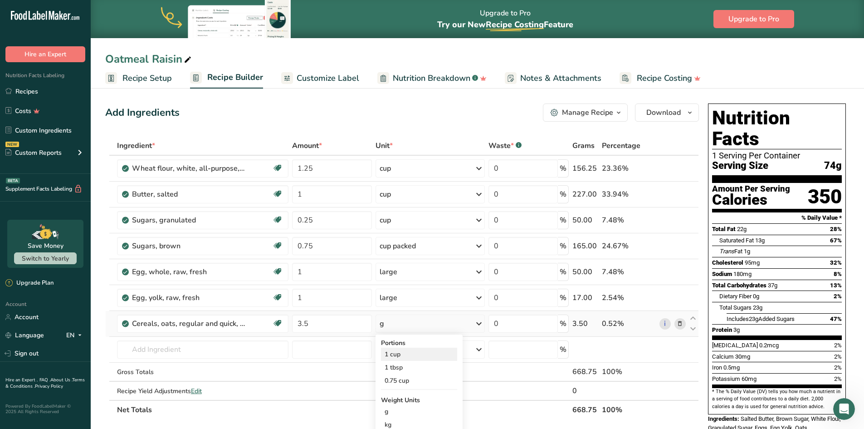
click at [420, 353] on div "1 cup" at bounding box center [419, 353] width 76 height 13
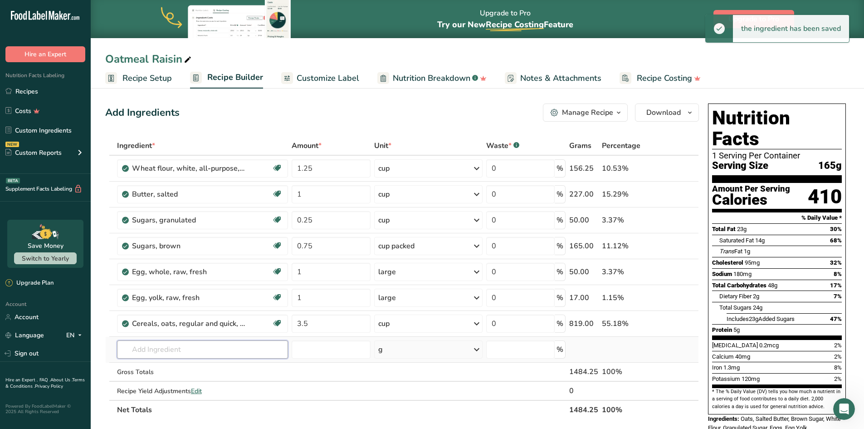
click at [220, 351] on input "text" at bounding box center [202, 349] width 171 height 18
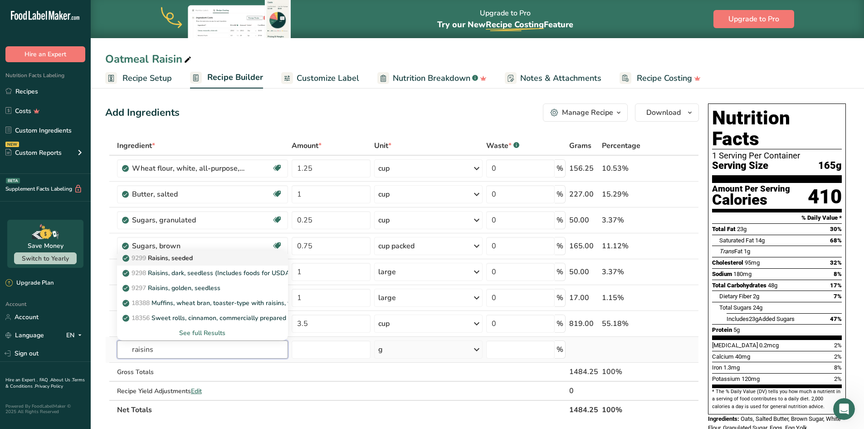
type input "raisins"
click at [206, 263] on link "9299 Raisins, seeded" at bounding box center [202, 257] width 171 height 15
type input "Raisins, seeded"
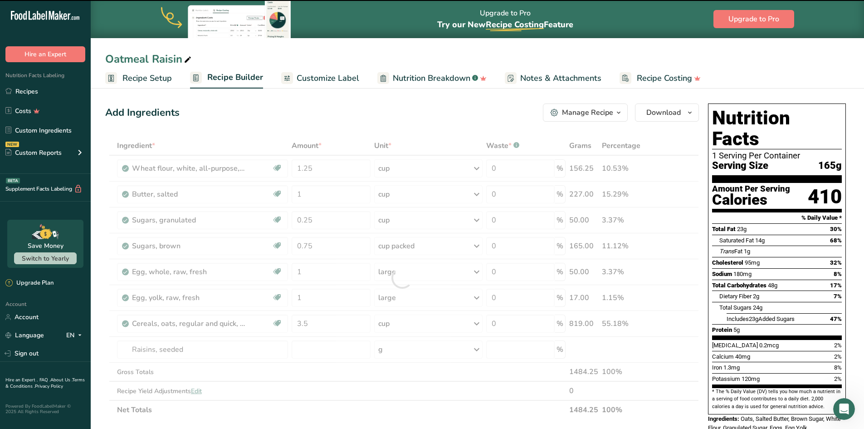
type input "0"
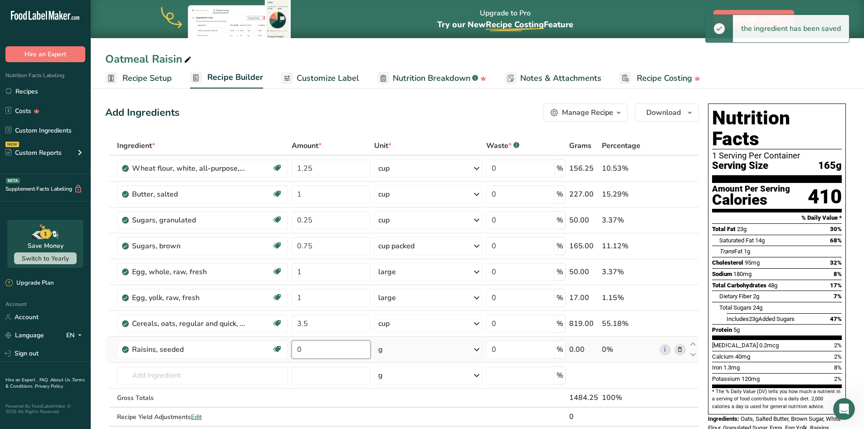
click at [354, 351] on input "0" at bounding box center [331, 349] width 79 height 18
type input "1"
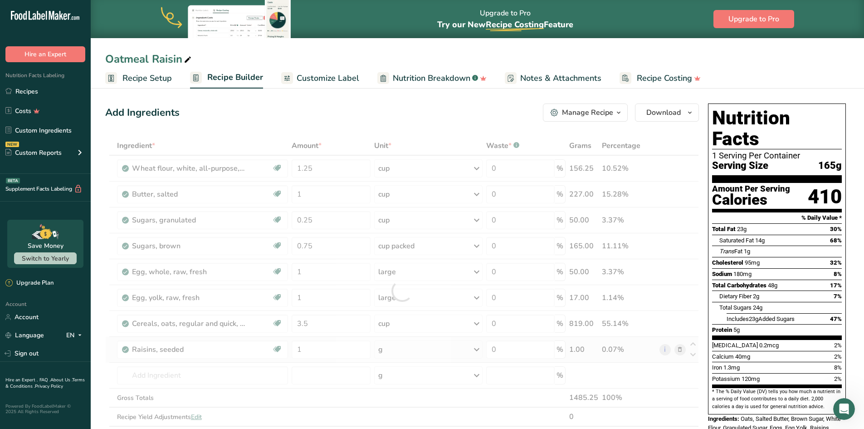
click at [480, 351] on div "Ingredient * Amount * Unit * Waste * .a-a{fill:#347362;}.b-a{fill:#fff;} Grams …" at bounding box center [402, 290] width 594 height 309
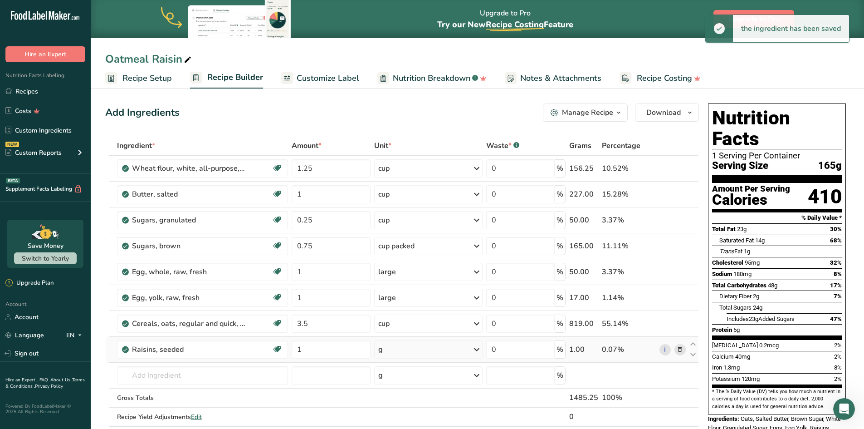
click at [479, 349] on icon at bounding box center [476, 349] width 11 height 16
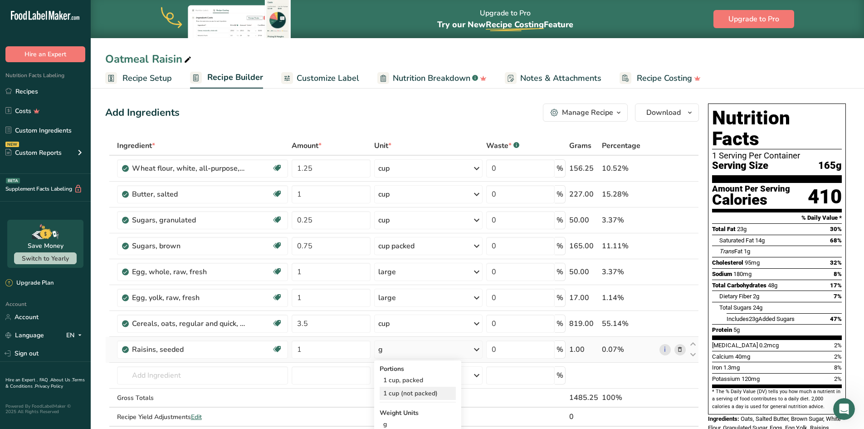
click at [438, 395] on div "1 cup (not packed)" at bounding box center [418, 392] width 76 height 13
click at [321, 80] on span "Customize Label" at bounding box center [328, 78] width 63 height 12
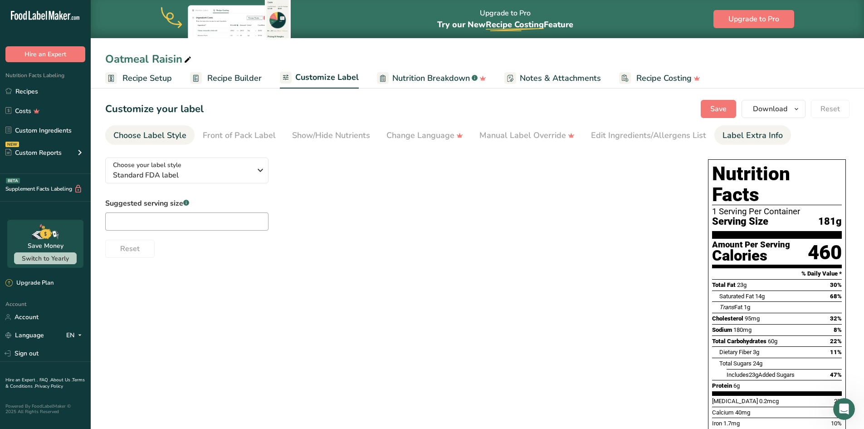
click at [735, 141] on div "Label Extra Info" at bounding box center [752, 135] width 60 height 12
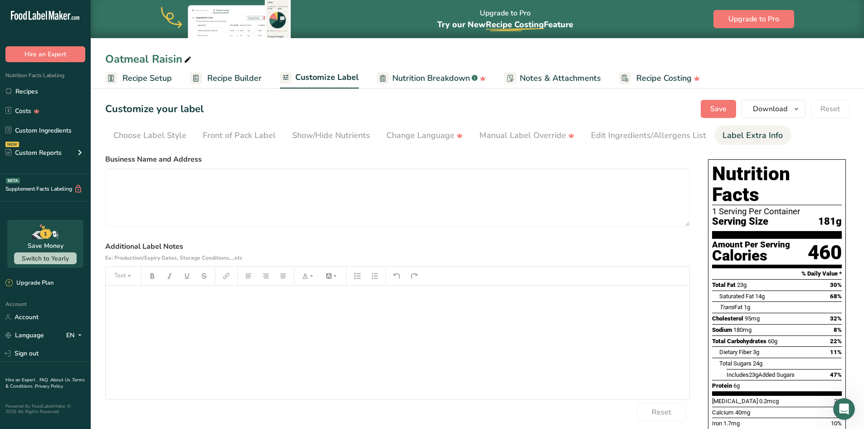
click at [253, 294] on p "﻿" at bounding box center [397, 297] width 575 height 11
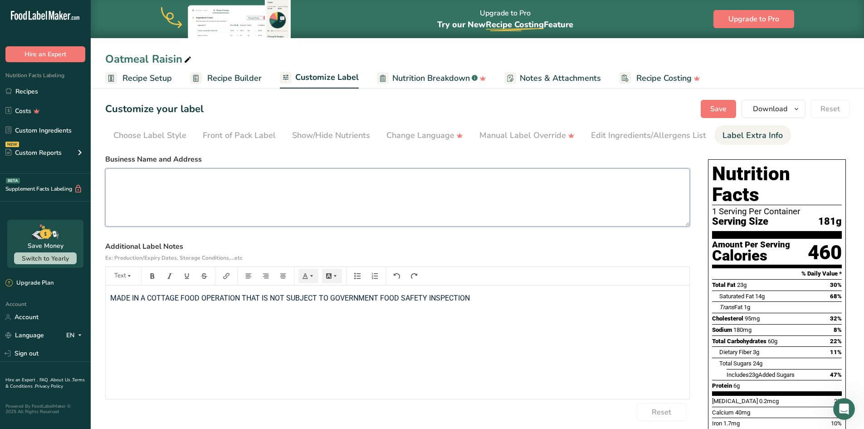
click at [202, 183] on textarea at bounding box center [397, 197] width 584 height 58
click at [716, 113] on span "Save" at bounding box center [718, 108] width 16 height 11
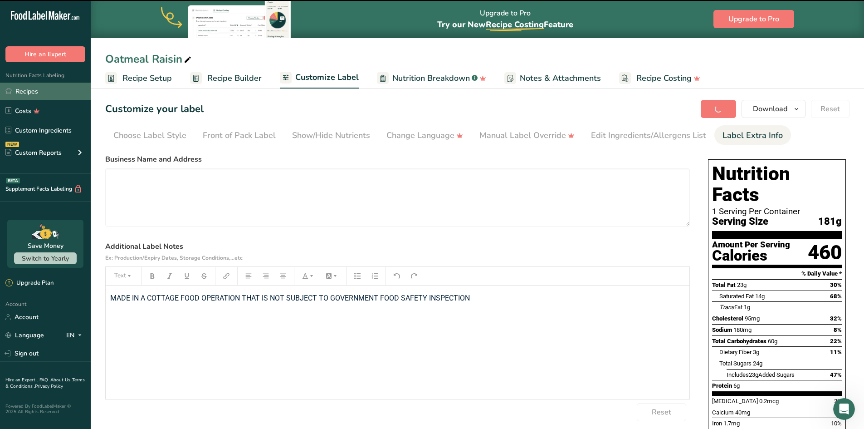
click at [20, 93] on link "Recipes" at bounding box center [45, 91] width 91 height 17
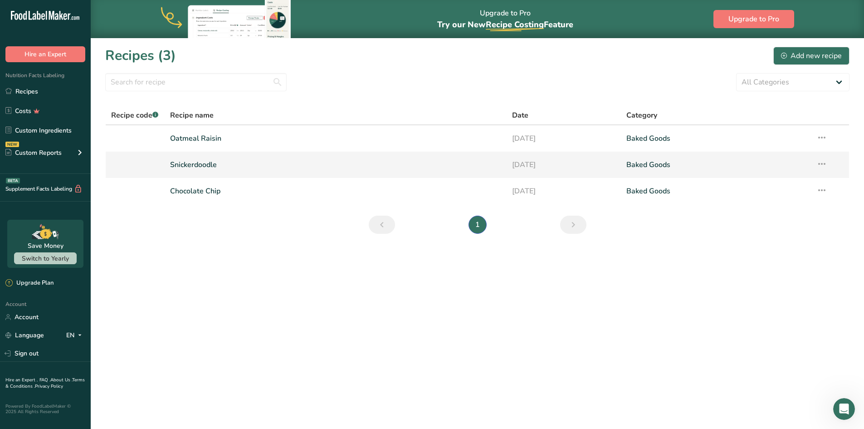
click at [238, 168] on link "Snickerdoodle" at bounding box center [335, 164] width 331 height 19
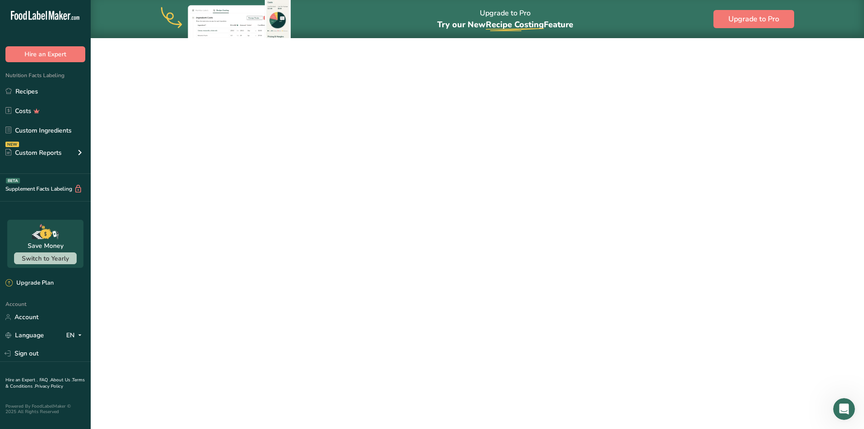
click at [238, 168] on link "Snickerdoodle" at bounding box center [335, 164] width 331 height 19
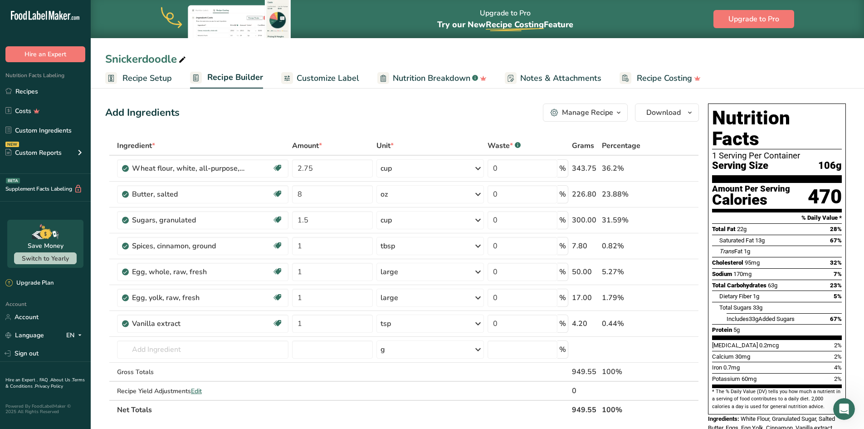
click at [313, 78] on span "Customize Label" at bounding box center [328, 78] width 63 height 12
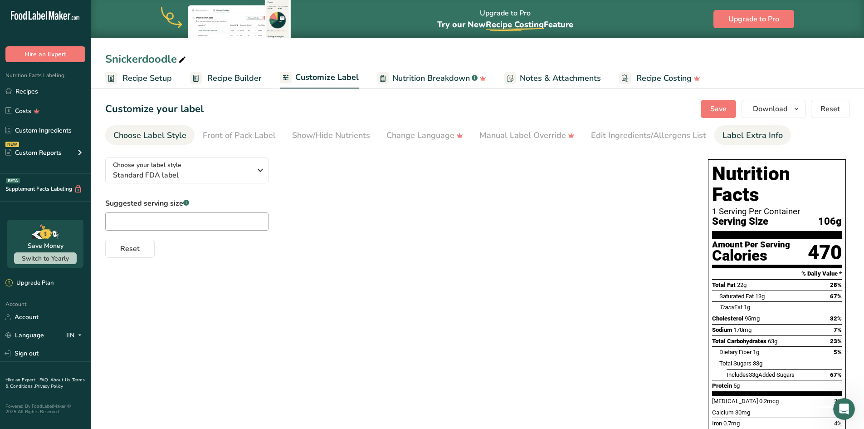
click at [749, 133] on div "Label Extra Info" at bounding box center [752, 135] width 60 height 12
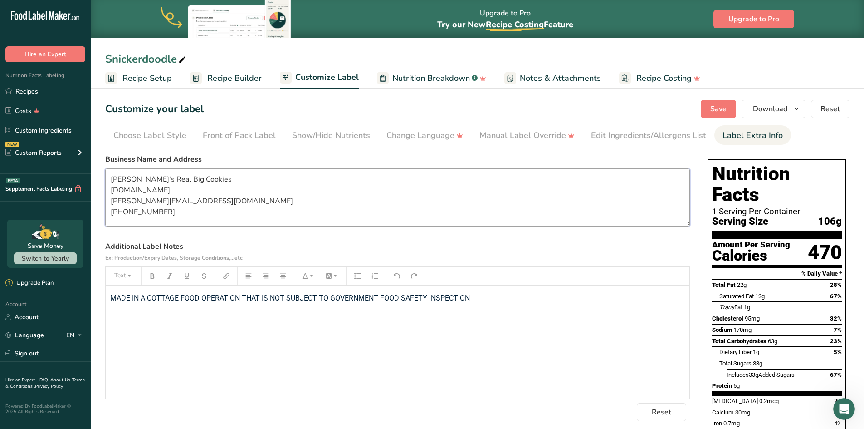
drag, startPoint x: 110, startPoint y: 177, endPoint x: 165, endPoint y: 209, distance: 63.6
click at [166, 210] on textarea "[PERSON_NAME]'s Real Big Cookies [DOMAIN_NAME] [PERSON_NAME][EMAIL_ADDRESS][DOM…" at bounding box center [397, 197] width 584 height 58
click at [51, 88] on link "Recipes" at bounding box center [45, 91] width 91 height 17
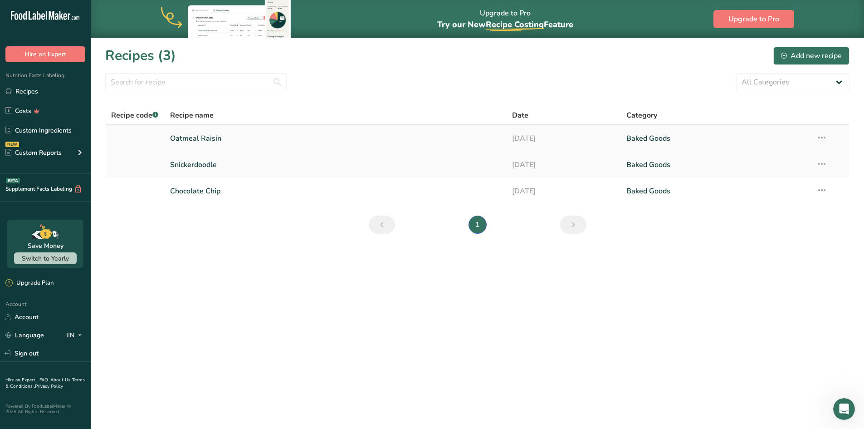
click at [265, 142] on link "Oatmeal Raisin" at bounding box center [335, 138] width 331 height 19
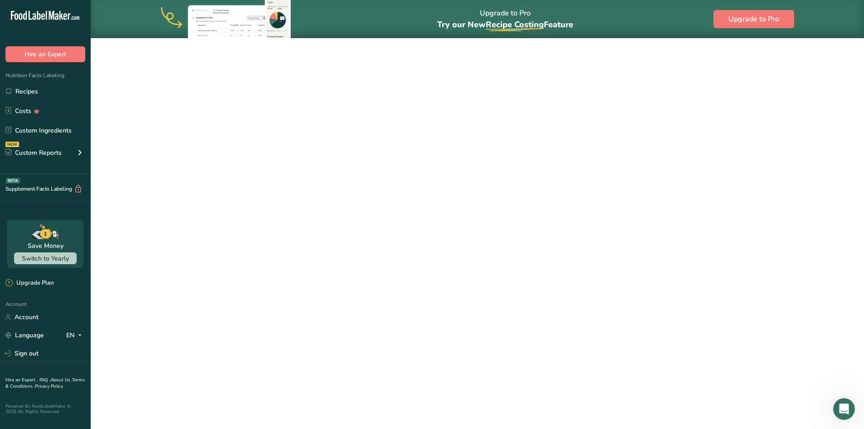
click at [265, 142] on link "Oatmeal Raisin" at bounding box center [335, 138] width 331 height 19
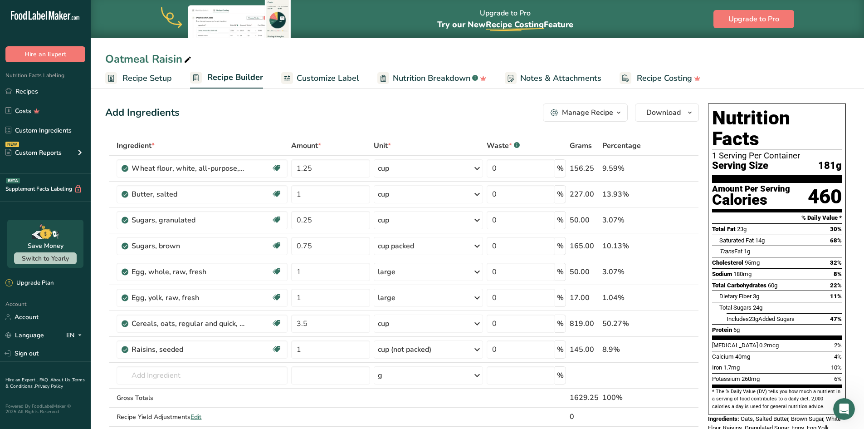
click at [318, 80] on span "Customize Label" at bounding box center [328, 78] width 63 height 12
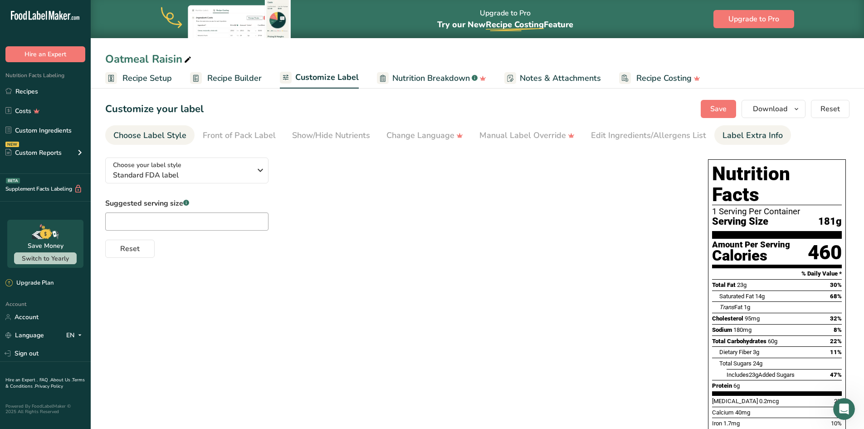
click at [733, 138] on div "Label Extra Info" at bounding box center [752, 135] width 60 height 12
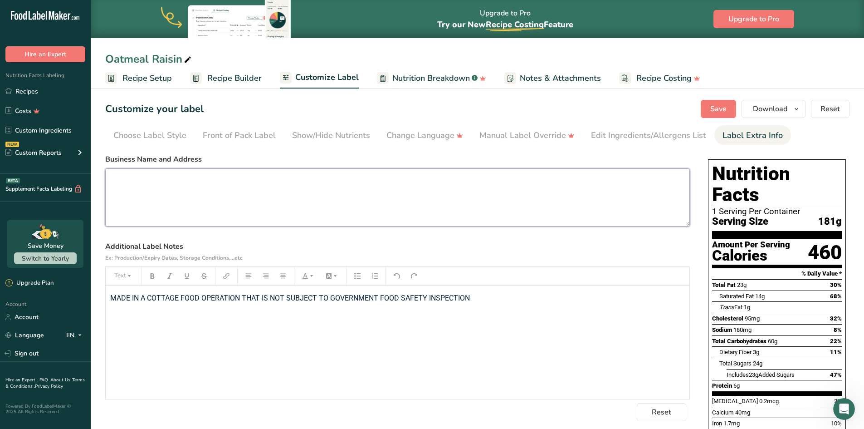
click at [235, 192] on textarea at bounding box center [397, 197] width 584 height 58
paste textarea "[PERSON_NAME]'s Real Big Cookies [DOMAIN_NAME] [PERSON_NAME][EMAIL_ADDRESS][DOM…"
type textarea "[PERSON_NAME]'s Real Big Cookies [DOMAIN_NAME] [PERSON_NAME][EMAIL_ADDRESS][DOM…"
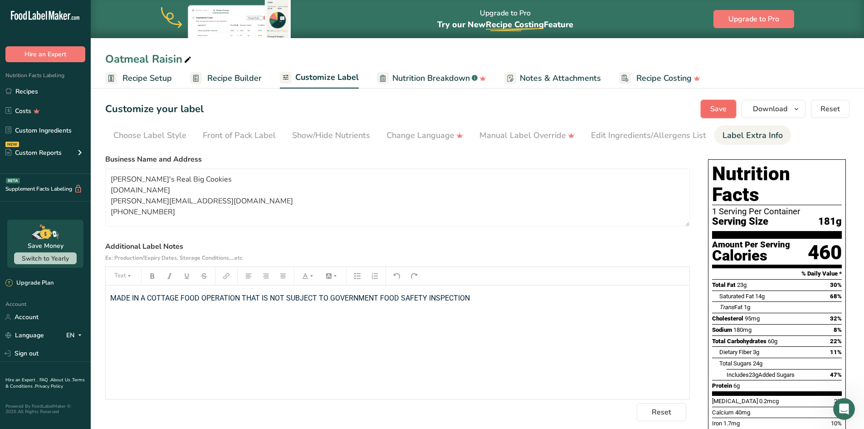
click at [711, 113] on button "Save" at bounding box center [718, 109] width 35 height 18
click at [798, 110] on icon "button" at bounding box center [796, 108] width 7 height 11
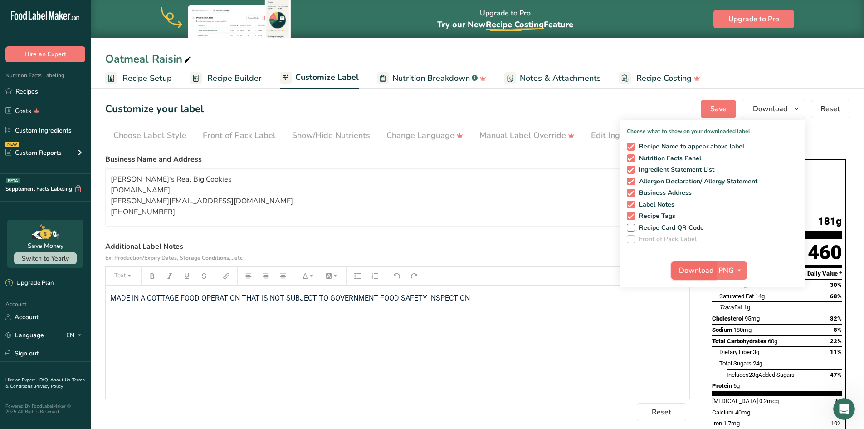
click at [707, 269] on span "Download" at bounding box center [696, 270] width 34 height 11
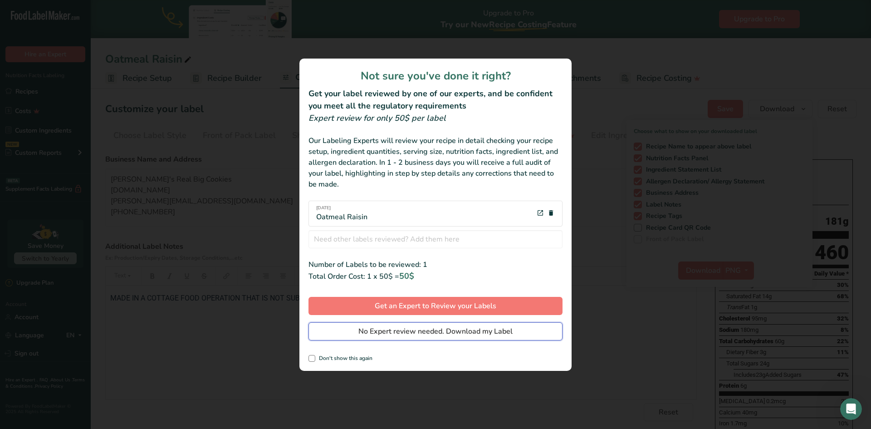
click at [488, 335] on span "No Expert review needed. Download my Label" at bounding box center [435, 331] width 154 height 11
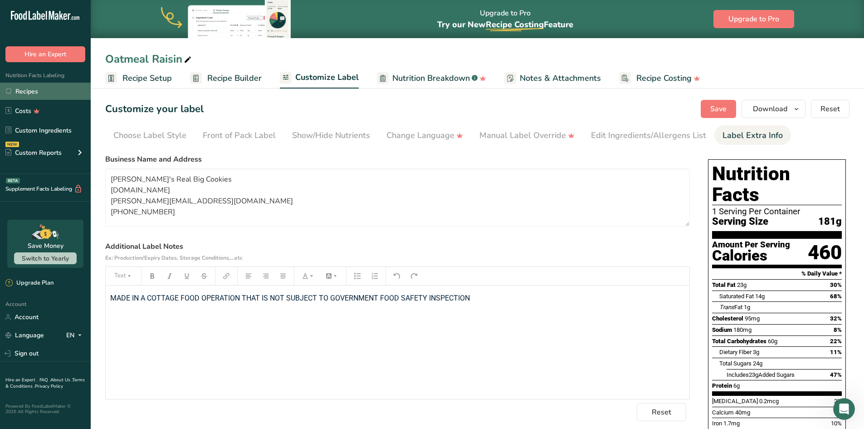
click at [29, 93] on link "Recipes" at bounding box center [45, 91] width 91 height 17
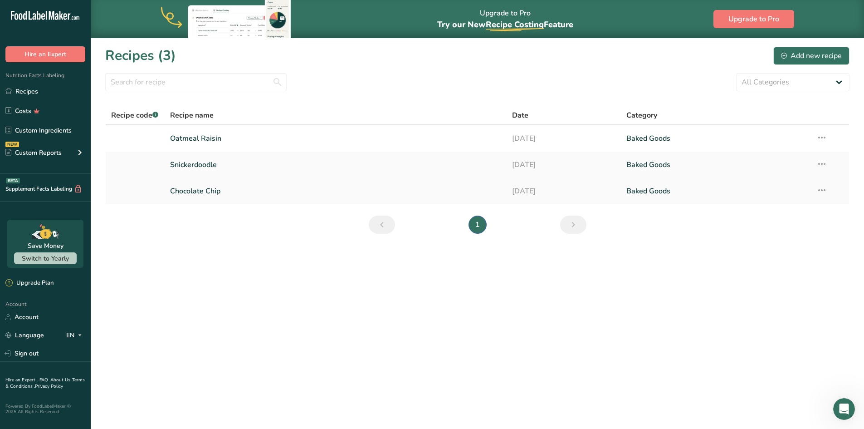
click at [197, 190] on link "Chocolate Chip" at bounding box center [335, 190] width 331 height 19
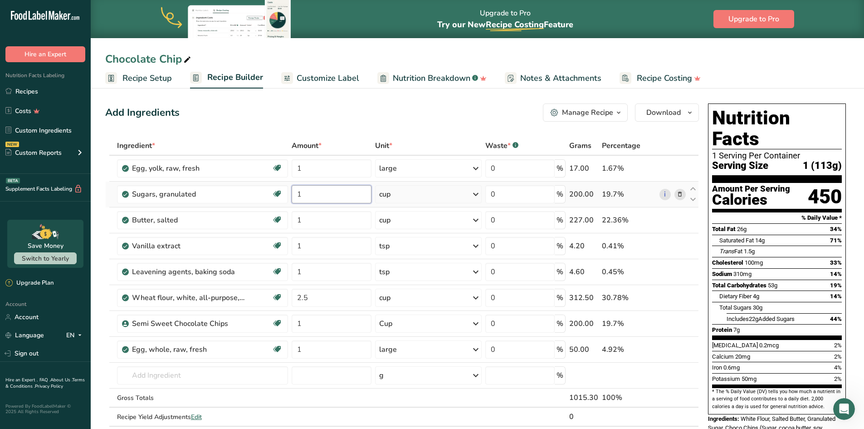
click at [326, 194] on input "1" at bounding box center [332, 194] width 80 height 18
type input "0.25"
click at [182, 373] on input "text" at bounding box center [202, 375] width 171 height 18
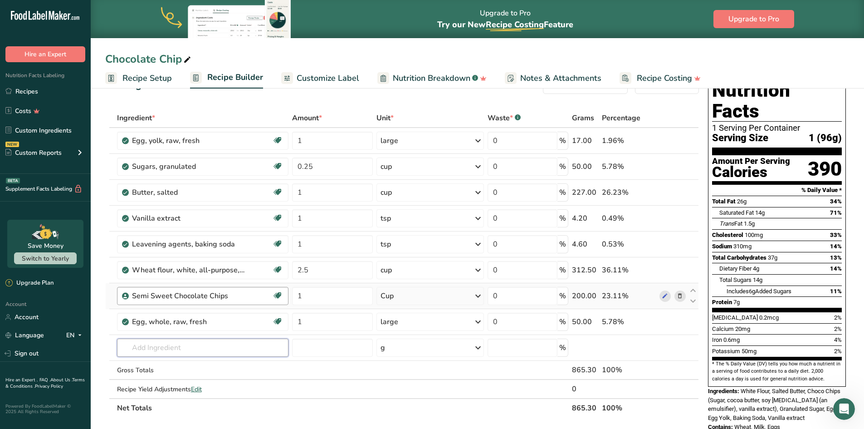
scroll to position [30, 0]
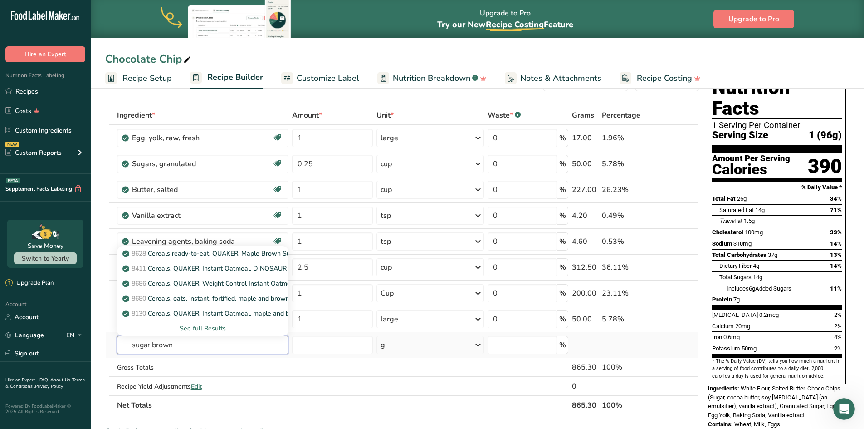
type input "sugar brown"
click at [214, 327] on div "See full Results" at bounding box center [202, 328] width 157 height 10
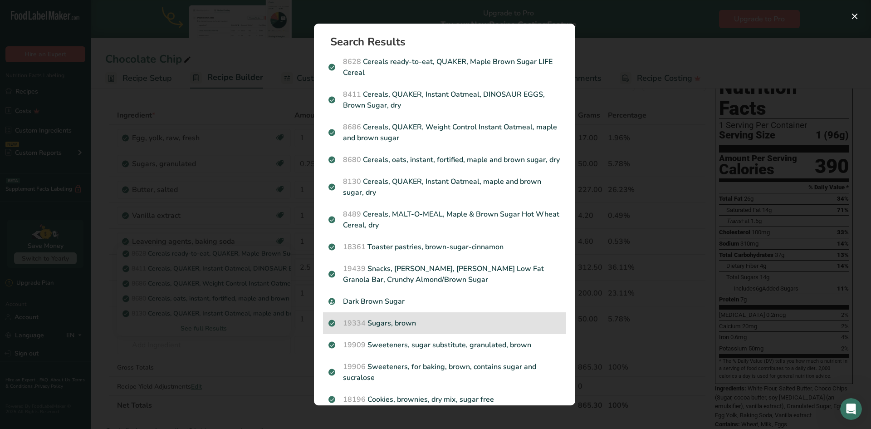
click at [393, 328] on p "19334 Sugars, brown" at bounding box center [444, 322] width 232 height 11
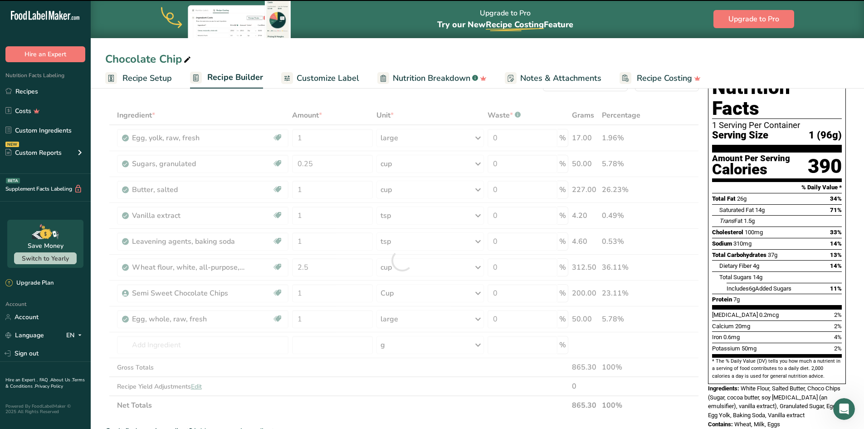
type input "0"
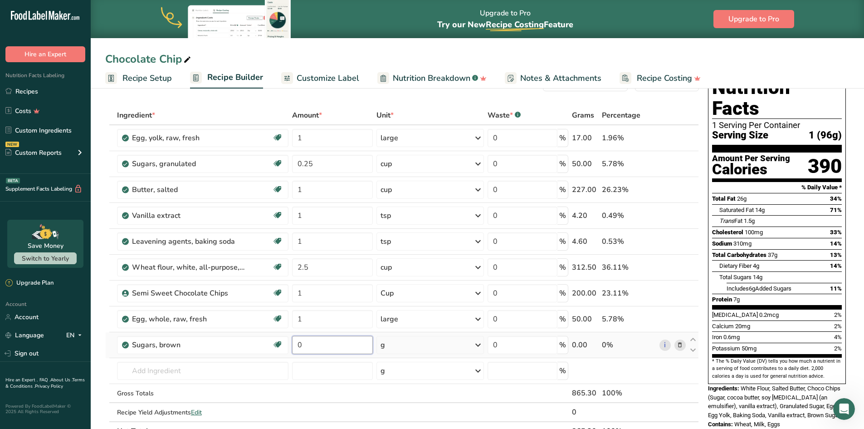
click at [319, 346] on input "0" at bounding box center [332, 345] width 81 height 18
type input "0.75"
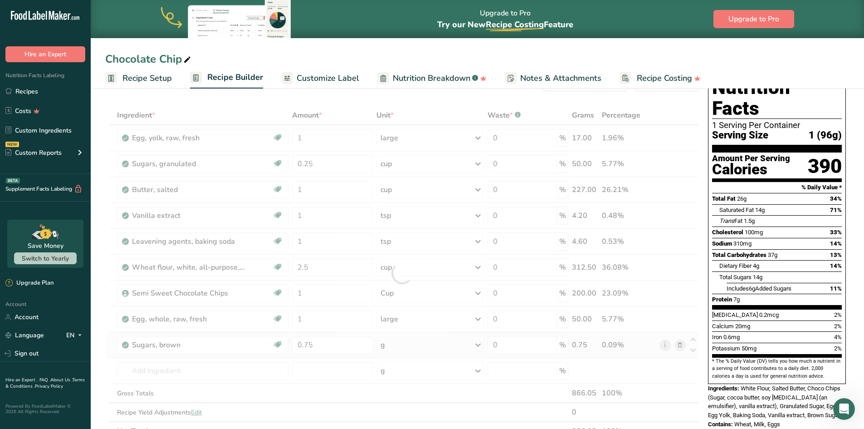
click at [479, 346] on div "Ingredient * Amount * Unit * Waste * .a-a{fill:#347362;}.b-a{fill:#fff;} Grams …" at bounding box center [402, 273] width 594 height 335
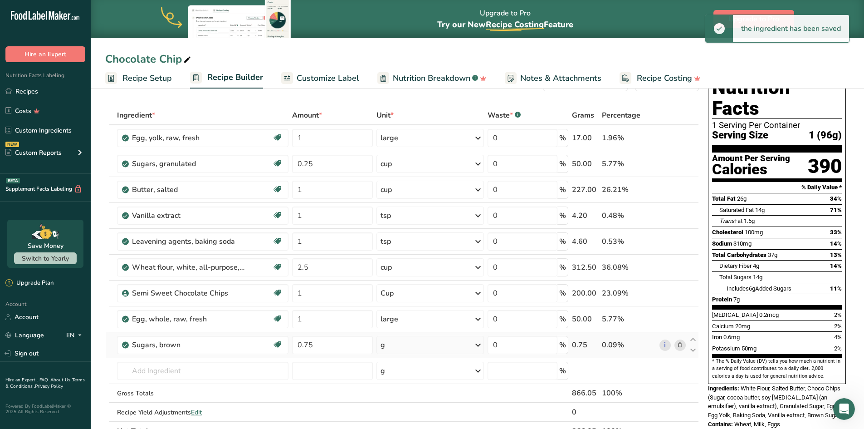
click at [479, 346] on icon at bounding box center [477, 344] width 11 height 16
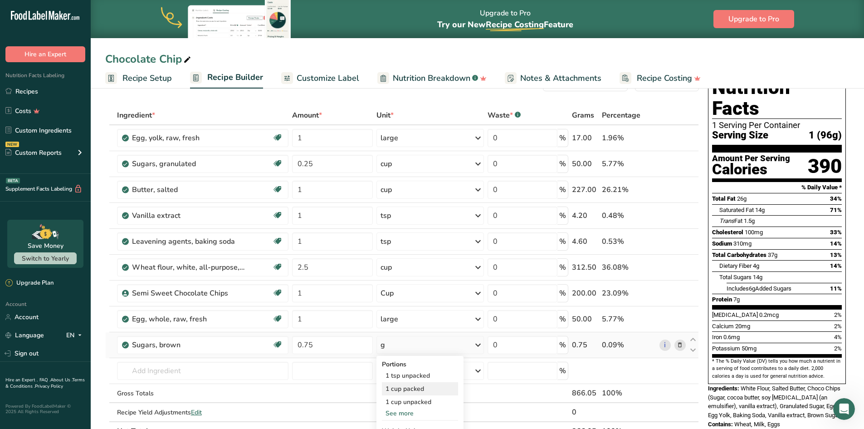
click at [435, 390] on div "1 cup packed" at bounding box center [420, 388] width 76 height 13
click at [170, 367] on input "text" at bounding box center [202, 370] width 171 height 18
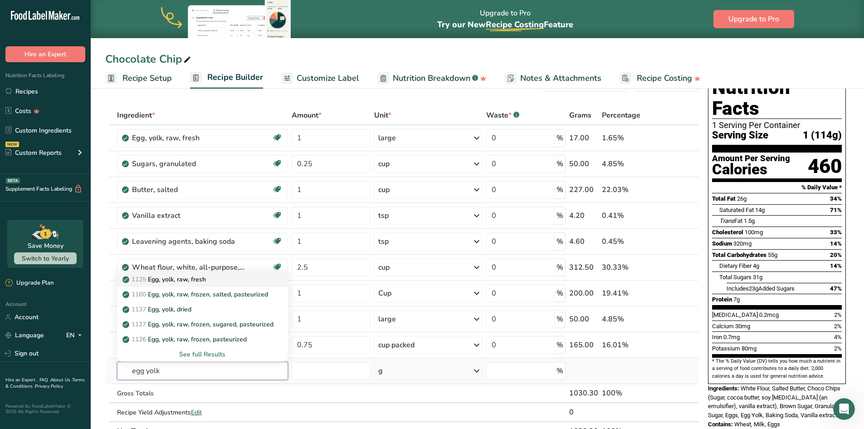
type input "egg yolk"
click at [200, 278] on p "1125 Egg, yolk, raw, fresh" at bounding box center [165, 279] width 82 height 10
type input "Egg, yolk, raw, fresh"
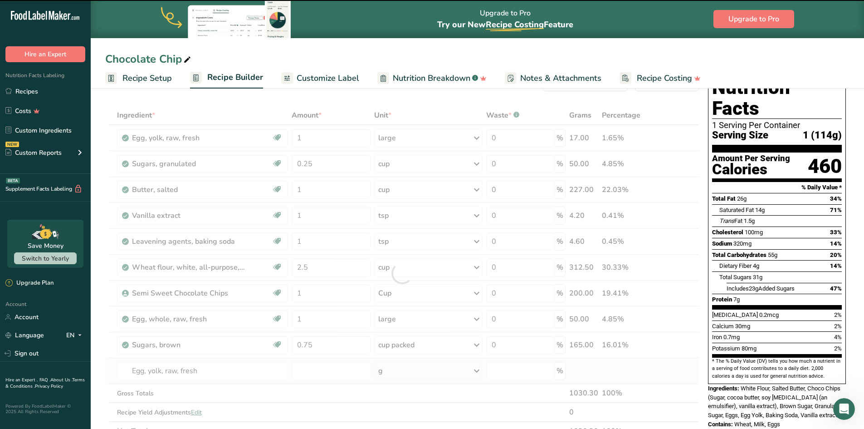
type input "0"
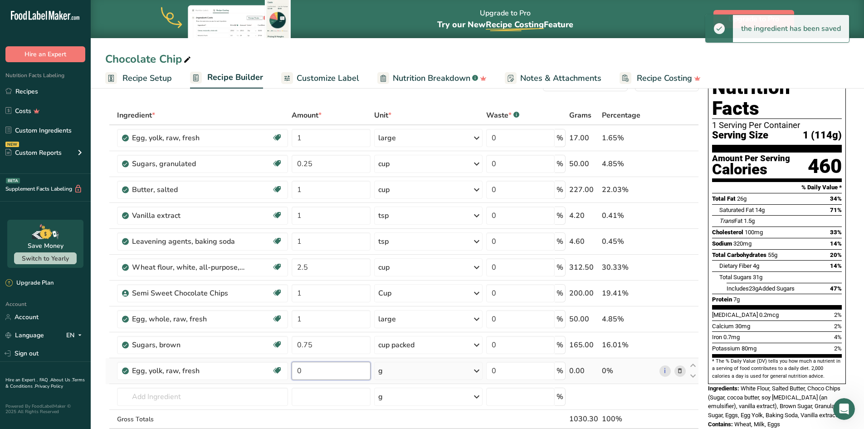
click at [319, 375] on input "0" at bounding box center [331, 370] width 79 height 18
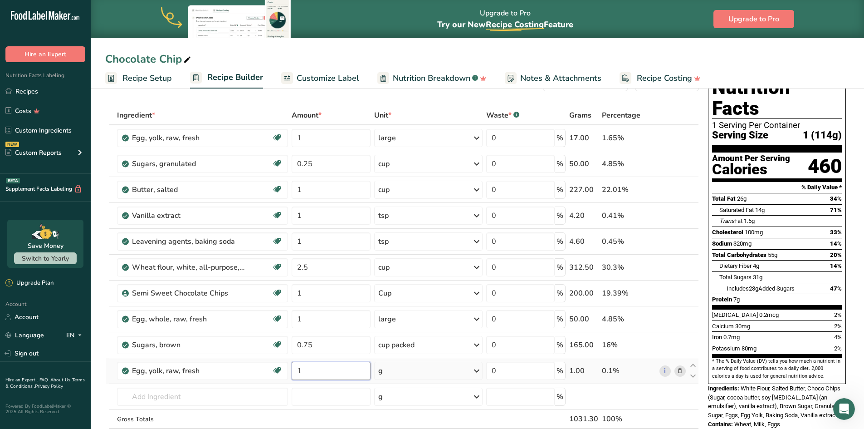
type input "1"
click at [478, 372] on div "Ingredient * Amount * Unit * Waste * .a-a{fill:#347362;}.b-a{fill:#fff;} Grams …" at bounding box center [402, 286] width 594 height 360
click at [473, 373] on icon at bounding box center [476, 370] width 11 height 16
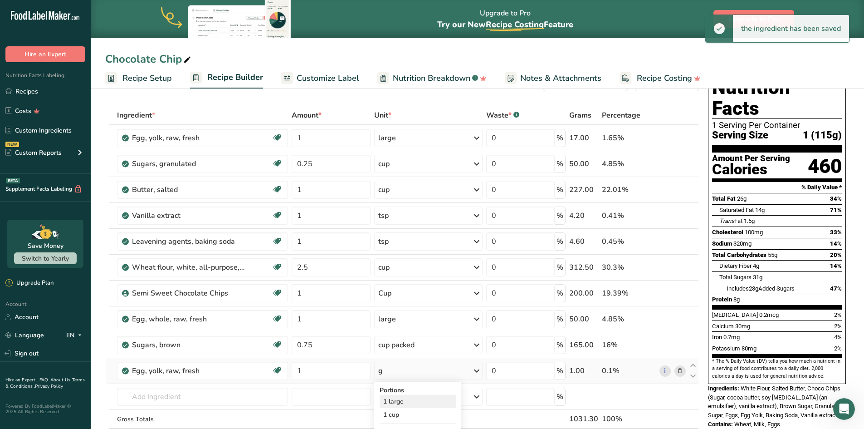
click at [421, 399] on div "1 large" at bounding box center [418, 400] width 76 height 13
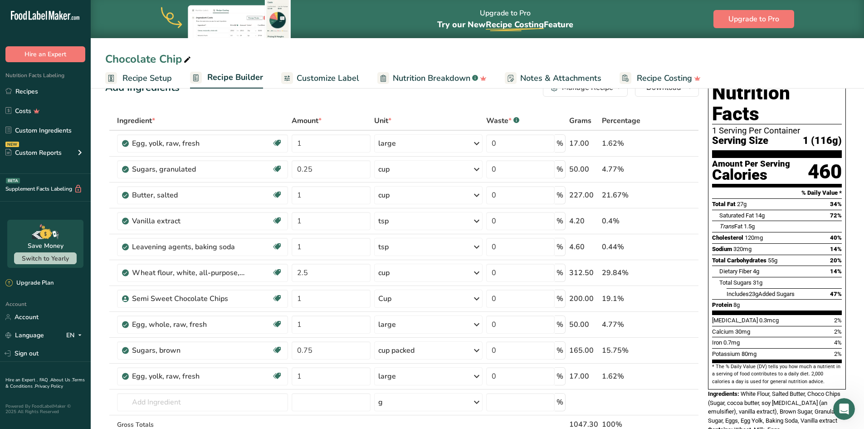
scroll to position [0, 0]
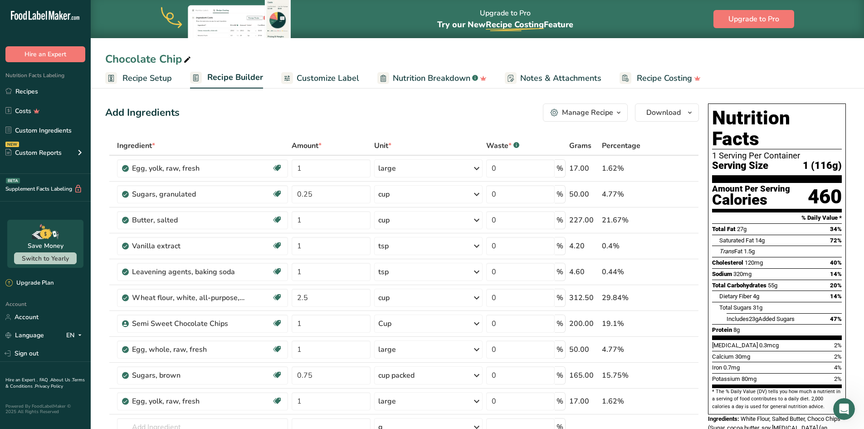
click at [317, 82] on span "Customize Label" at bounding box center [328, 78] width 63 height 12
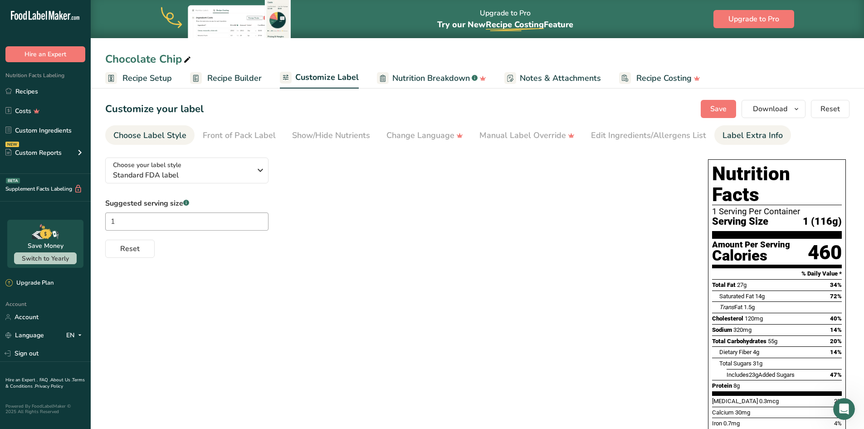
click at [750, 132] on div "Label Extra Info" at bounding box center [752, 135] width 60 height 12
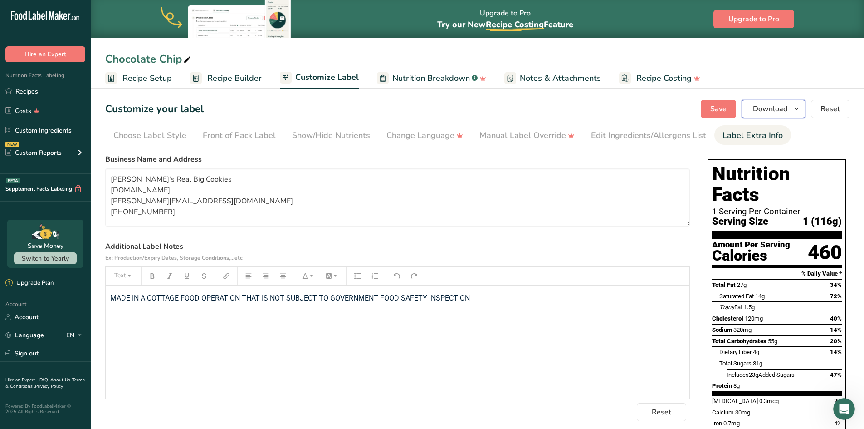
click at [794, 112] on icon "button" at bounding box center [796, 108] width 7 height 11
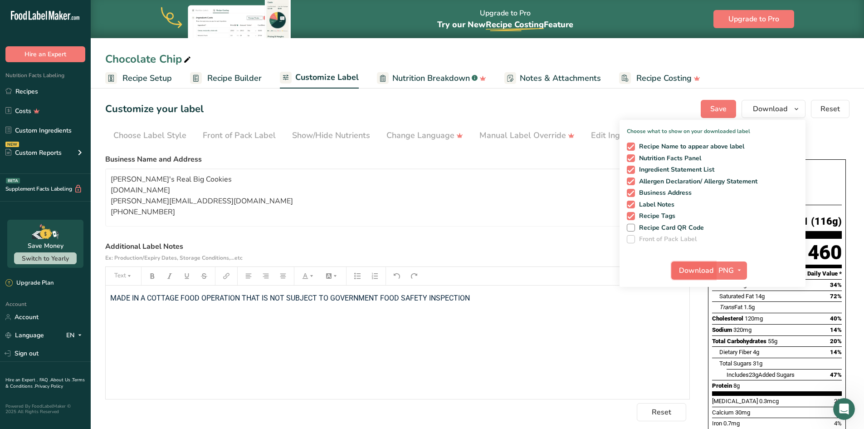
click at [703, 269] on span "Download" at bounding box center [696, 270] width 34 height 11
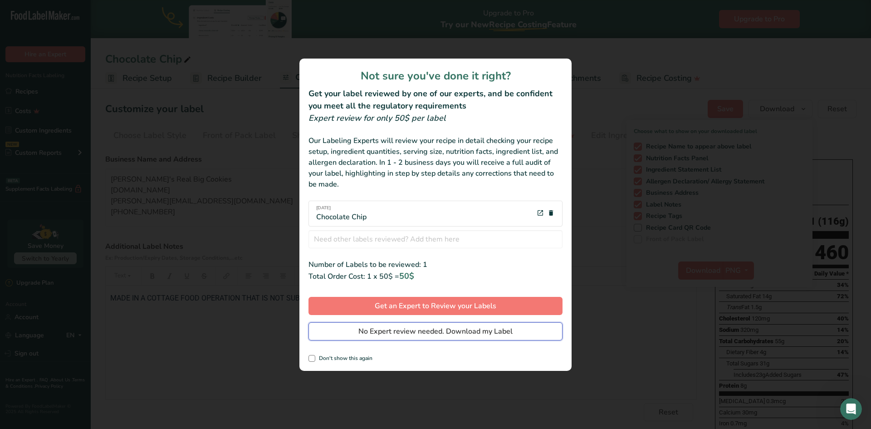
click at [450, 335] on span "No Expert review needed. Download my Label" at bounding box center [435, 331] width 154 height 11
